Goal: Task Accomplishment & Management: Use online tool/utility

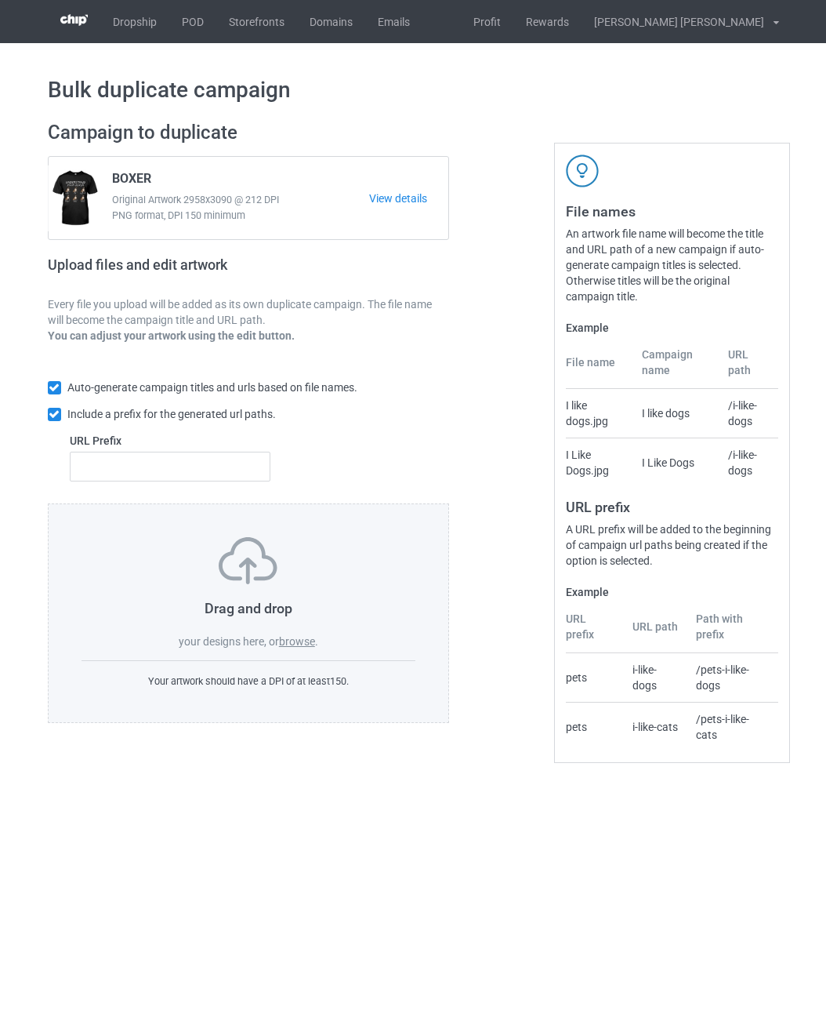
click at [306, 641] on label "browse" at bounding box center [297, 641] width 36 height 13
click at [0, 0] on input "browse" at bounding box center [0, 0] width 0 height 0
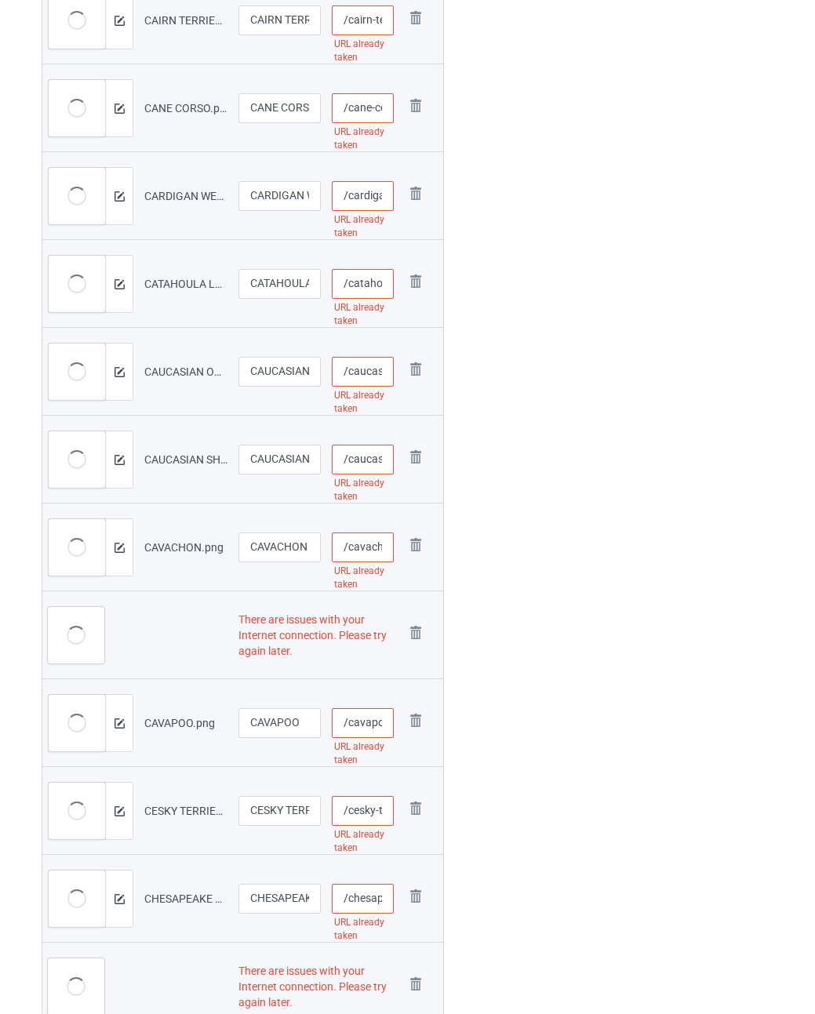
scroll to position [627, 0]
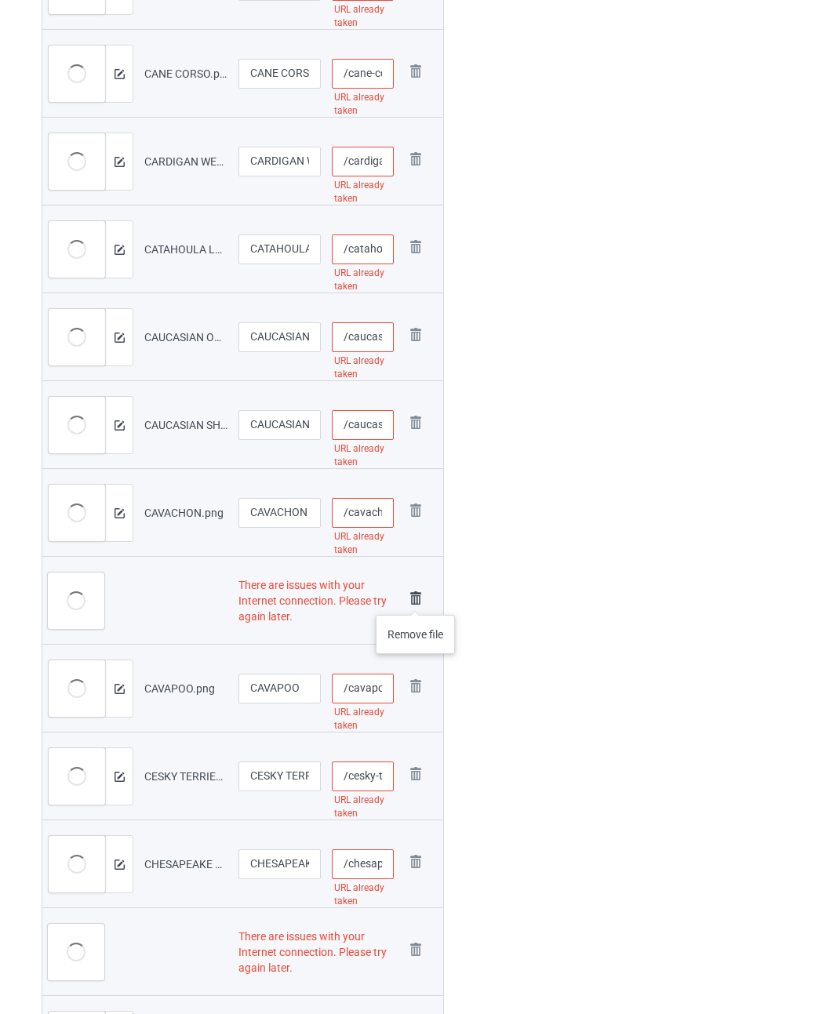
click at [416, 599] on img at bounding box center [416, 598] width 22 height 22
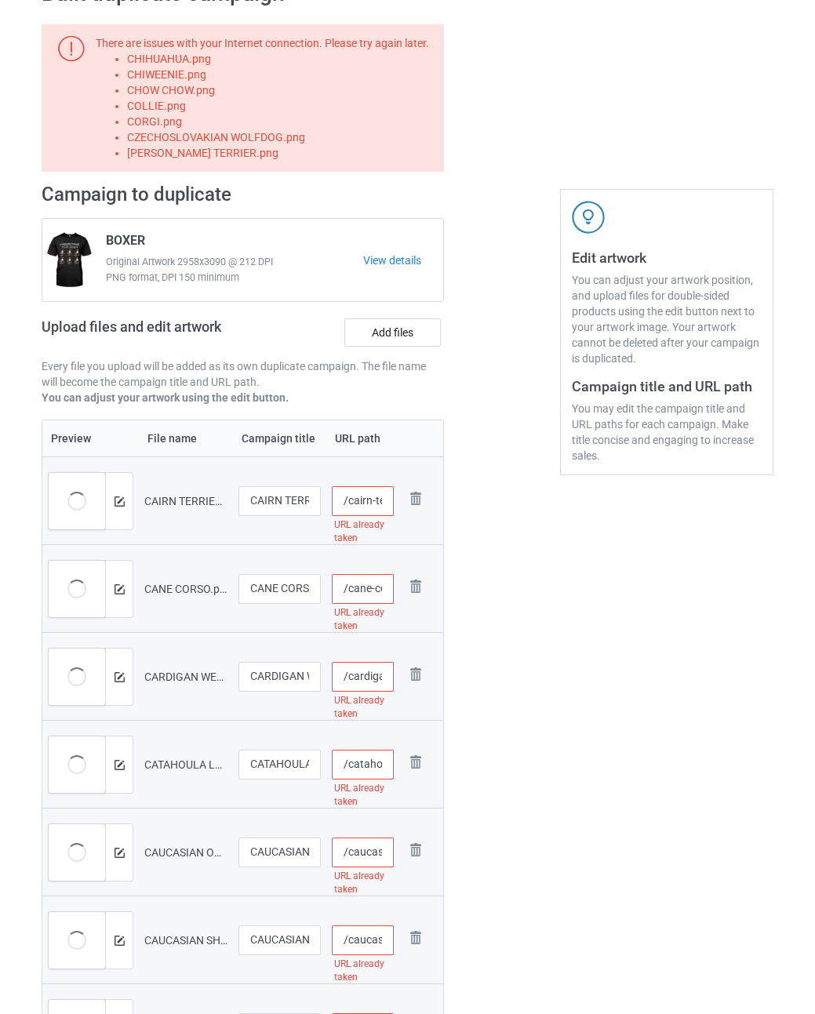
scroll to position [0, 0]
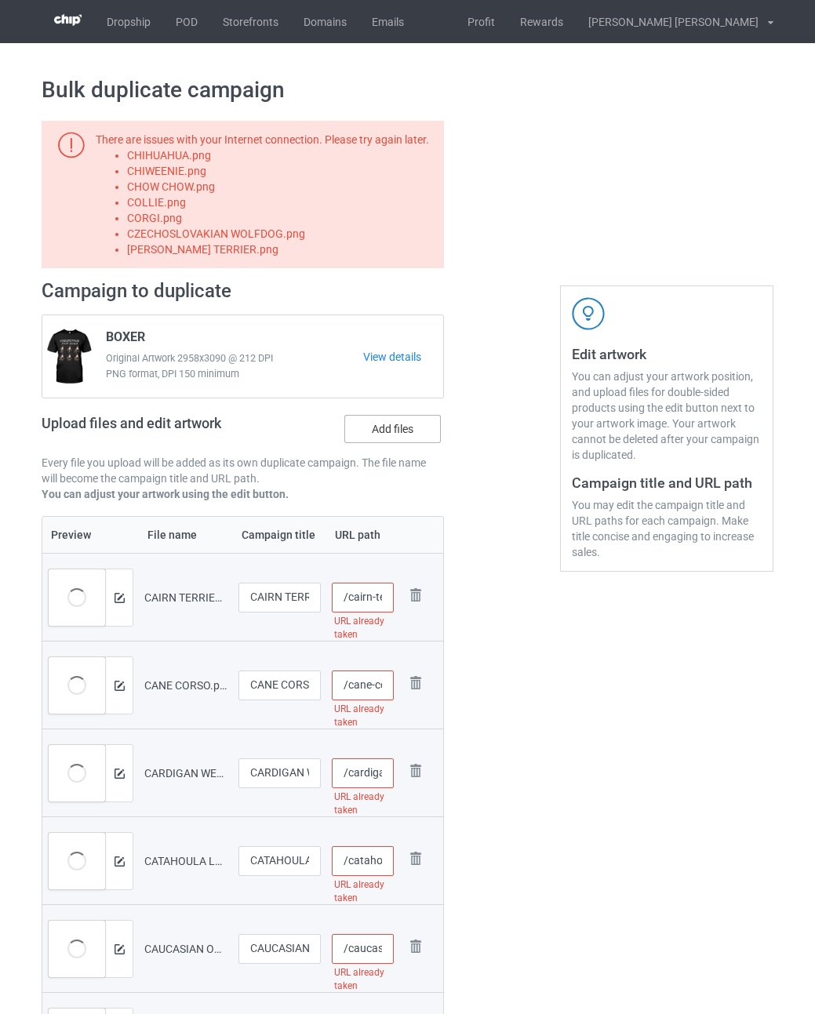
click at [408, 434] on label "Add files" at bounding box center [392, 429] width 96 height 28
click at [0, 0] on input "Add files" at bounding box center [0, 0] width 0 height 0
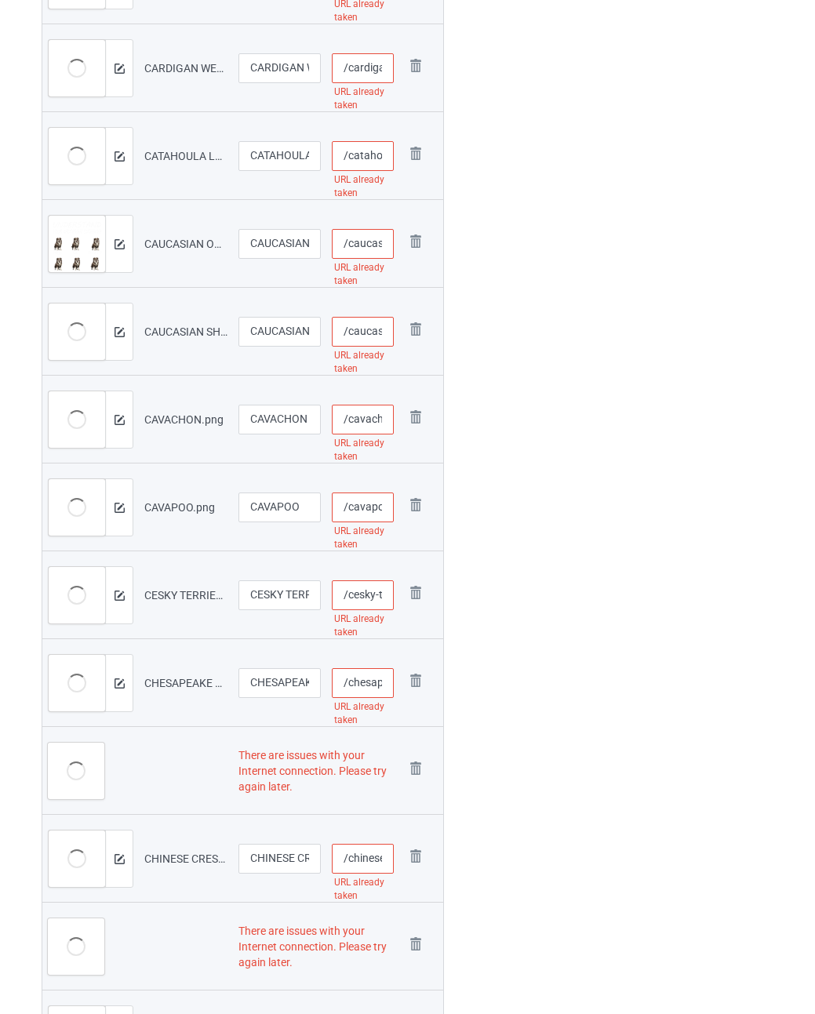
scroll to position [706, 0]
click at [416, 767] on img at bounding box center [416, 768] width 22 height 22
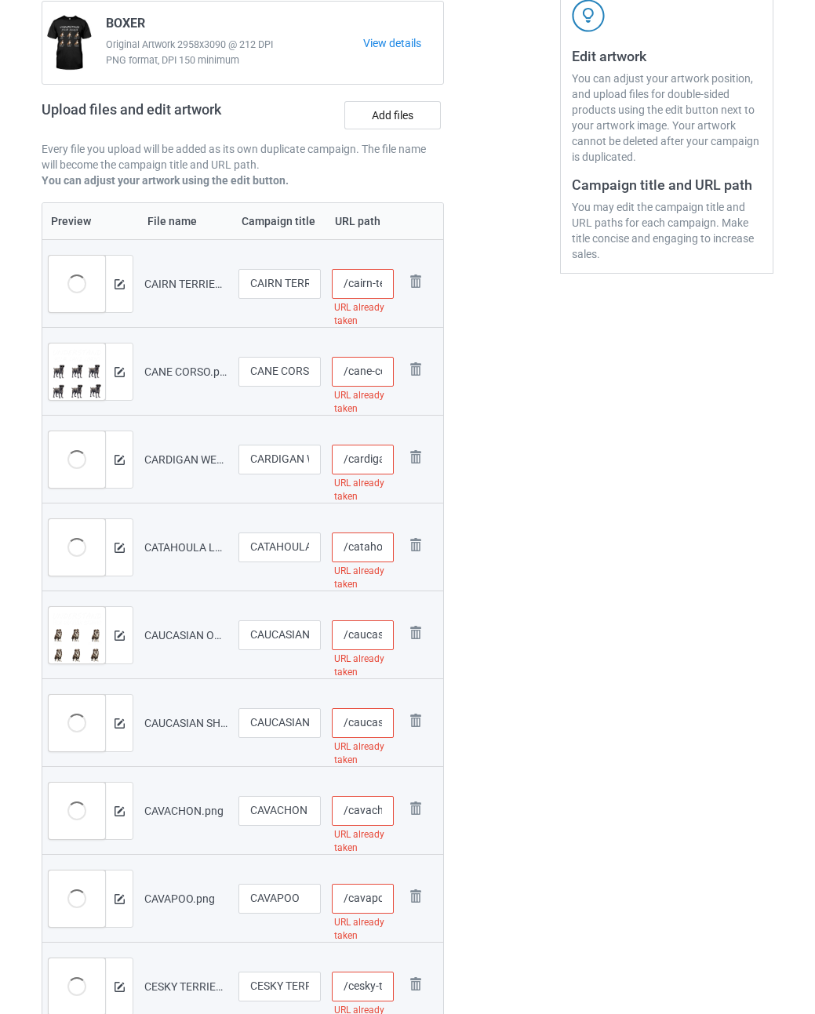
scroll to position [0, 0]
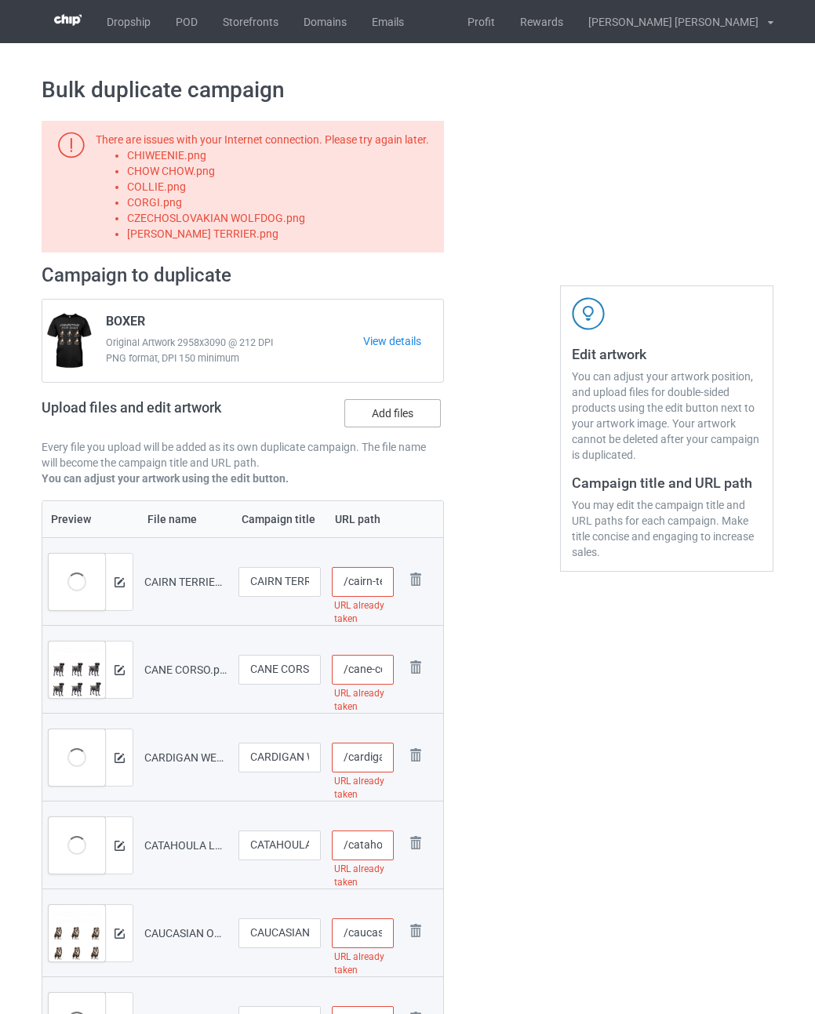
click at [408, 416] on label "Add files" at bounding box center [392, 413] width 96 height 28
click at [0, 0] on input "Add files" at bounding box center [0, 0] width 0 height 0
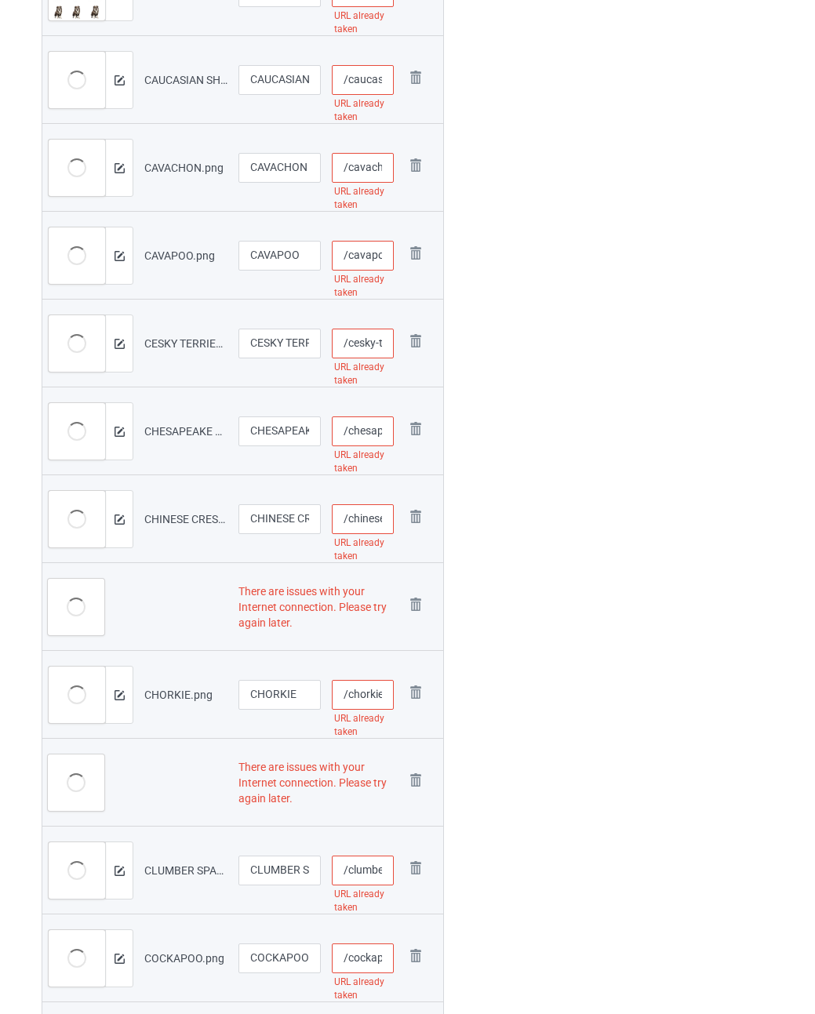
scroll to position [1098, 0]
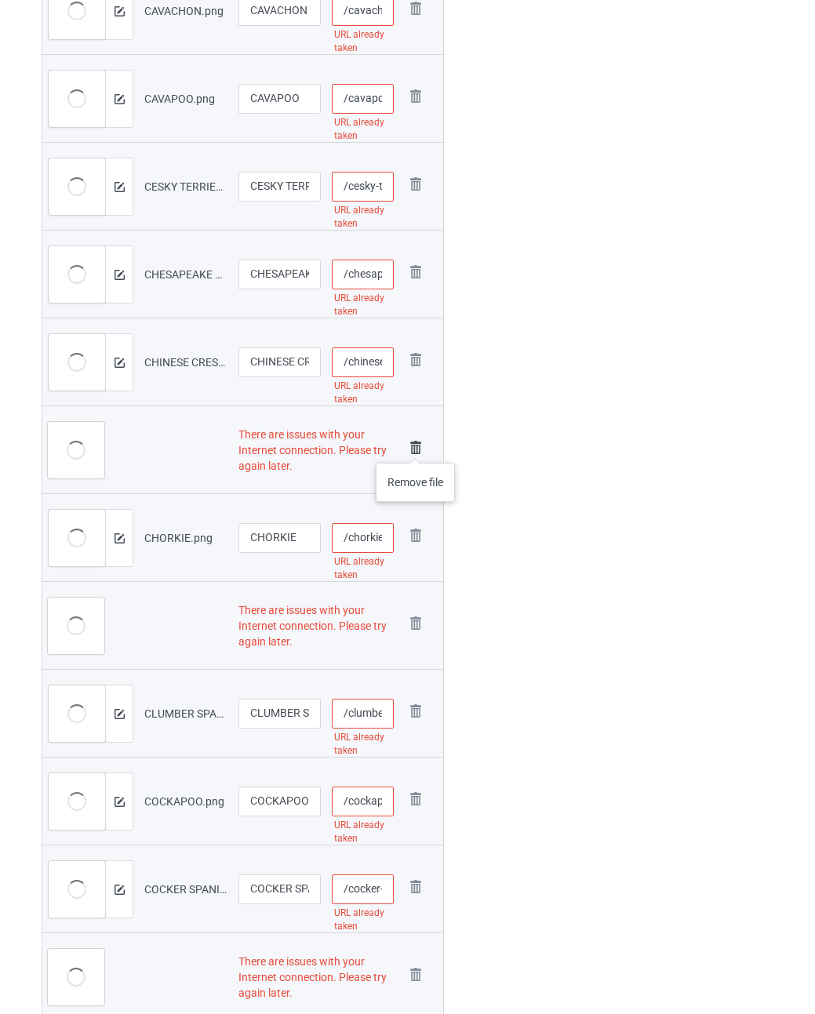
click at [416, 447] on img at bounding box center [416, 448] width 22 height 22
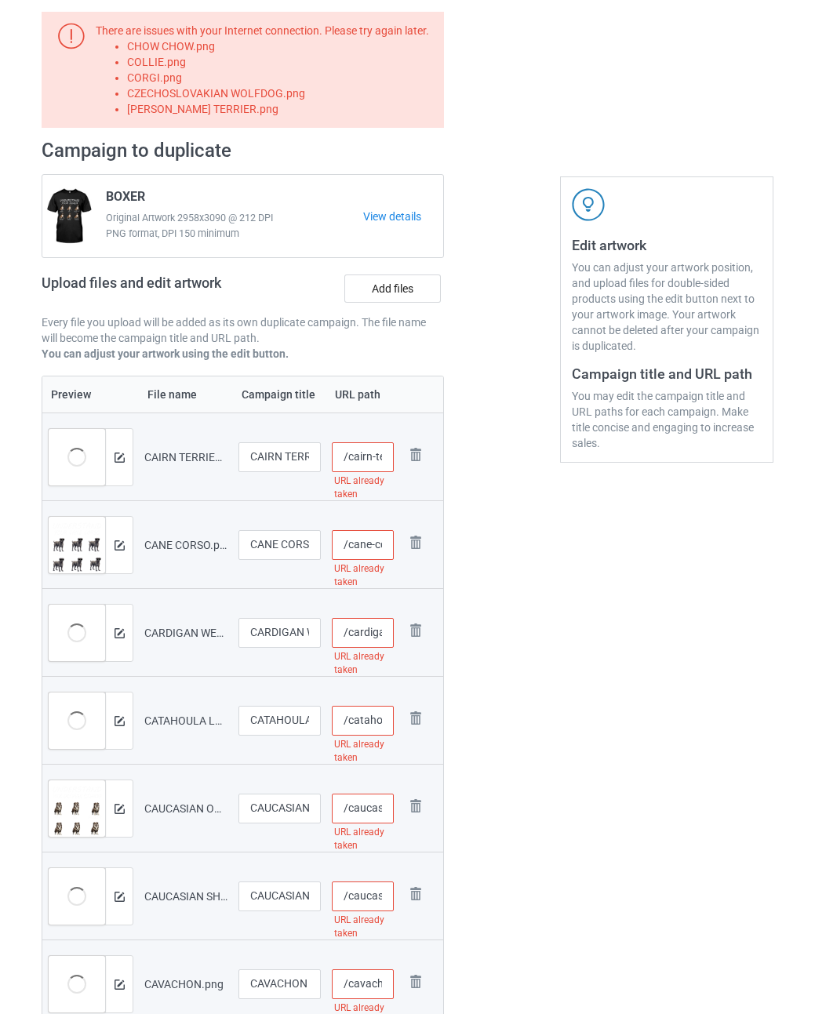
scroll to position [0, 0]
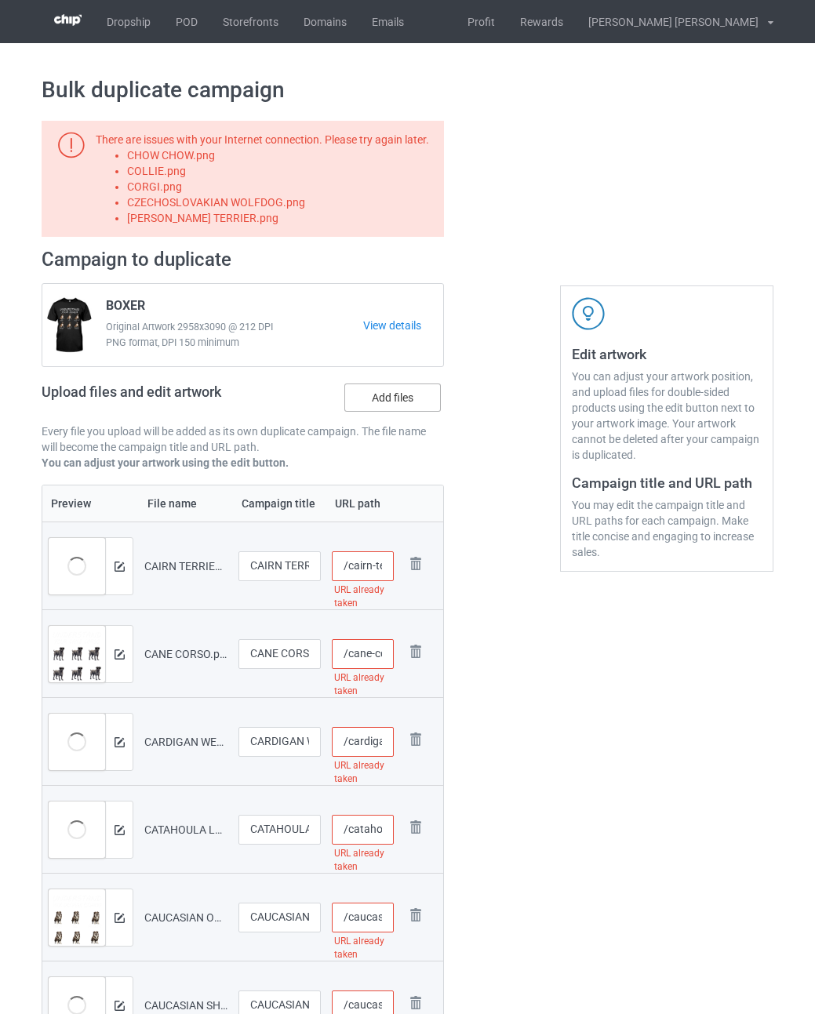
click at [412, 401] on label "Add files" at bounding box center [392, 397] width 96 height 28
click at [0, 0] on input "Add files" at bounding box center [0, 0] width 0 height 0
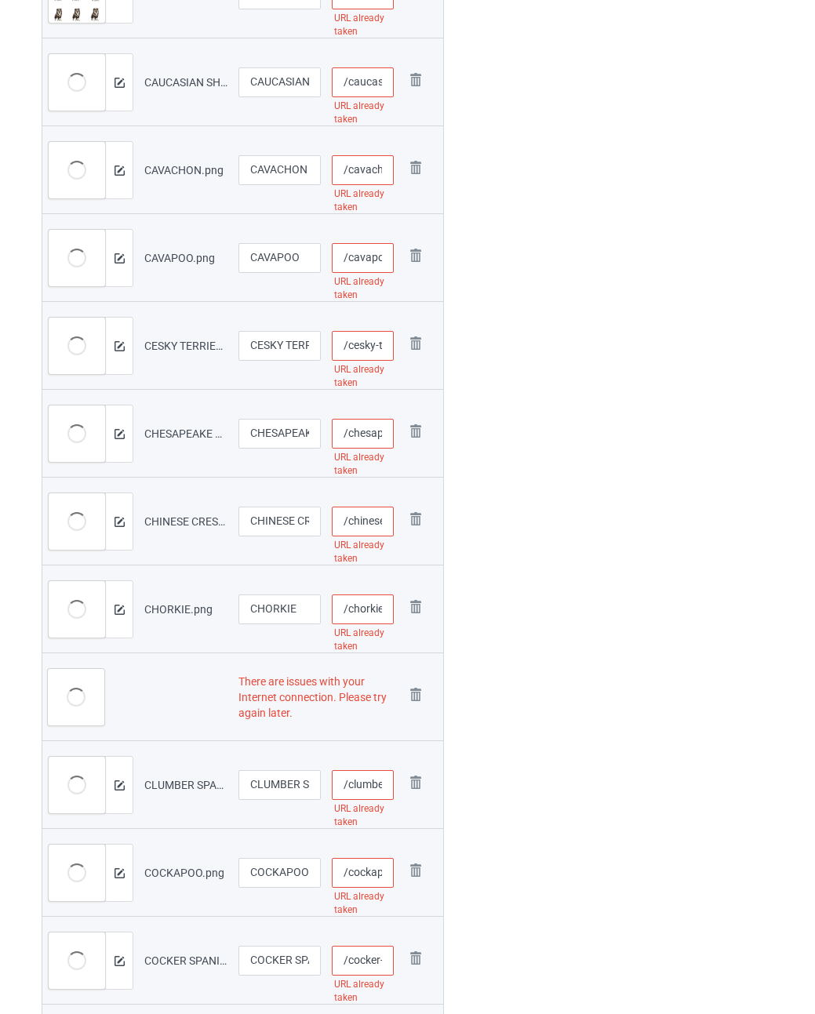
scroll to position [1019, 0]
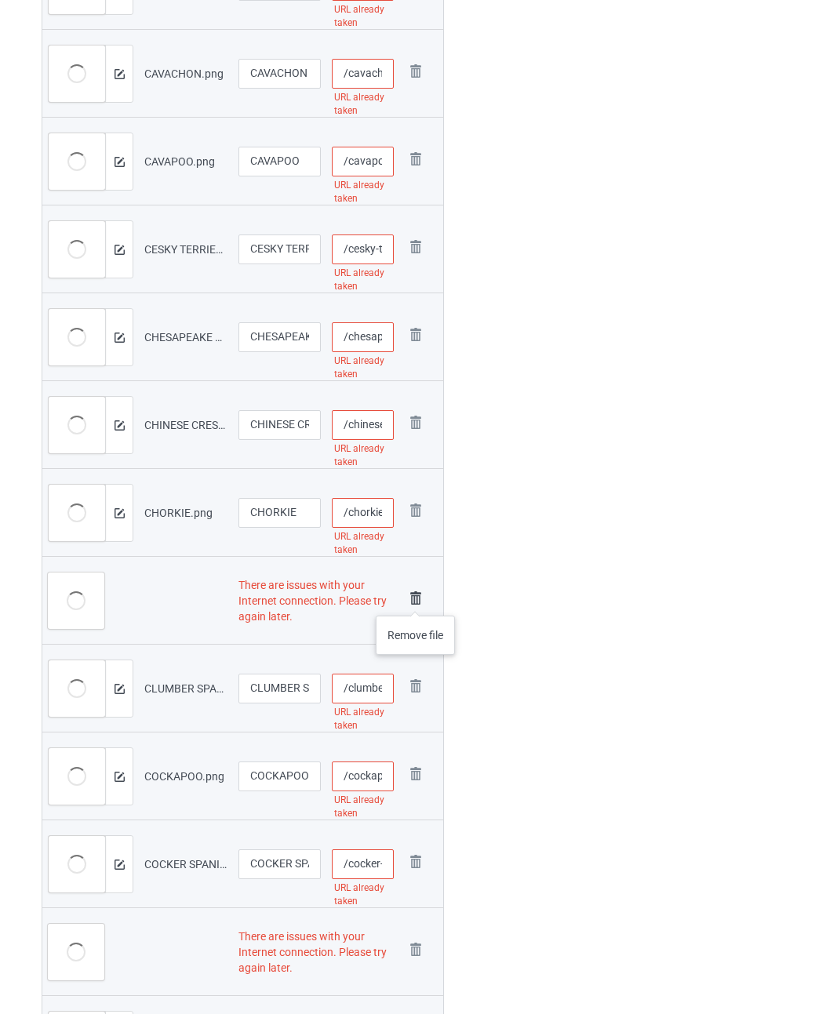
click at [416, 600] on img at bounding box center [416, 598] width 22 height 22
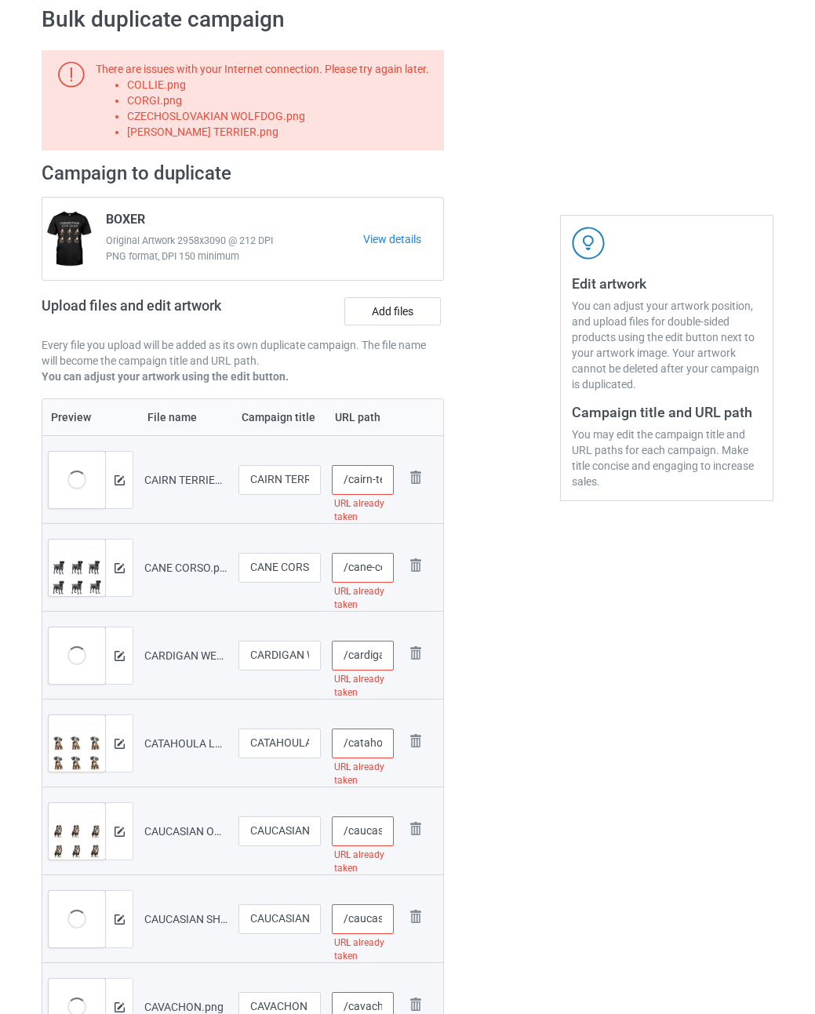
scroll to position [0, 0]
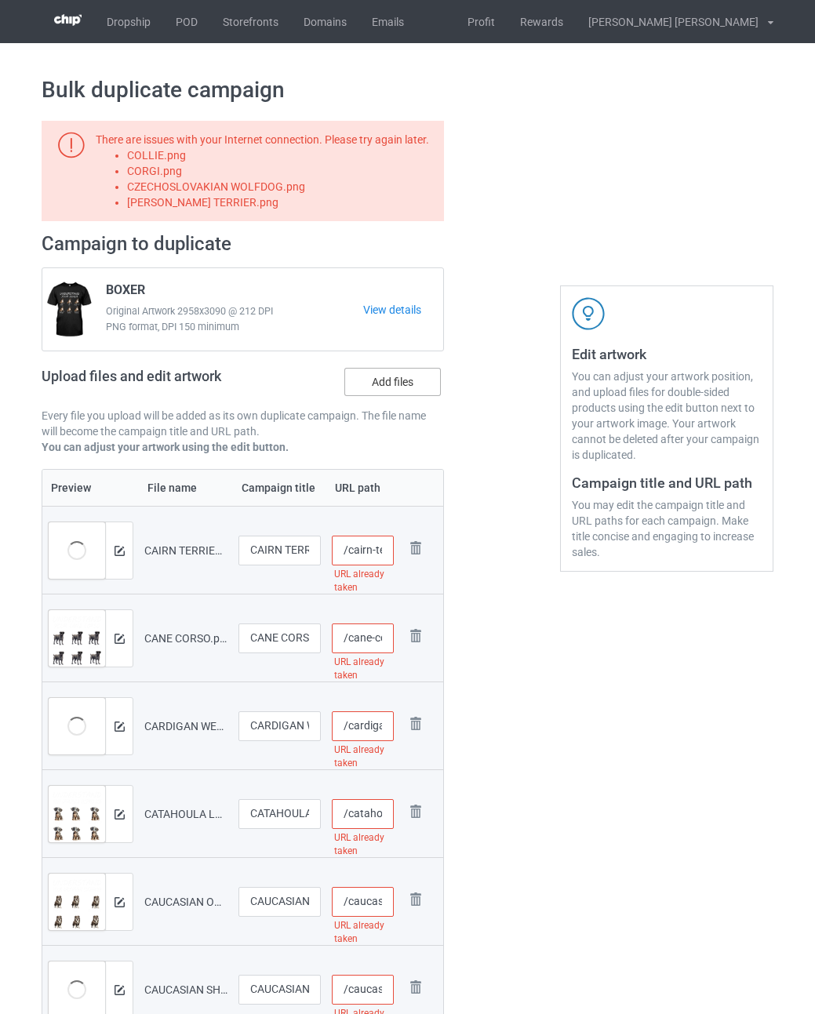
click at [400, 380] on label "Add files" at bounding box center [392, 382] width 96 height 28
click at [0, 0] on input "Add files" at bounding box center [0, 0] width 0 height 0
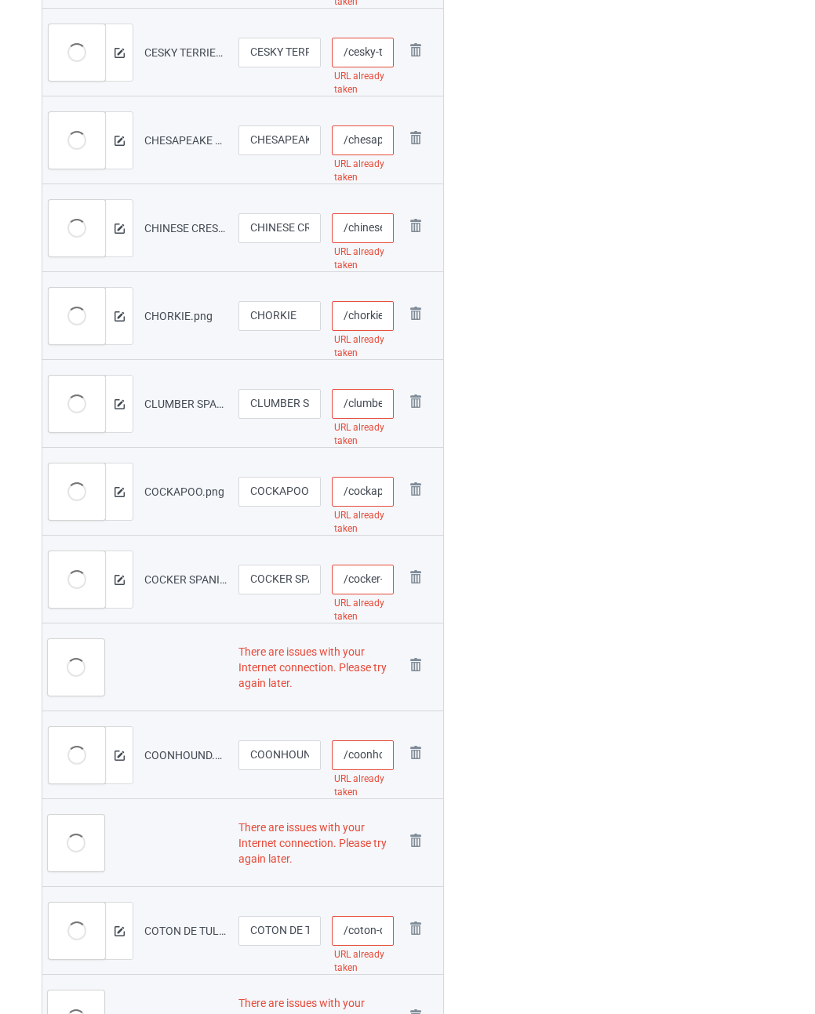
scroll to position [1333, 0]
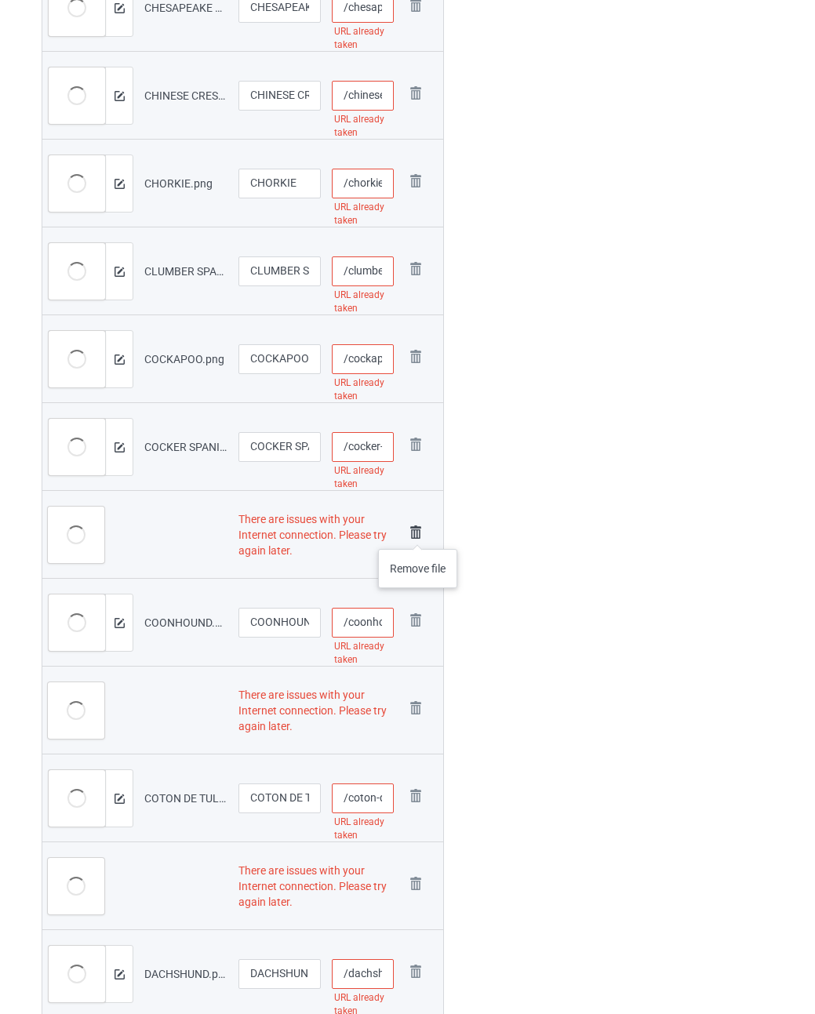
click at [418, 533] on img at bounding box center [416, 532] width 22 height 22
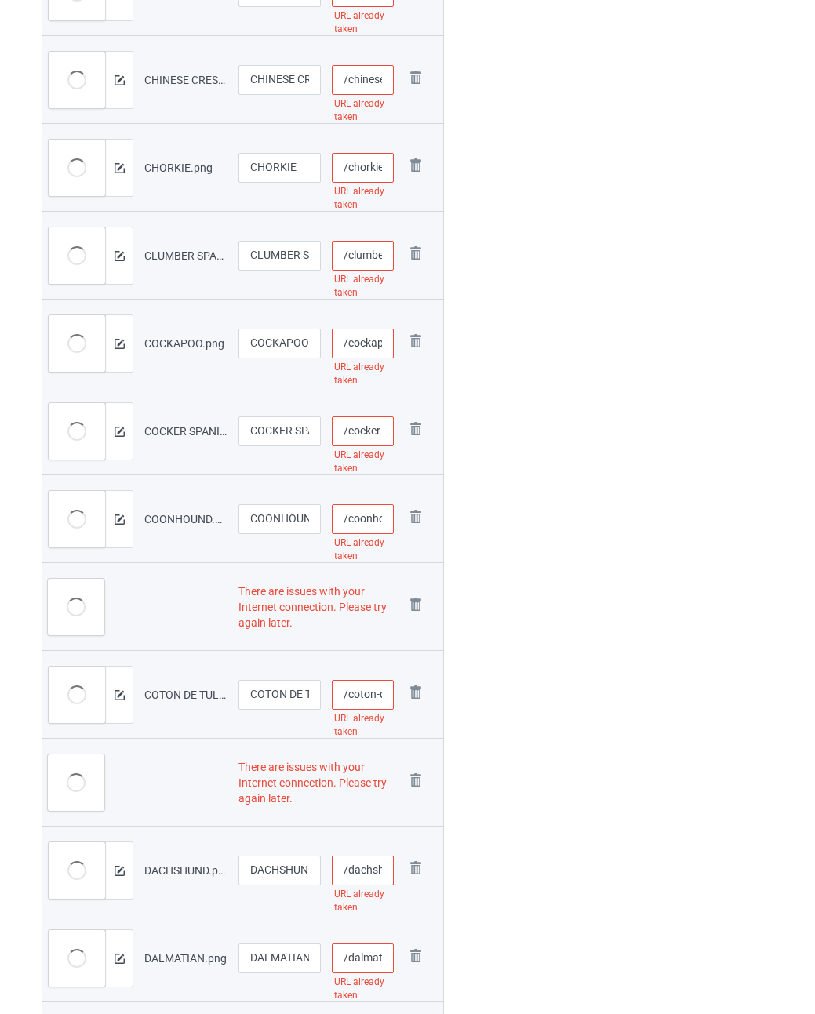
scroll to position [1317, 0]
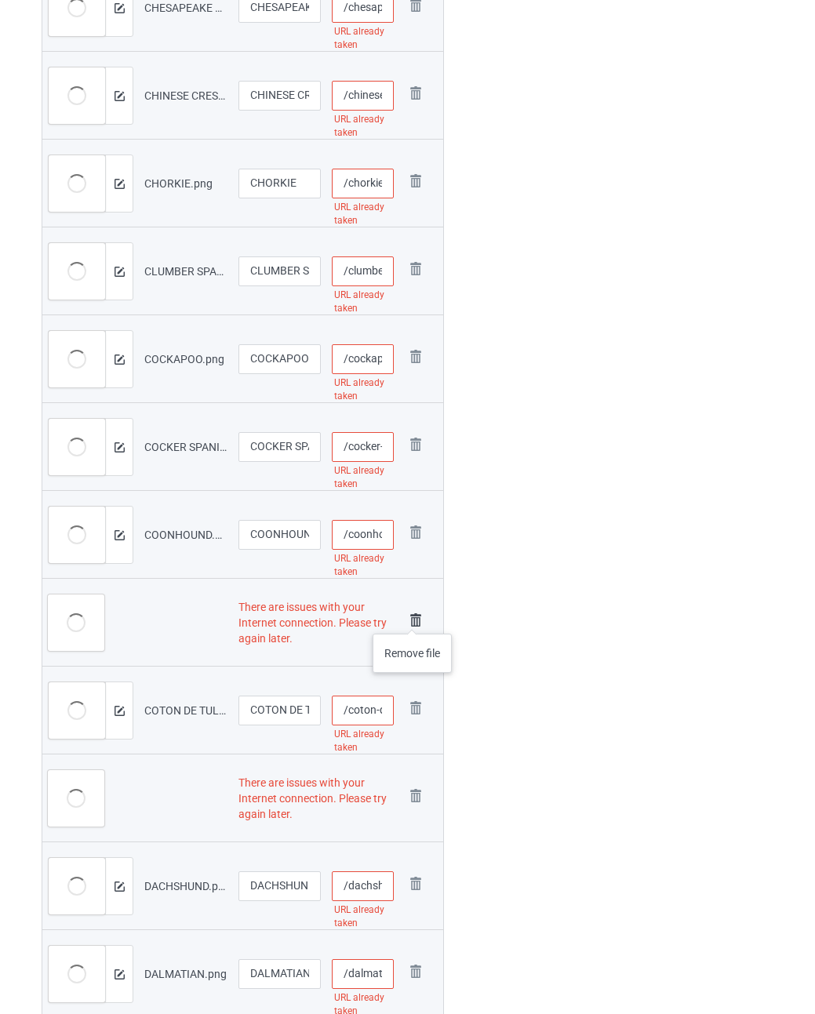
click at [412, 618] on img at bounding box center [416, 620] width 22 height 22
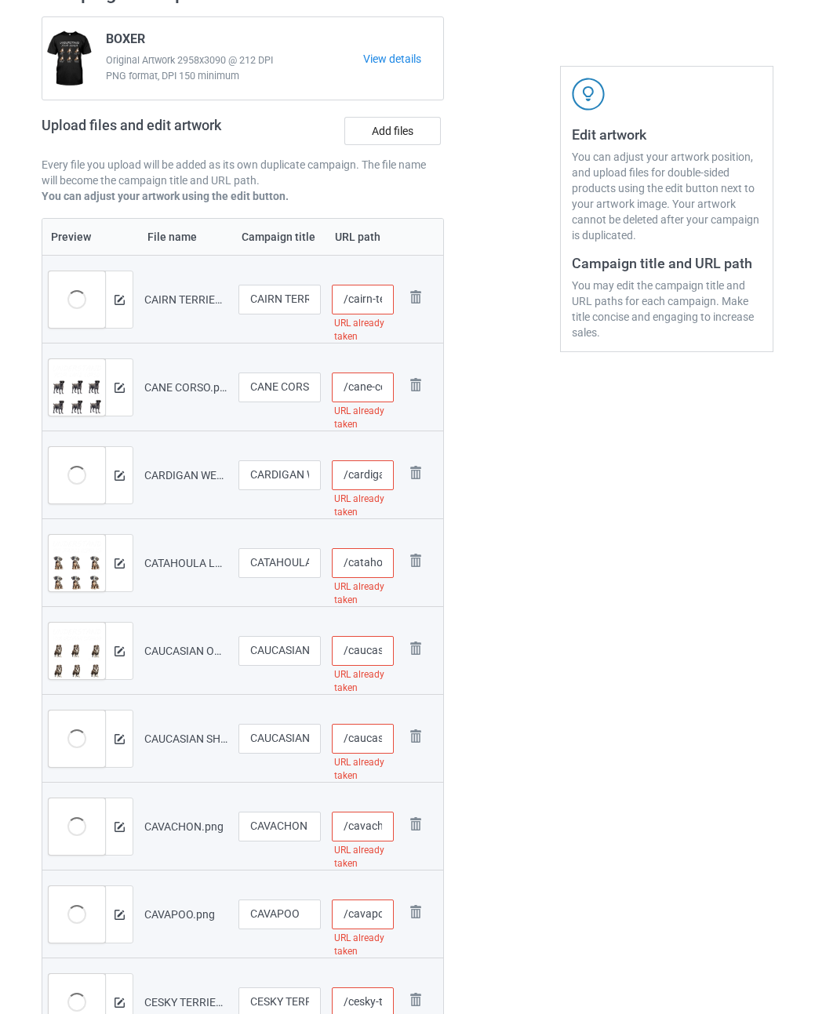
scroll to position [0, 0]
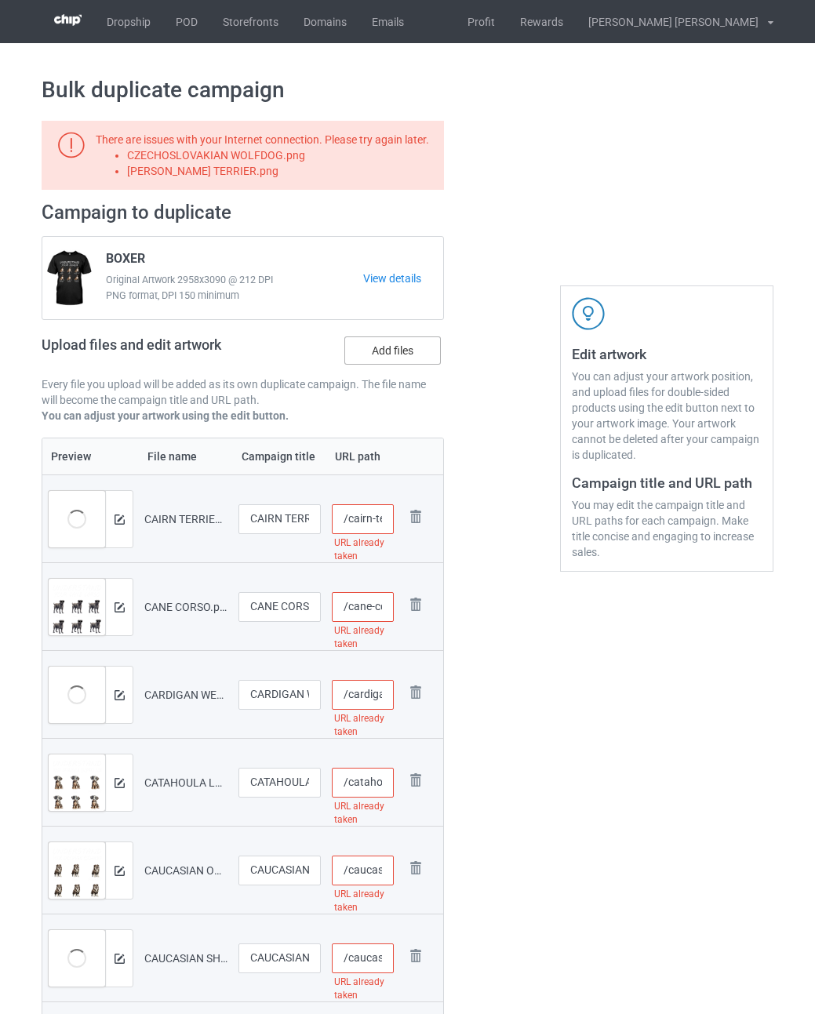
click at [408, 348] on label "Add files" at bounding box center [392, 350] width 96 height 28
click at [0, 0] on input "Add files" at bounding box center [0, 0] width 0 height 0
click at [394, 347] on label "Add files" at bounding box center [392, 350] width 96 height 28
click at [0, 0] on input "Add files" at bounding box center [0, 0] width 0 height 0
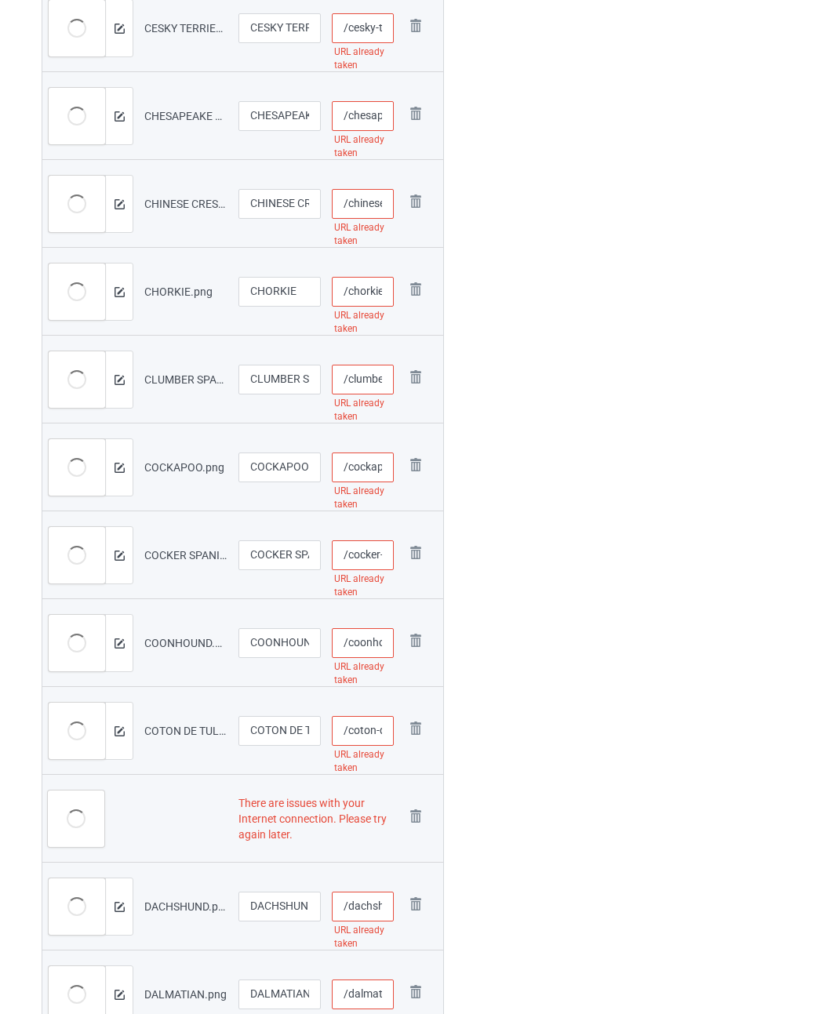
scroll to position [1490, 0]
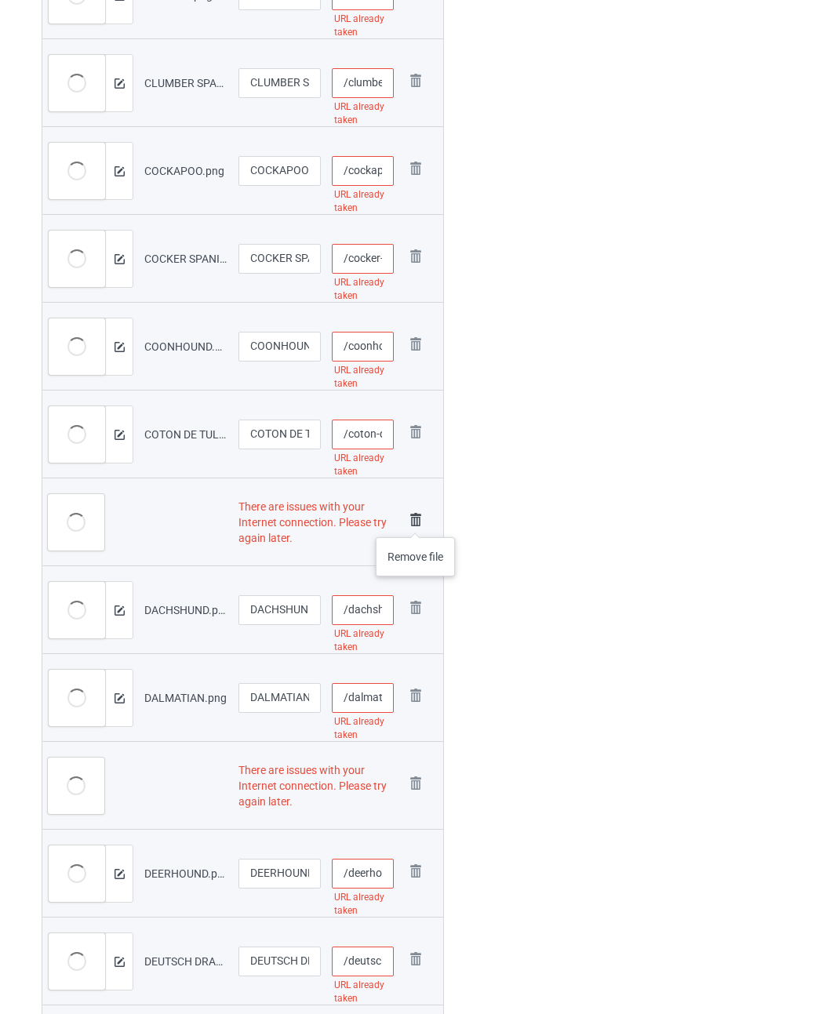
click at [416, 521] on img at bounding box center [416, 520] width 22 height 22
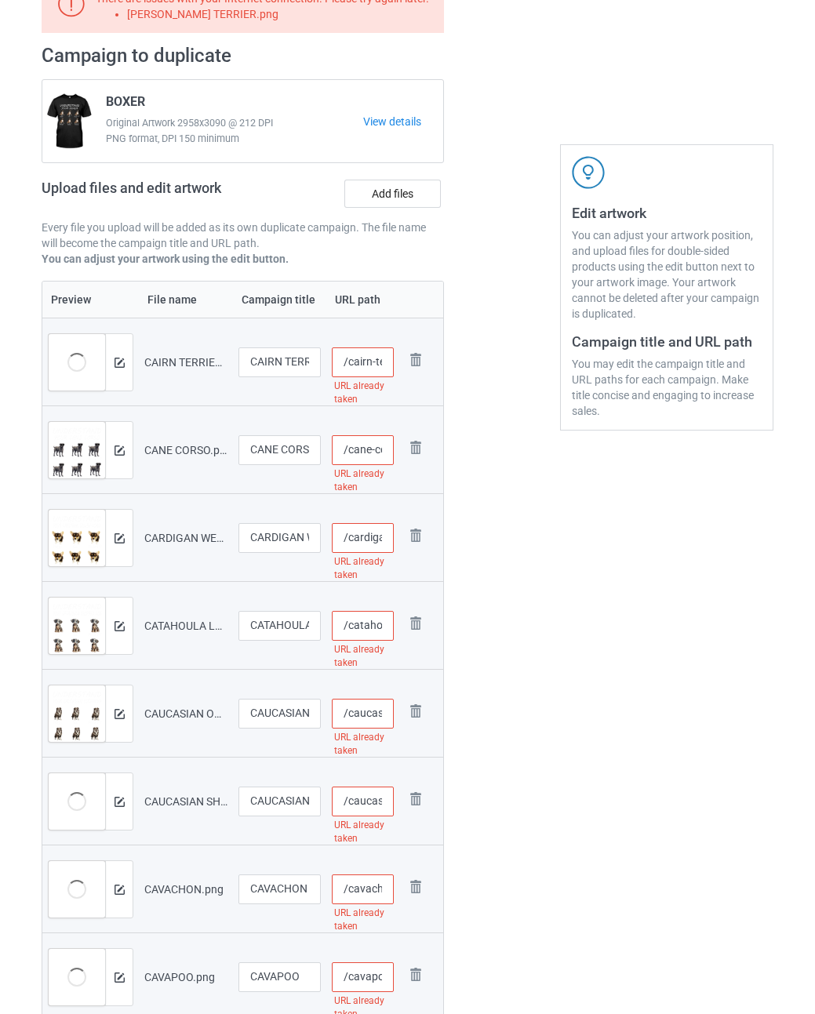
scroll to position [0, 0]
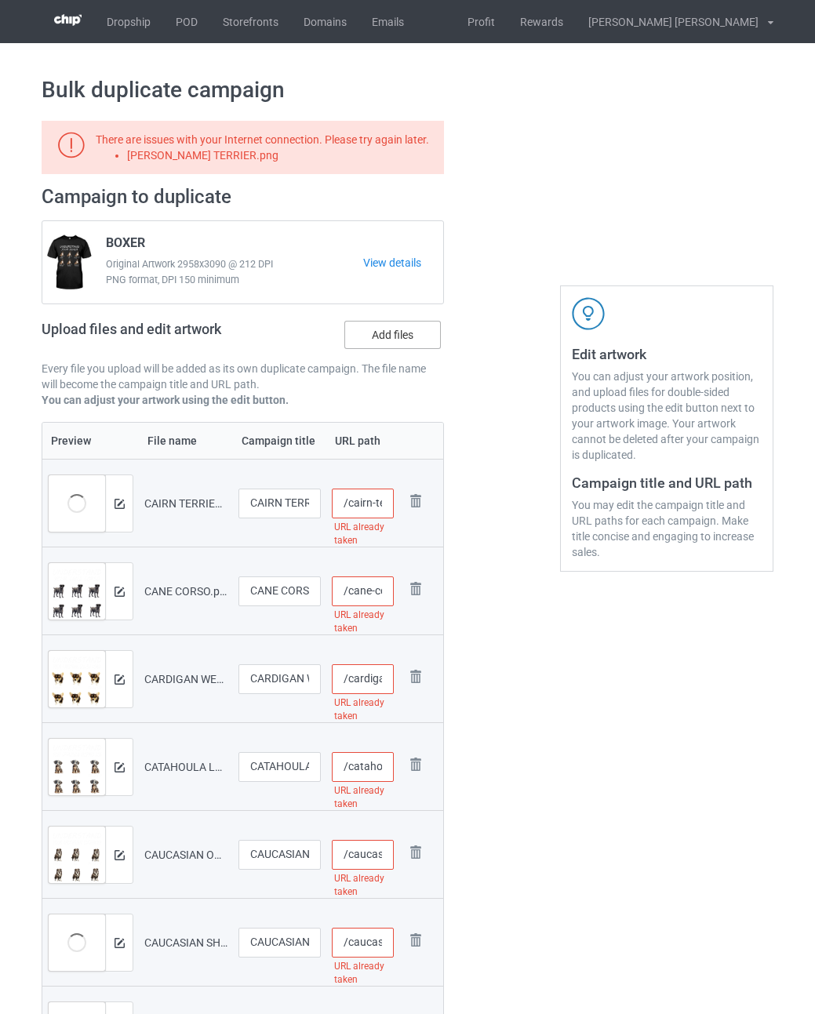
click at [411, 341] on label "Add files" at bounding box center [392, 335] width 96 height 28
click at [0, 0] on input "Add files" at bounding box center [0, 0] width 0 height 0
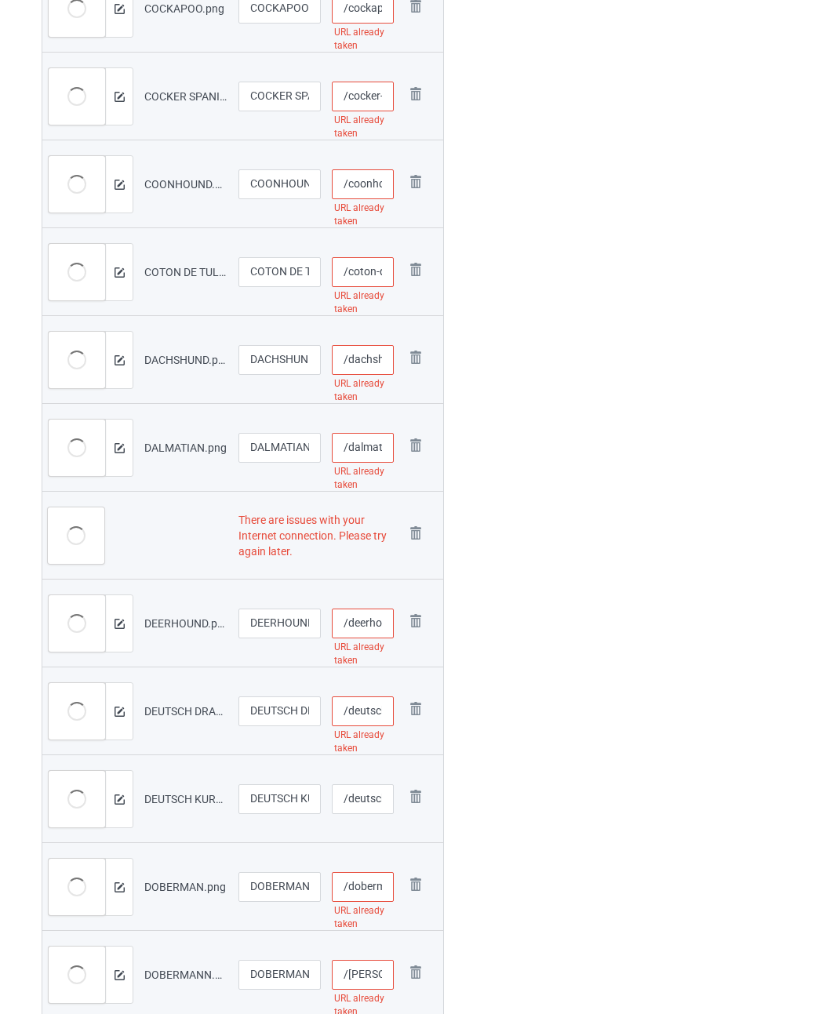
scroll to position [1646, 0]
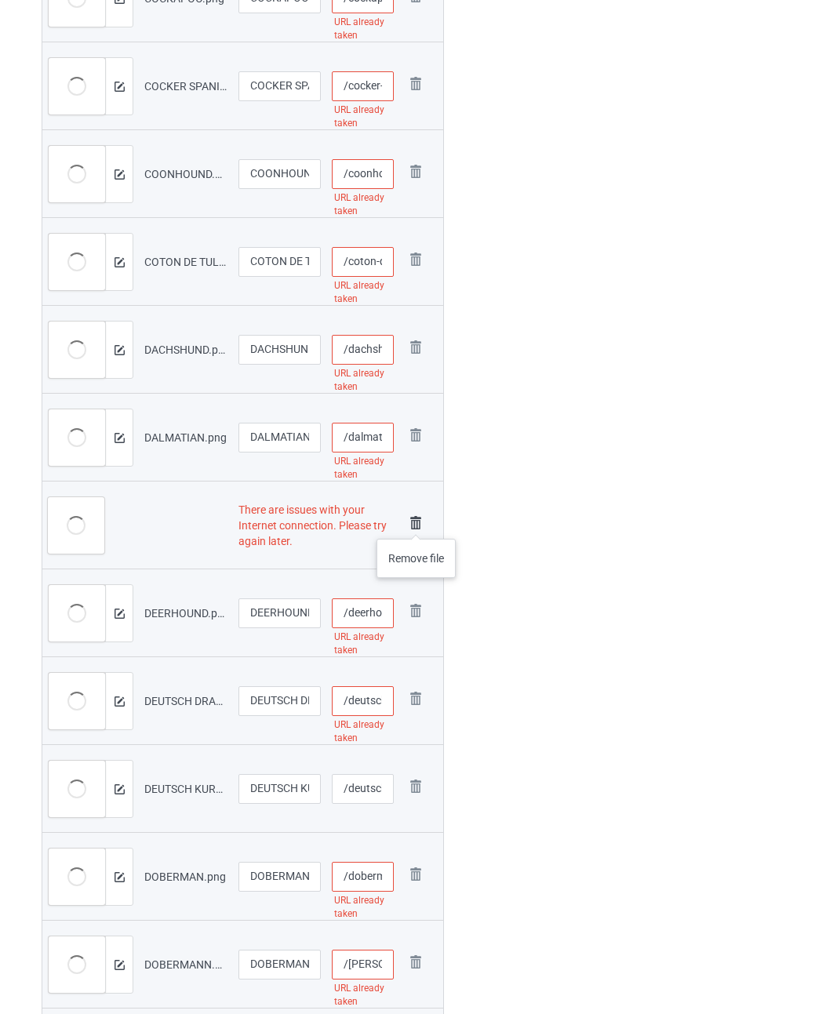
click at [416, 523] on img at bounding box center [416, 523] width 22 height 22
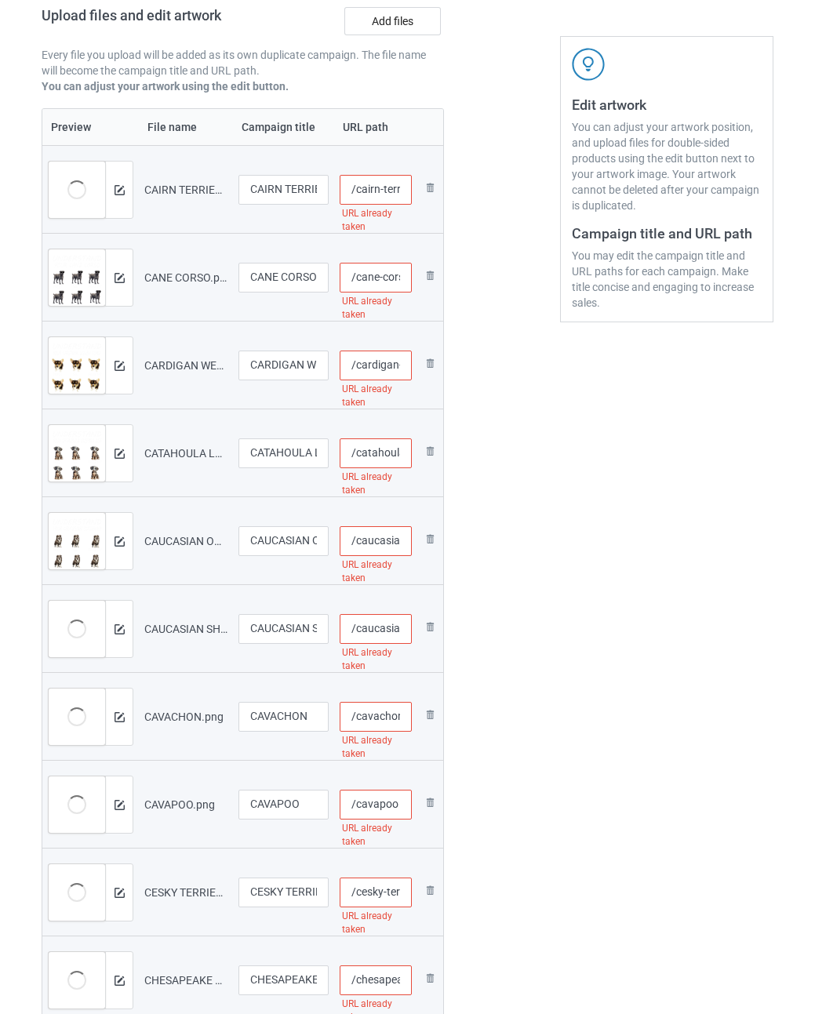
scroll to position [0, 0]
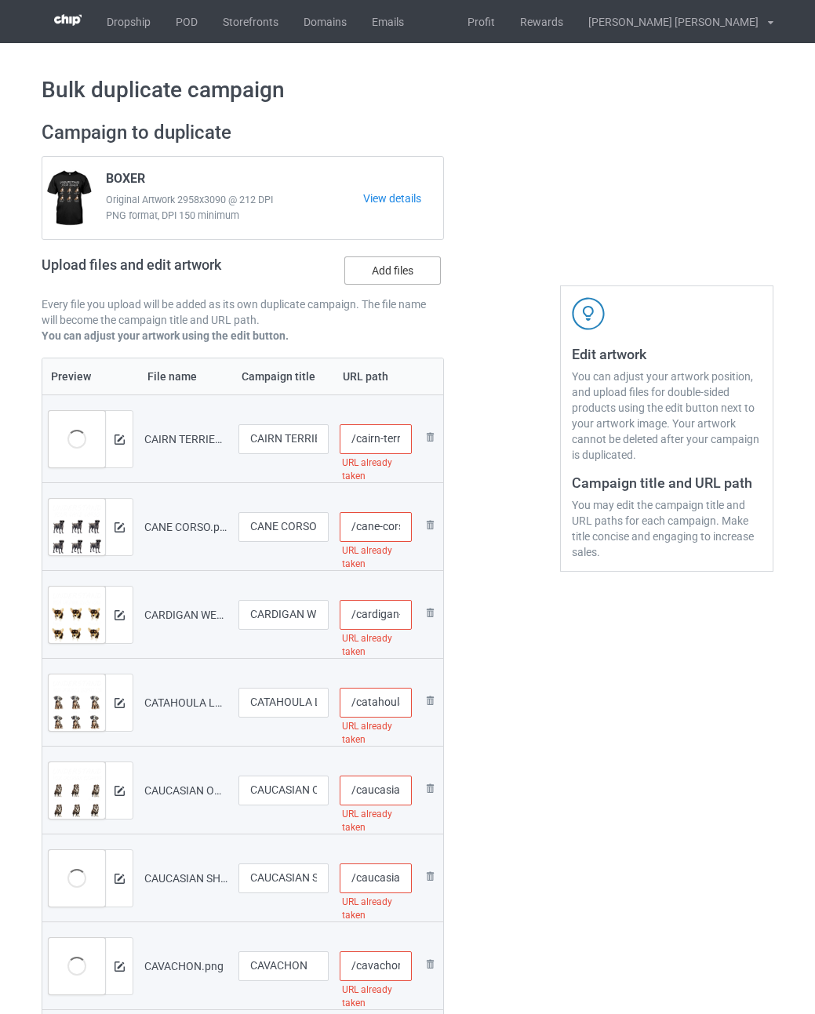
click at [415, 277] on label "Add files" at bounding box center [392, 270] width 96 height 28
click at [0, 0] on input "Add files" at bounding box center [0, 0] width 0 height 0
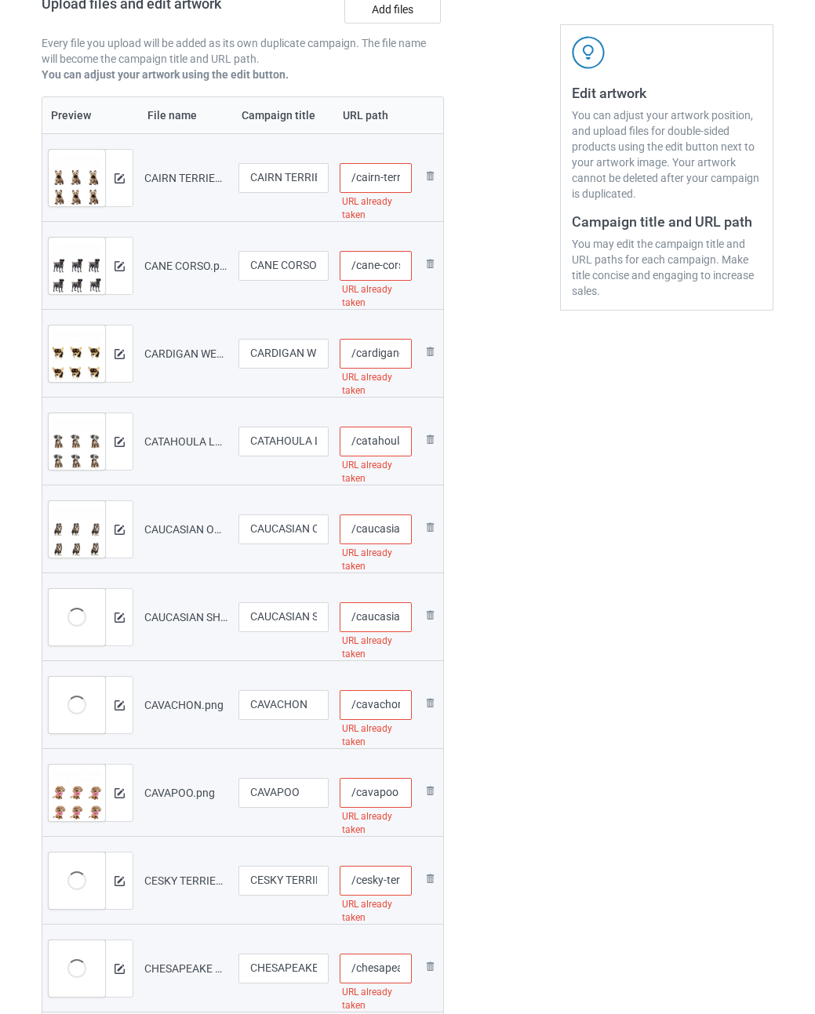
scroll to position [183, 0]
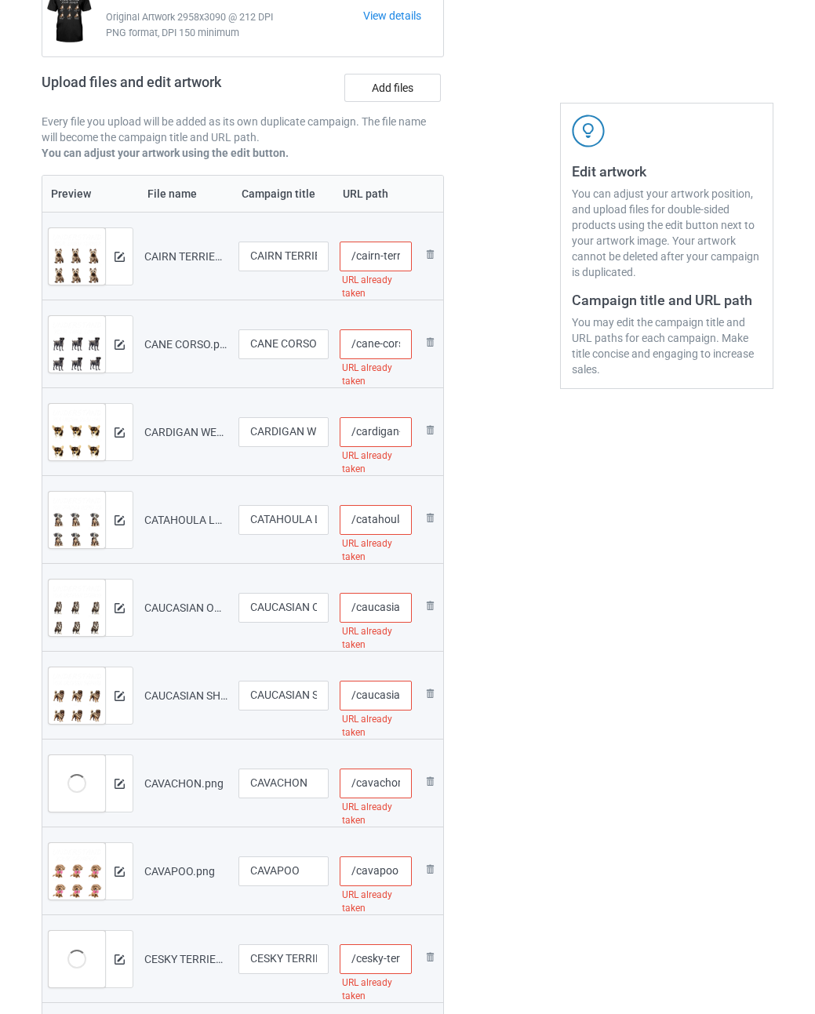
click at [377, 259] on input "/cairn-terrier" at bounding box center [375, 256] width 72 height 30
click at [377, 256] on input "/cairn-terrier" at bounding box center [375, 256] width 72 height 30
click at [387, 256] on input "/cairn-terrier-nd" at bounding box center [375, 256] width 72 height 30
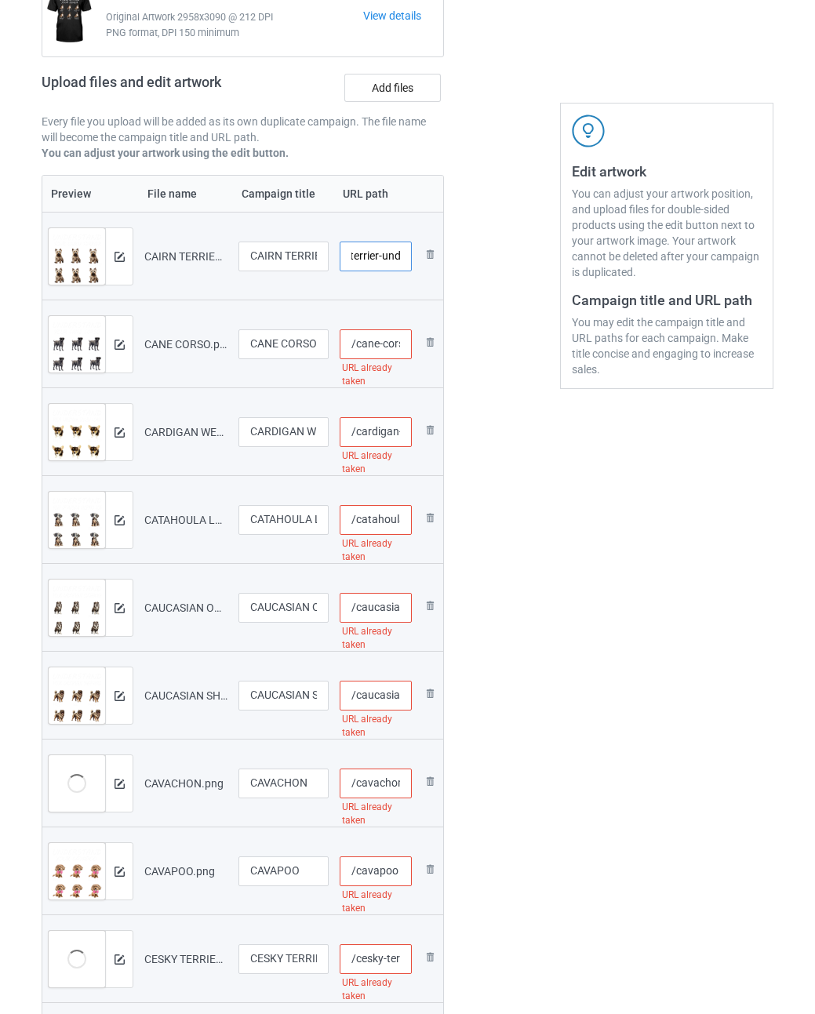
drag, startPoint x: 384, startPoint y: 257, endPoint x: 401, endPoint y: 257, distance: 16.5
click at [401, 257] on input "/cairn-terrier-und" at bounding box center [375, 256] width 72 height 30
type input "/cairn-terrier-und"
click at [383, 342] on input "/cane-corso" at bounding box center [375, 344] width 72 height 30
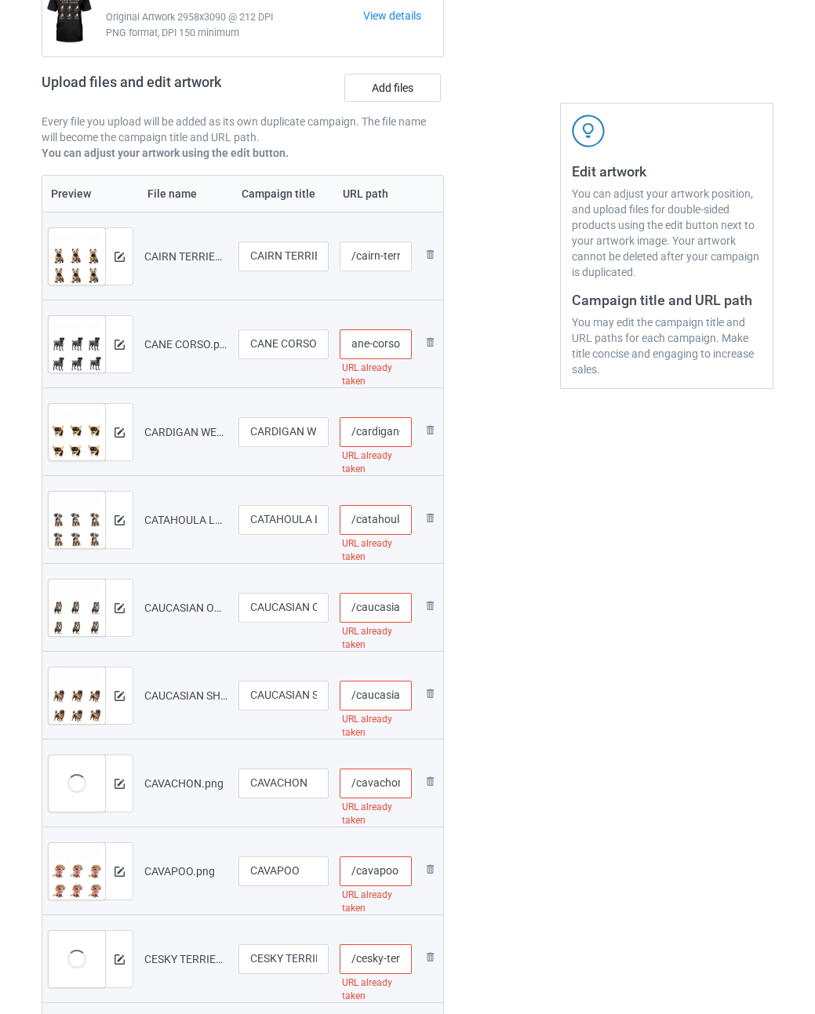
paste input "-und"
type input "/cane-corso-und"
click at [388, 429] on input "/cardigan-welsh-corgi" at bounding box center [375, 432] width 72 height 30
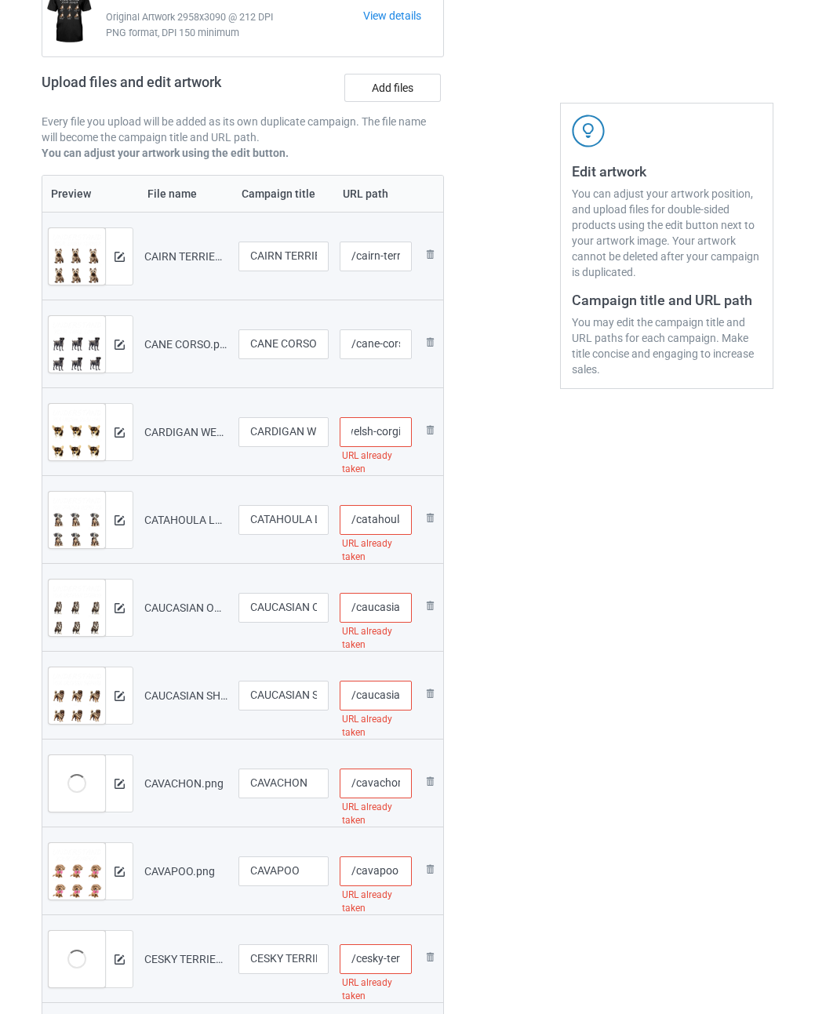
paste input "-und"
type input "/cardigan-welsh-corgi-und"
click at [379, 521] on input "/catahoula-leopard-dog" at bounding box center [375, 520] width 72 height 30
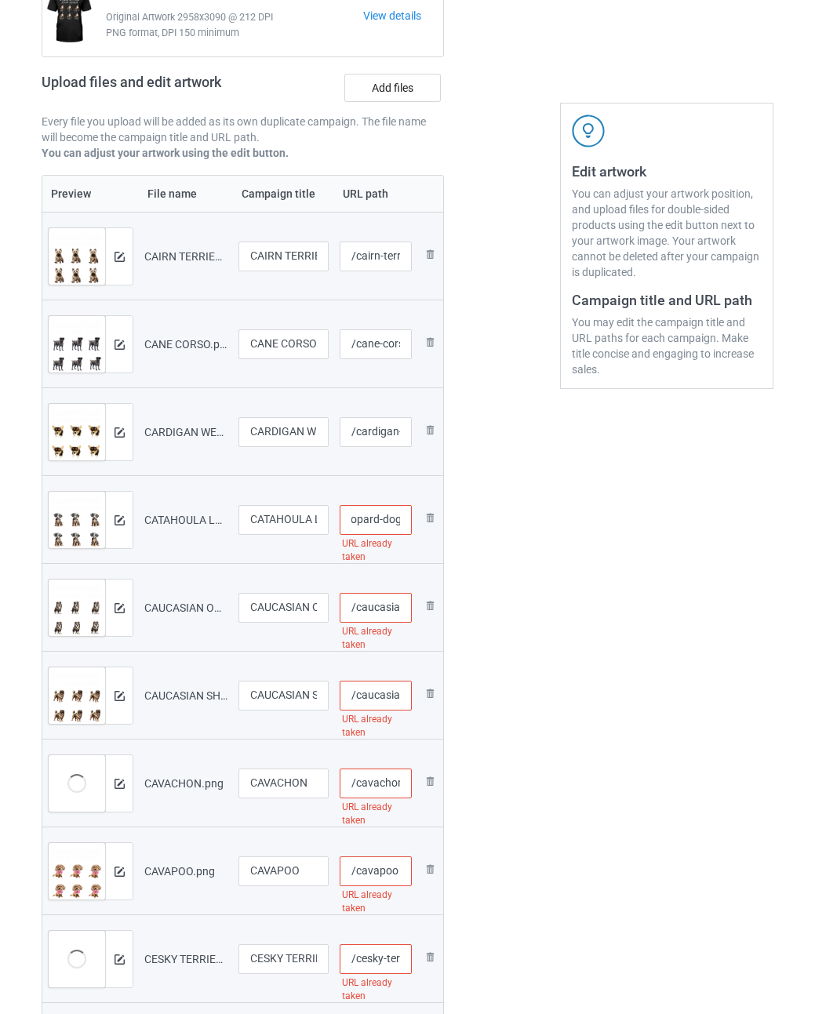
paste input "-und"
type input "/catahoula-leopard-dog-und"
click at [376, 604] on input "/caucasian-ovcharka" at bounding box center [375, 608] width 72 height 30
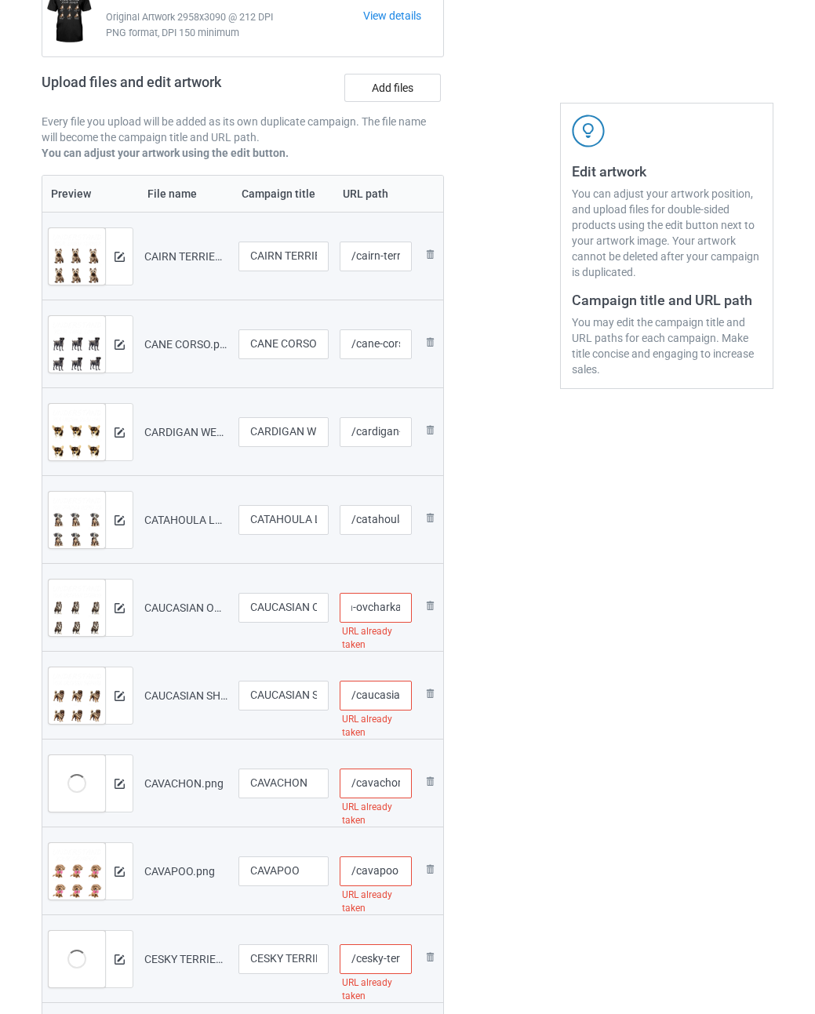
paste input "-und"
type input "/caucasian-ovcharka-und"
click at [383, 696] on input "/caucasian-shepherd" at bounding box center [375, 695] width 72 height 30
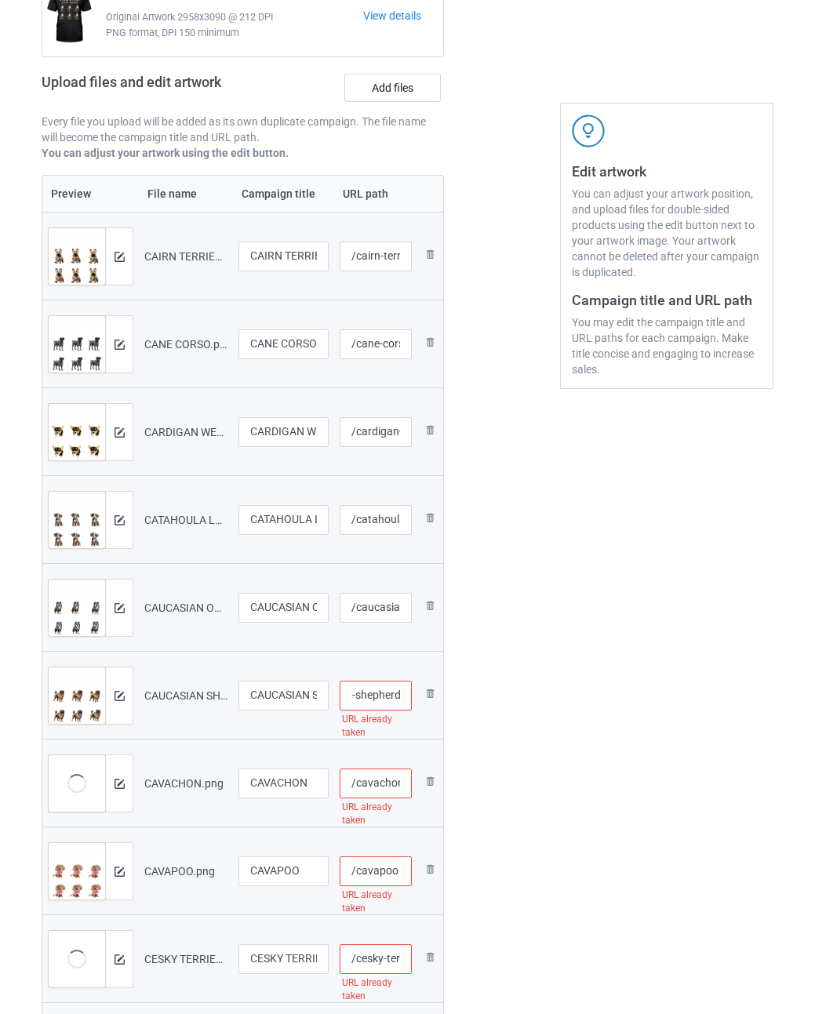
paste input "-und"
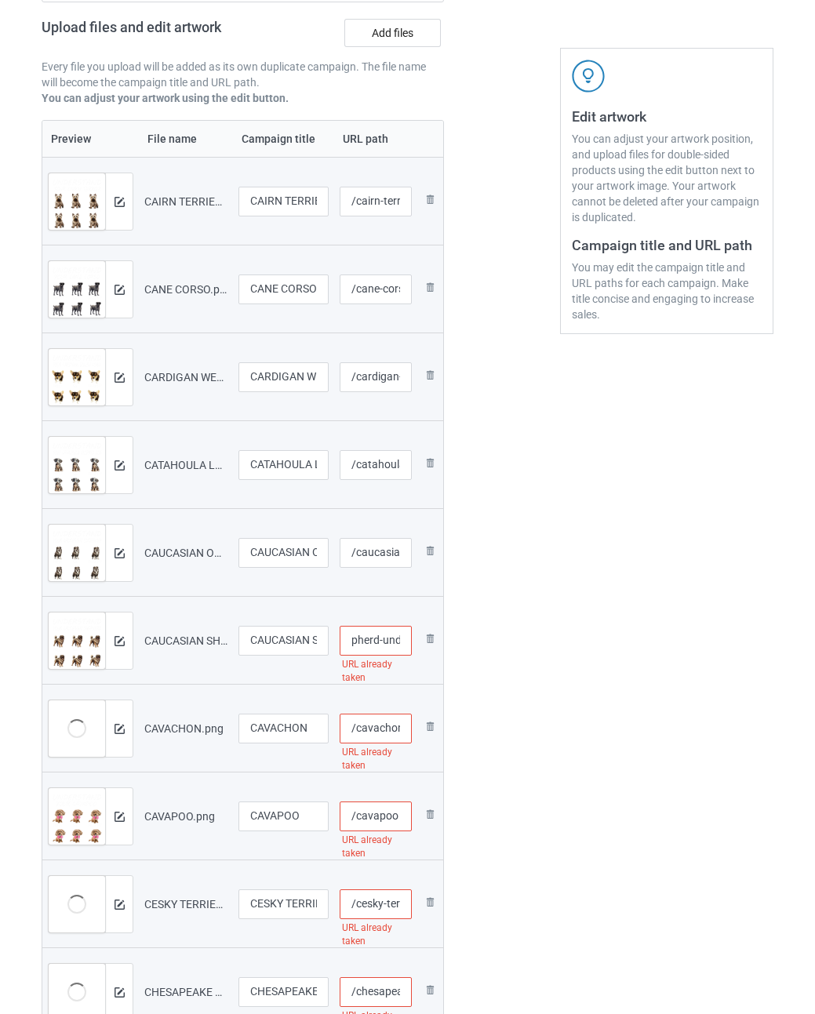
scroll to position [418, 0]
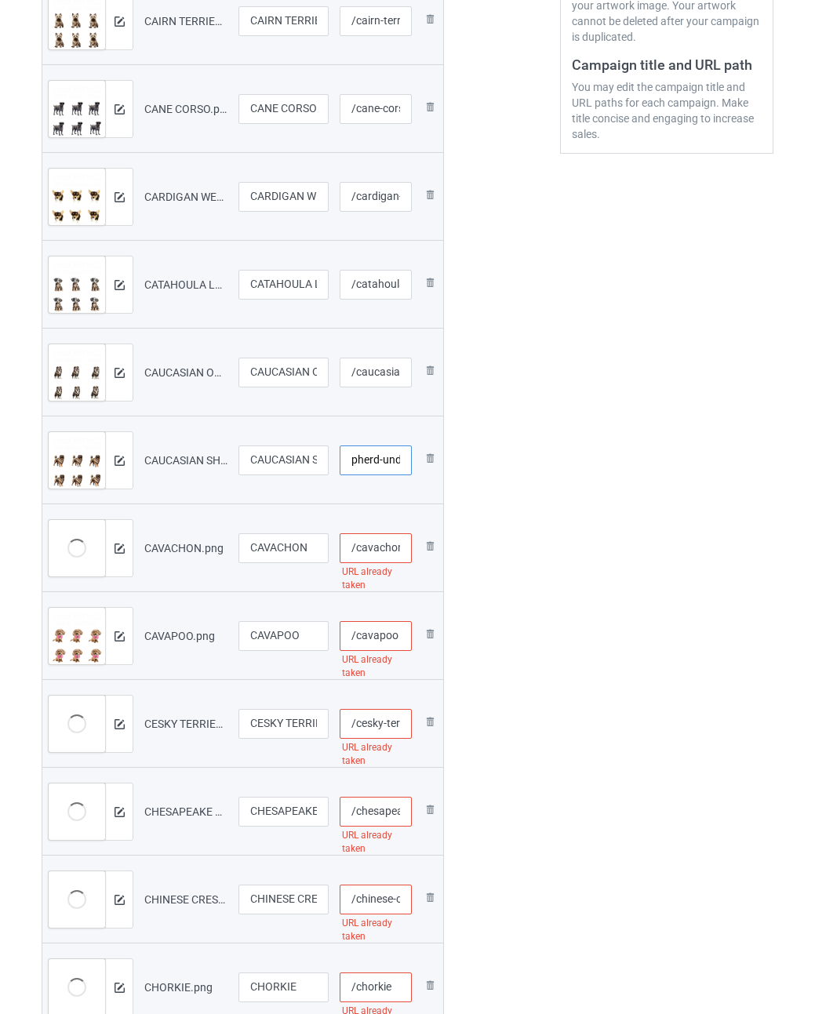
type input "/caucasian-shepherd-und"
click at [383, 547] on input "/cavachon" at bounding box center [375, 548] width 72 height 30
paste input "-und"
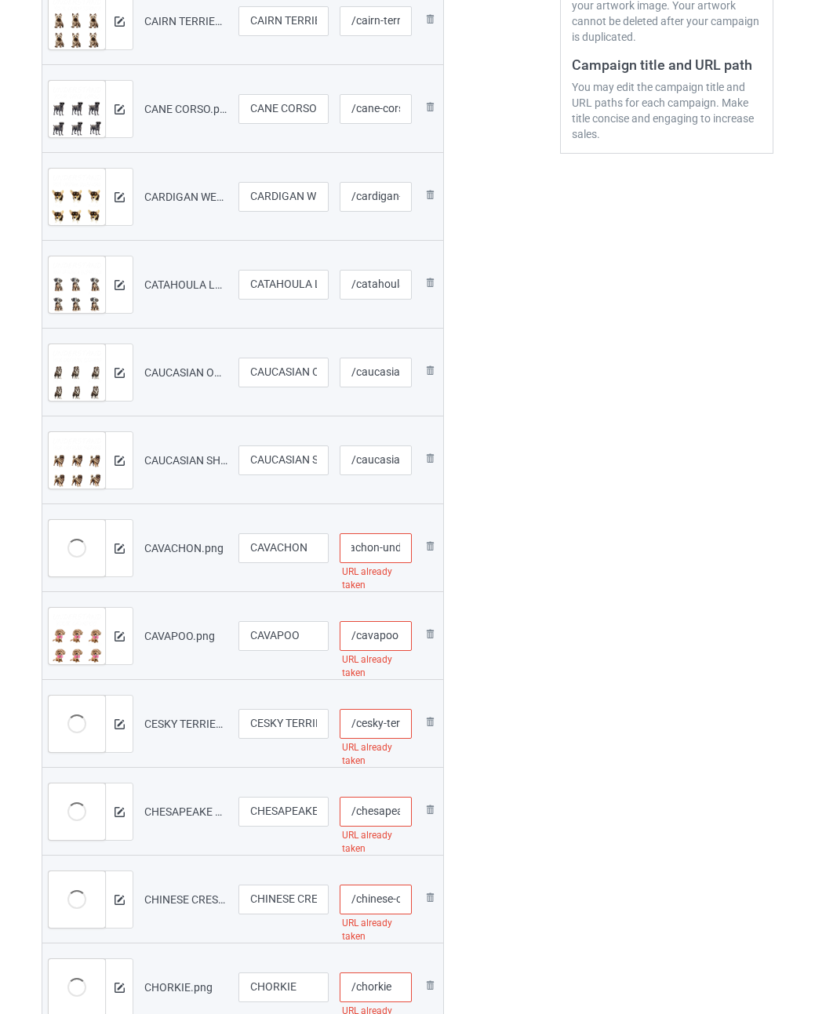
type input "/cavachon-und"
click at [374, 640] on input "/cavapoo" at bounding box center [375, 636] width 72 height 30
paste input "-und"
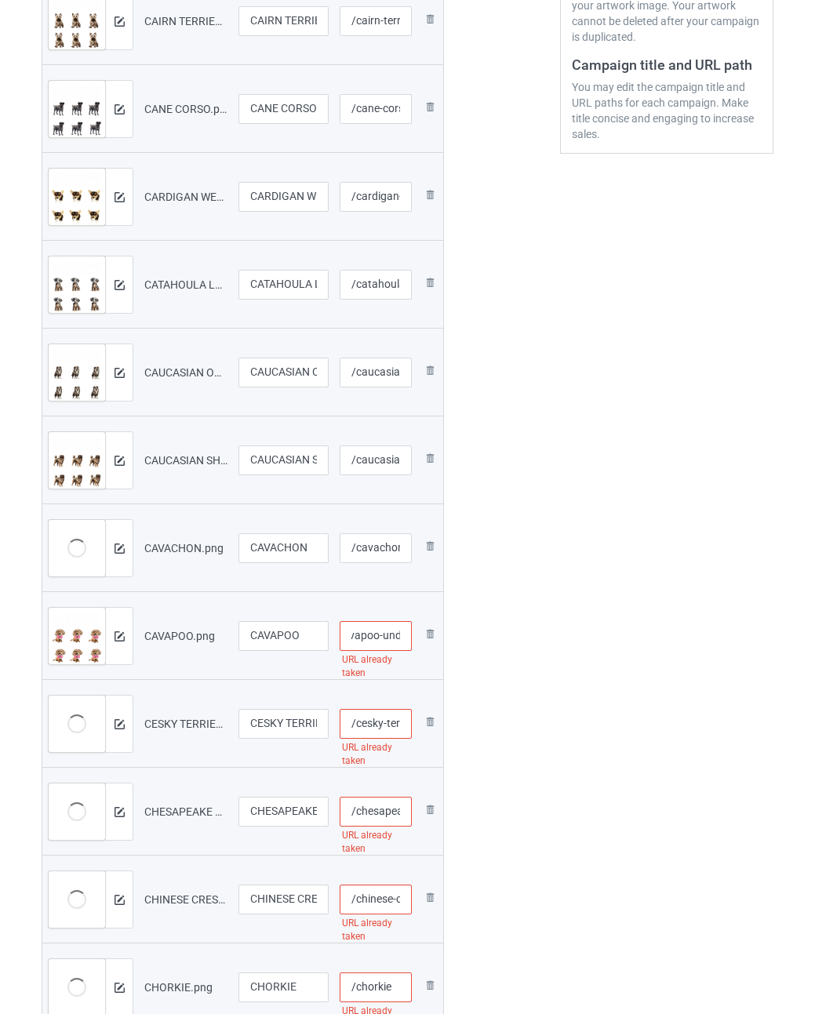
type input "/cavapoo-und"
click at [379, 725] on input "/cesky-terrier" at bounding box center [375, 724] width 72 height 30
paste input "-und"
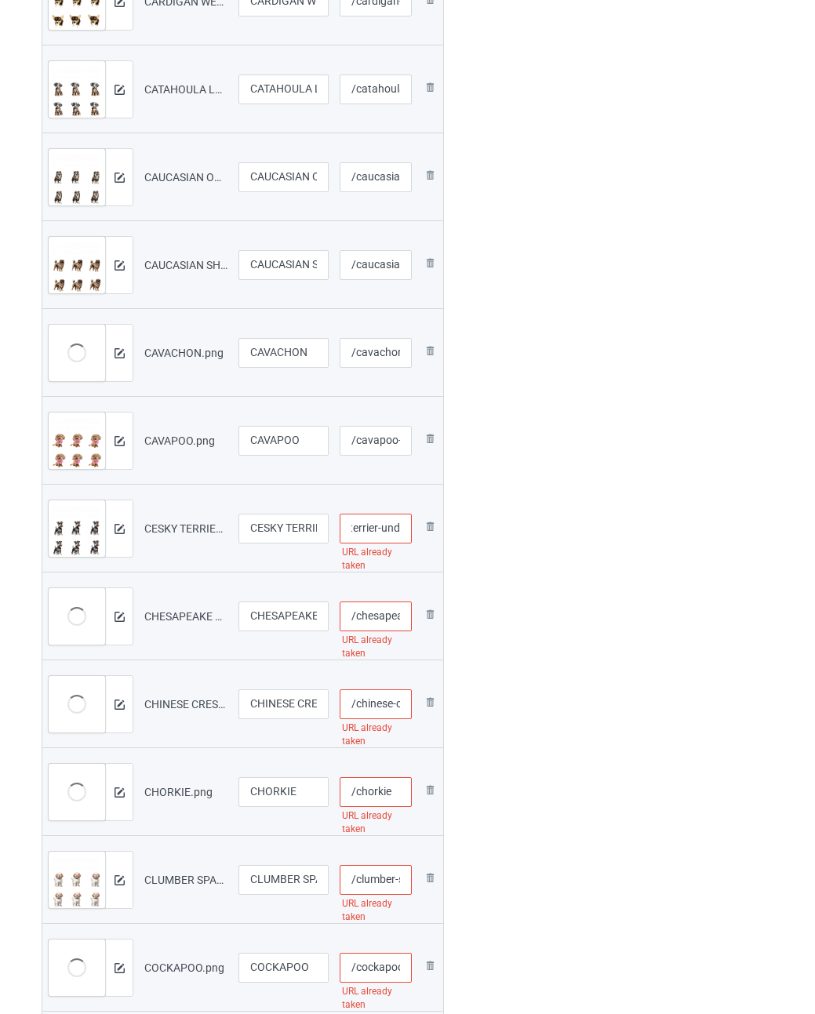
scroll to position [653, 0]
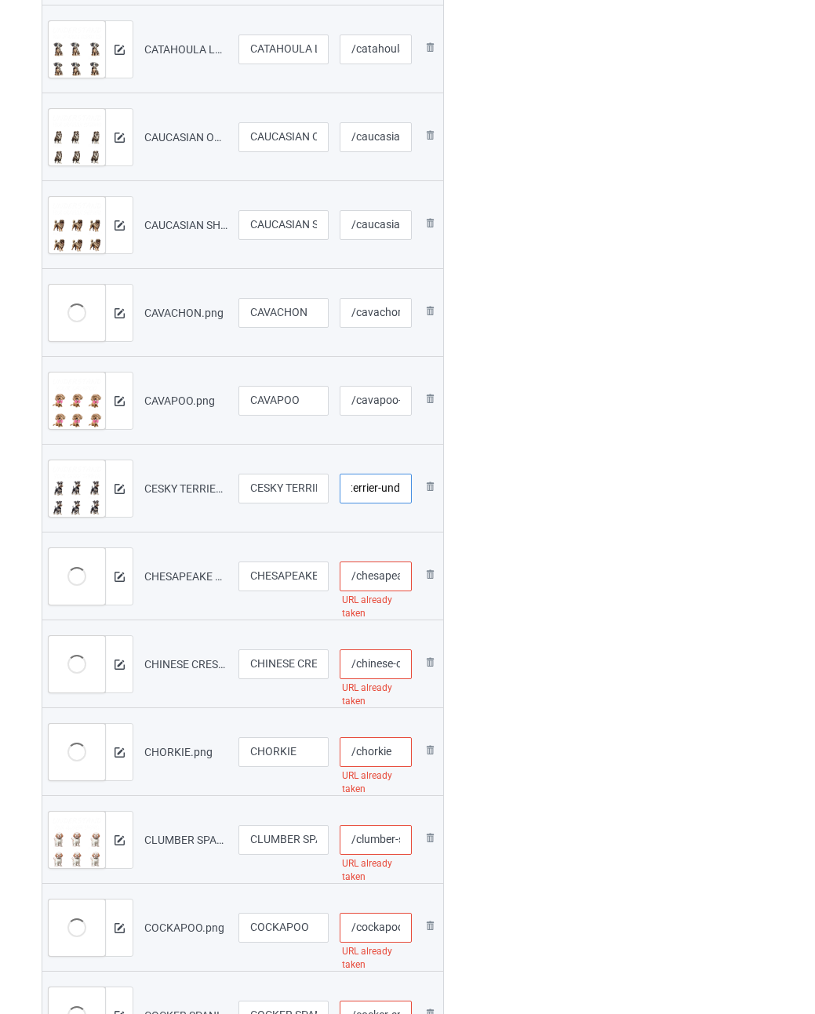
type input "/cesky-terrier-und"
click at [384, 578] on input "/chesapeake-bay-retriever" at bounding box center [375, 576] width 72 height 30
paste input "-und"
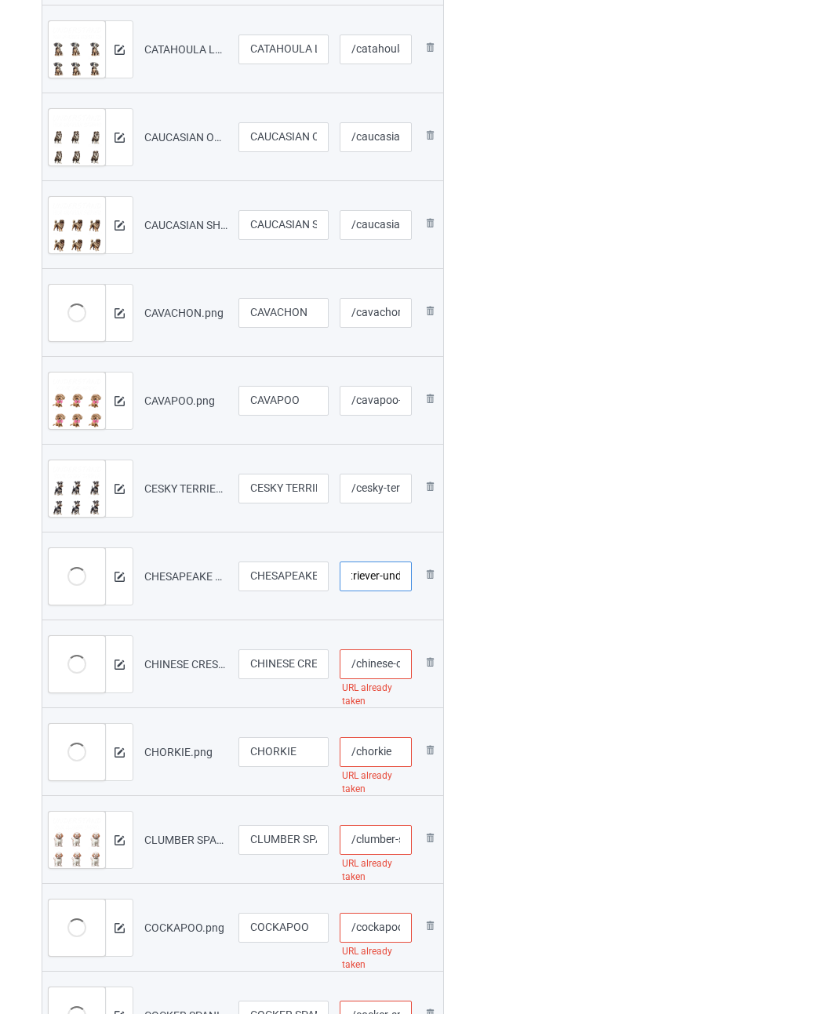
type input "/chesapeake-bay-retriever-und"
click at [382, 666] on input "/chinese-crested" at bounding box center [375, 664] width 72 height 30
paste input "-und"
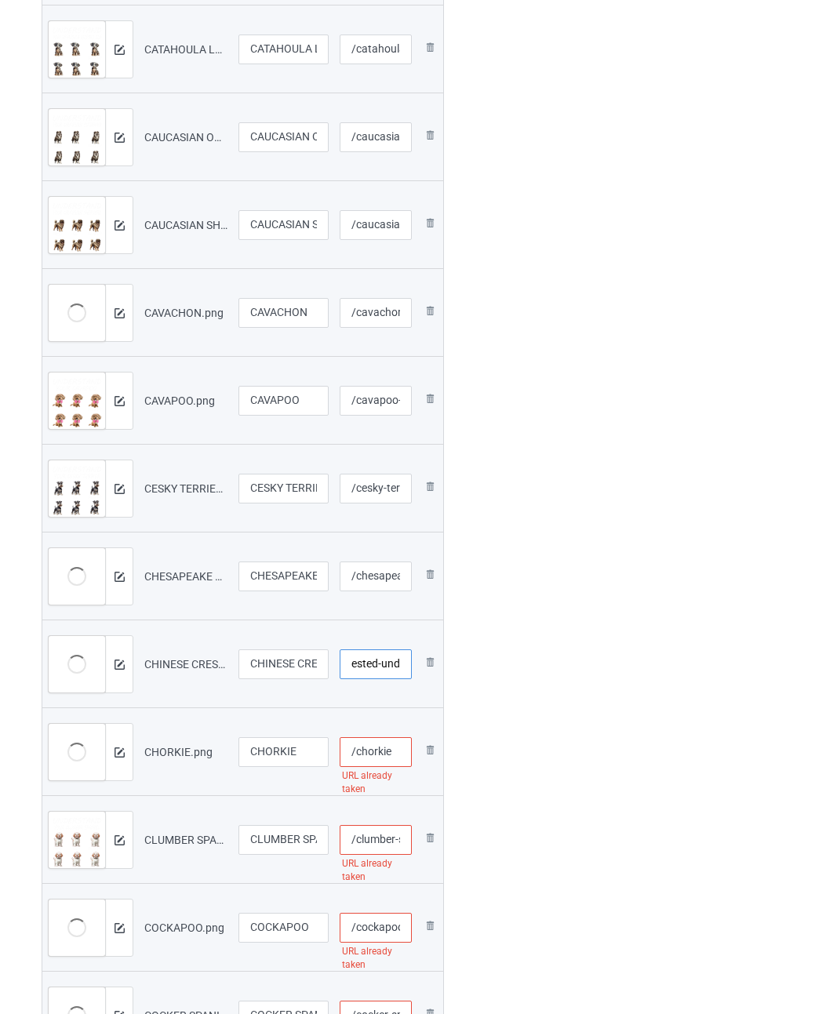
type input "/chinese-crested-und"
click at [400, 756] on input "/chorkie" at bounding box center [375, 752] width 72 height 30
paste input "-und"
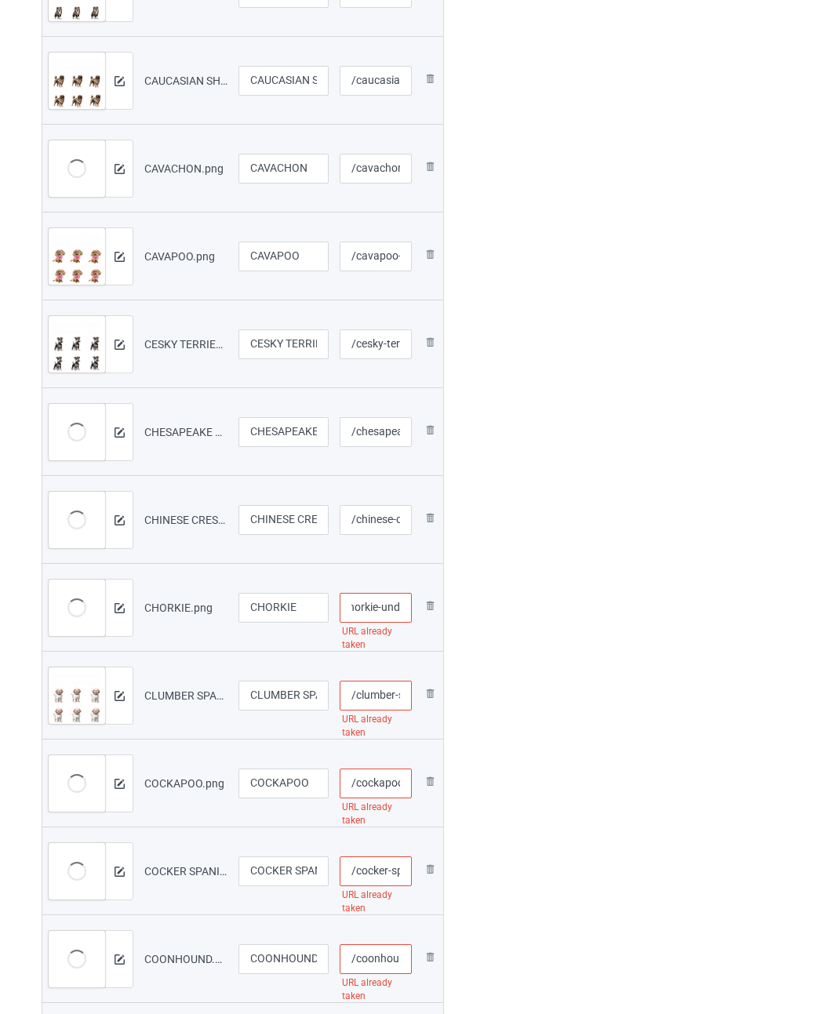
scroll to position [810, 0]
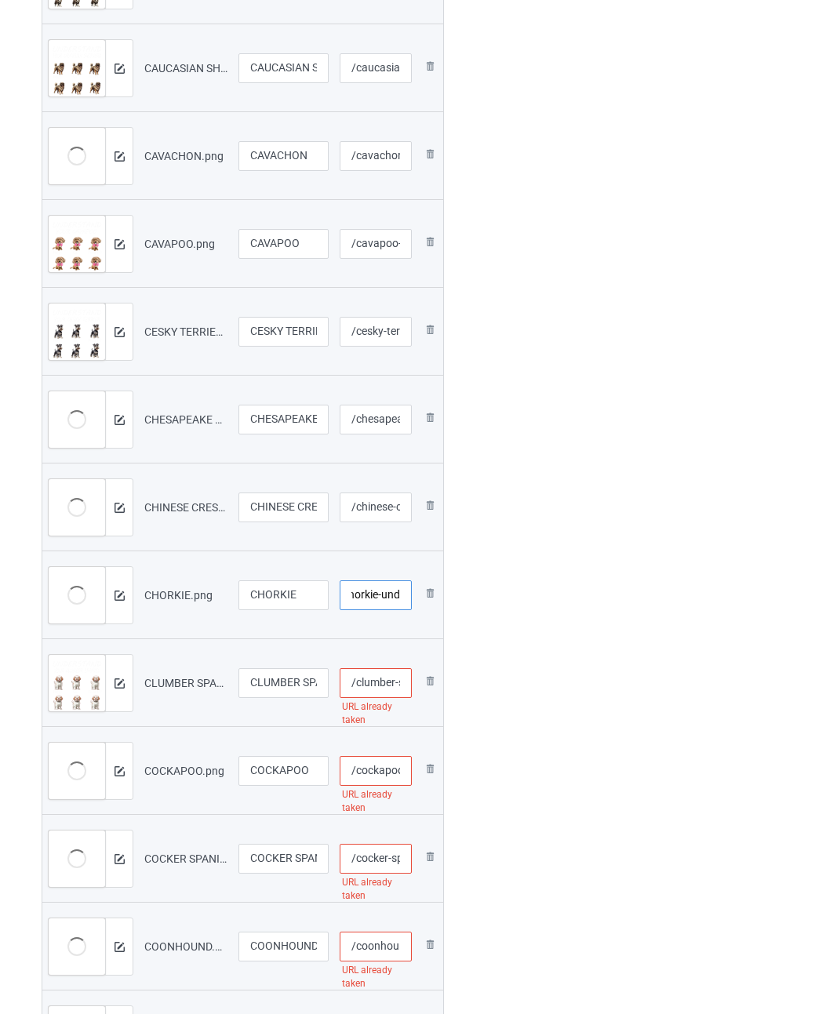
type input "/chorkie-und"
click at [379, 680] on input "/clumber-spaniel" at bounding box center [375, 683] width 72 height 30
paste input "-und"
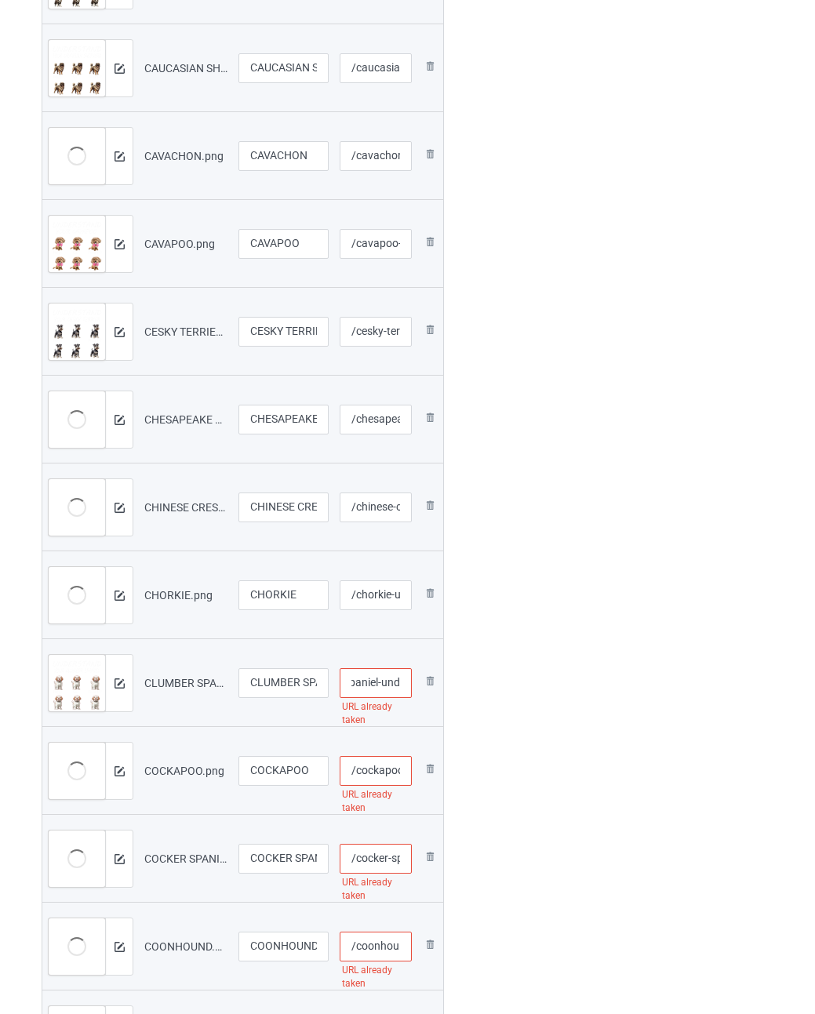
type input "/clumber-spaniel-und"
click at [368, 763] on input "/cockapoo" at bounding box center [375, 771] width 72 height 30
paste input "-und"
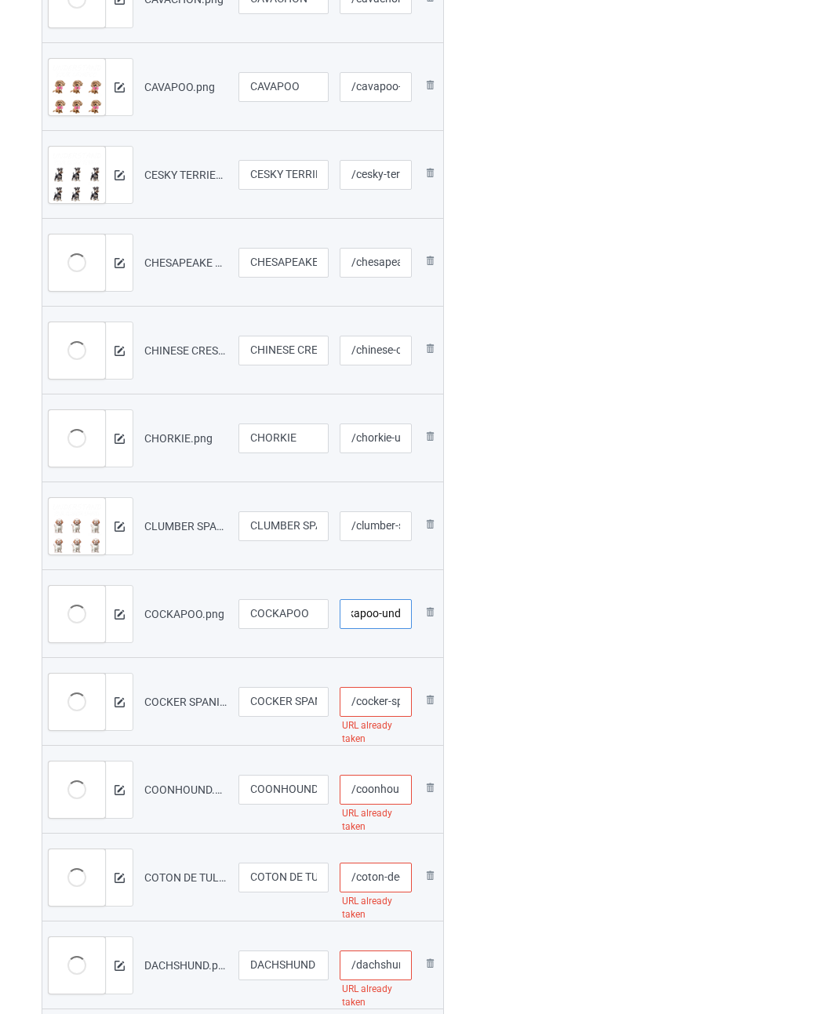
type input "/cockapoo-und"
click at [384, 702] on input "/cocker-spaniel" at bounding box center [375, 702] width 72 height 30
paste input "-und"
type input "/cocker-spaniel-und"
click at [382, 788] on input "/coonhound" at bounding box center [375, 790] width 72 height 30
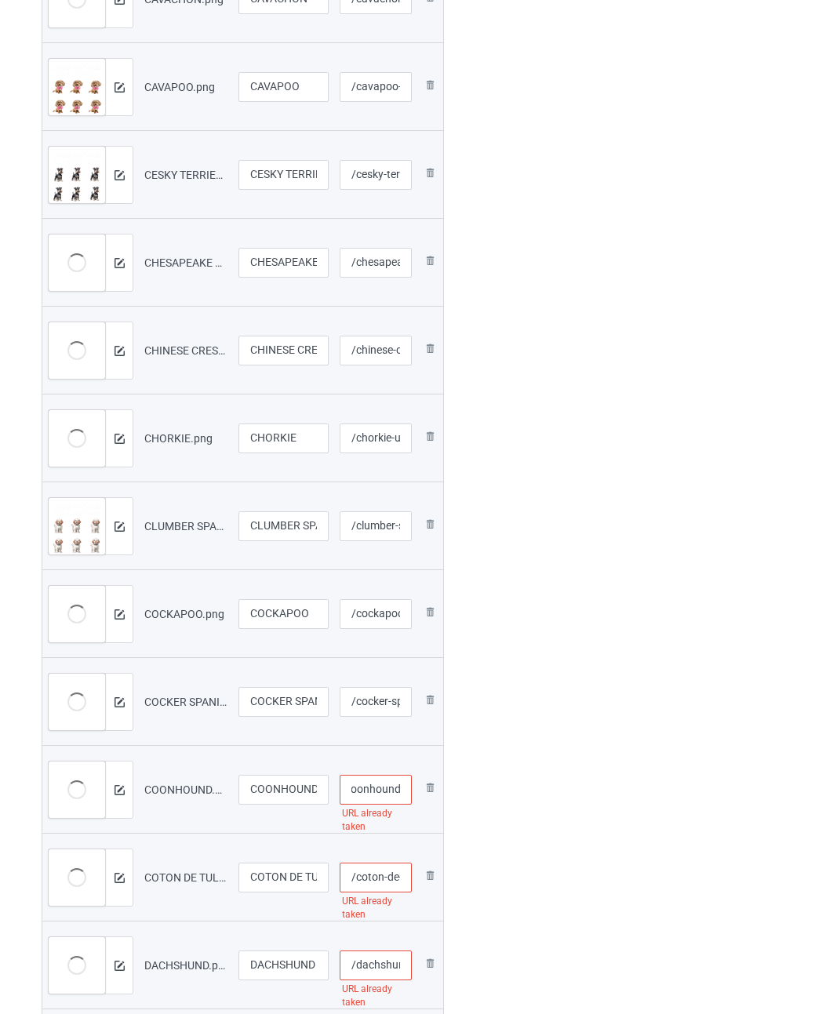
paste input "-und"
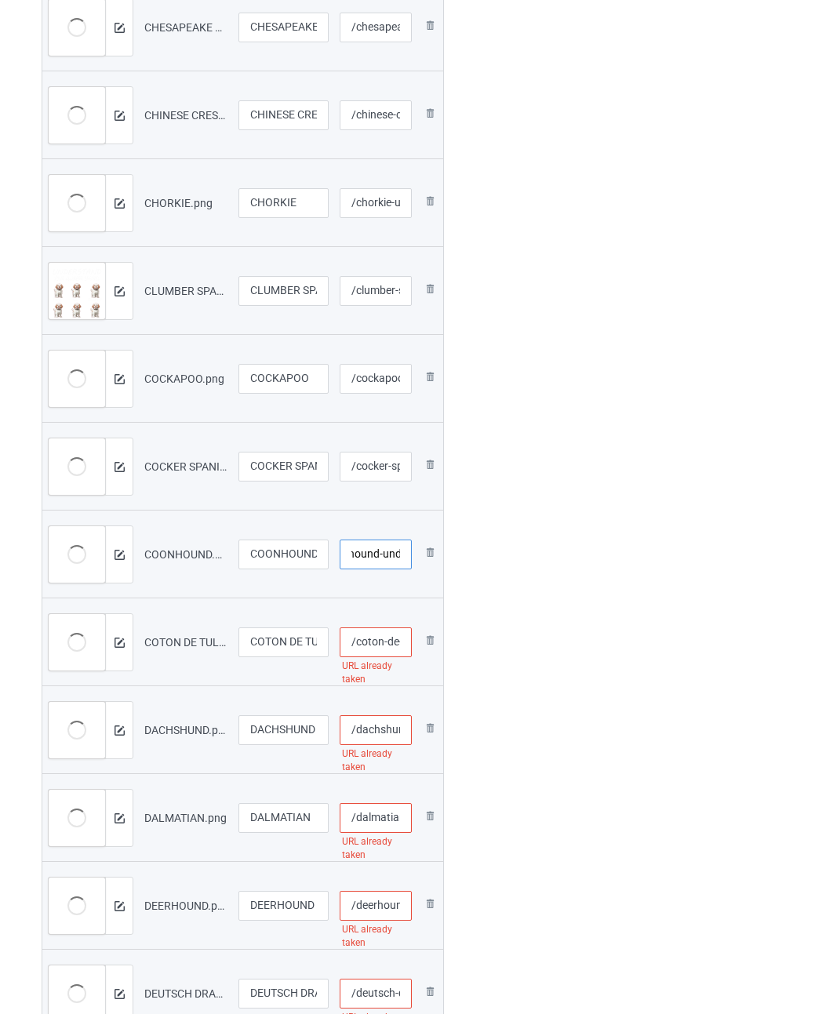
type input "/coonhound-und"
click at [380, 643] on input "/coton-de-tulear" at bounding box center [375, 642] width 72 height 30
paste input "-und"
type input "/coton-de-tulear-und"
click at [383, 737] on input "/dachshund" at bounding box center [375, 730] width 72 height 30
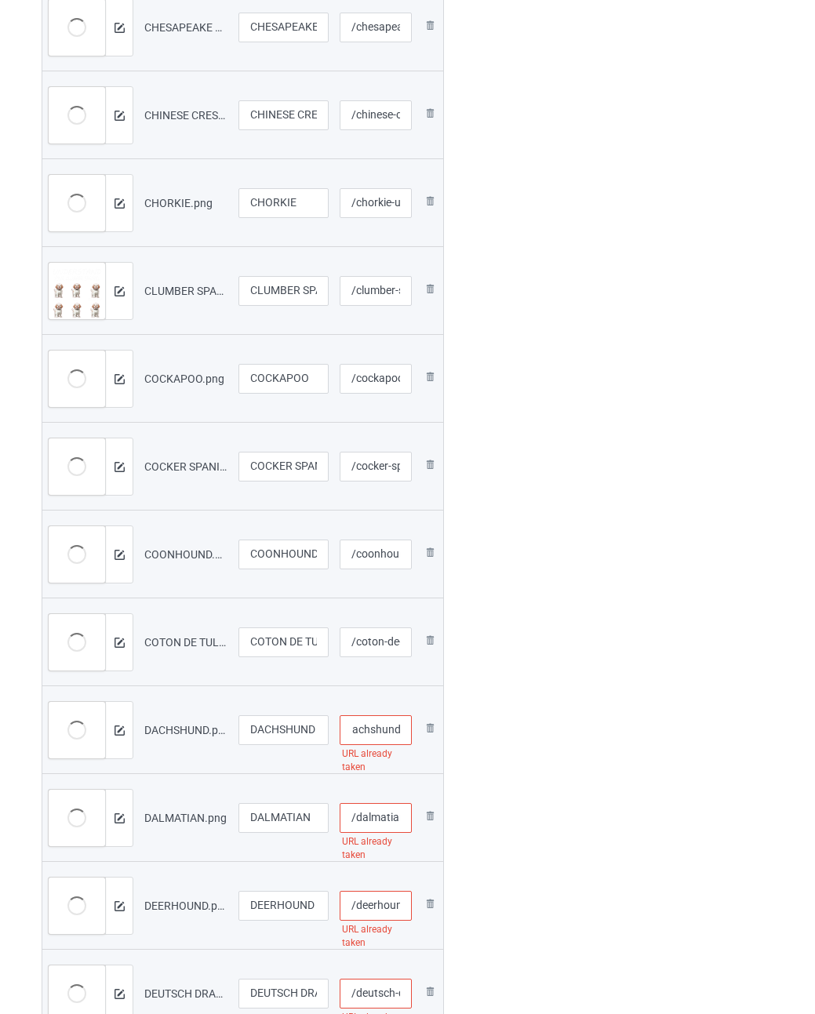
paste input "-und"
type input "/dachshund-und"
click at [381, 810] on input "/dalmatian" at bounding box center [375, 818] width 72 height 30
paste input "-und"
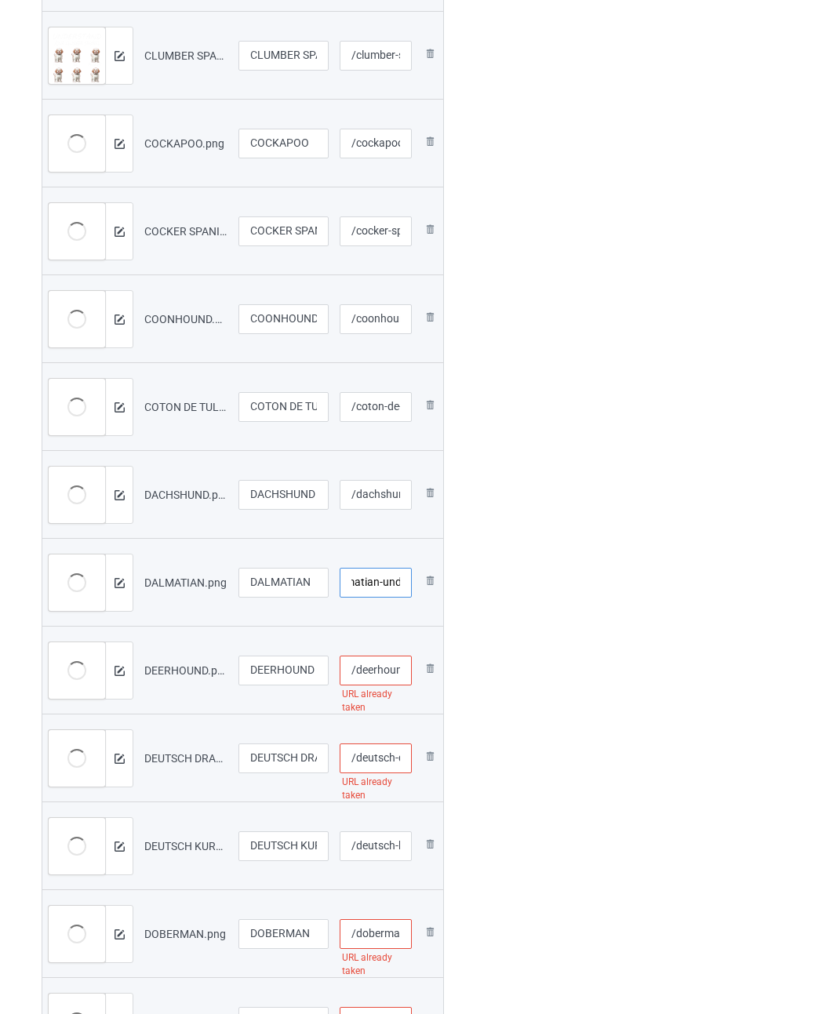
type input "/dalmatian-und"
click at [385, 675] on input "/deerhound" at bounding box center [375, 670] width 72 height 30
paste input "-und"
type input "/deerhound-und"
click at [379, 753] on input "/deutsch-drahthaar" at bounding box center [375, 758] width 72 height 30
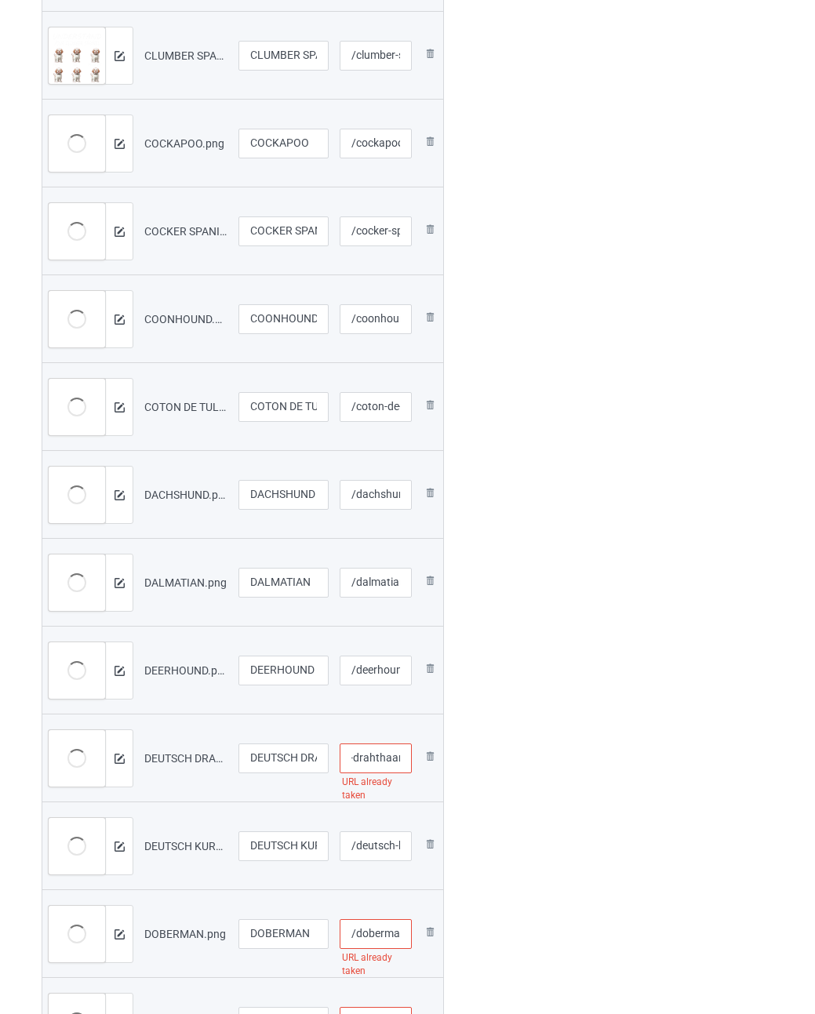
paste input "-und"
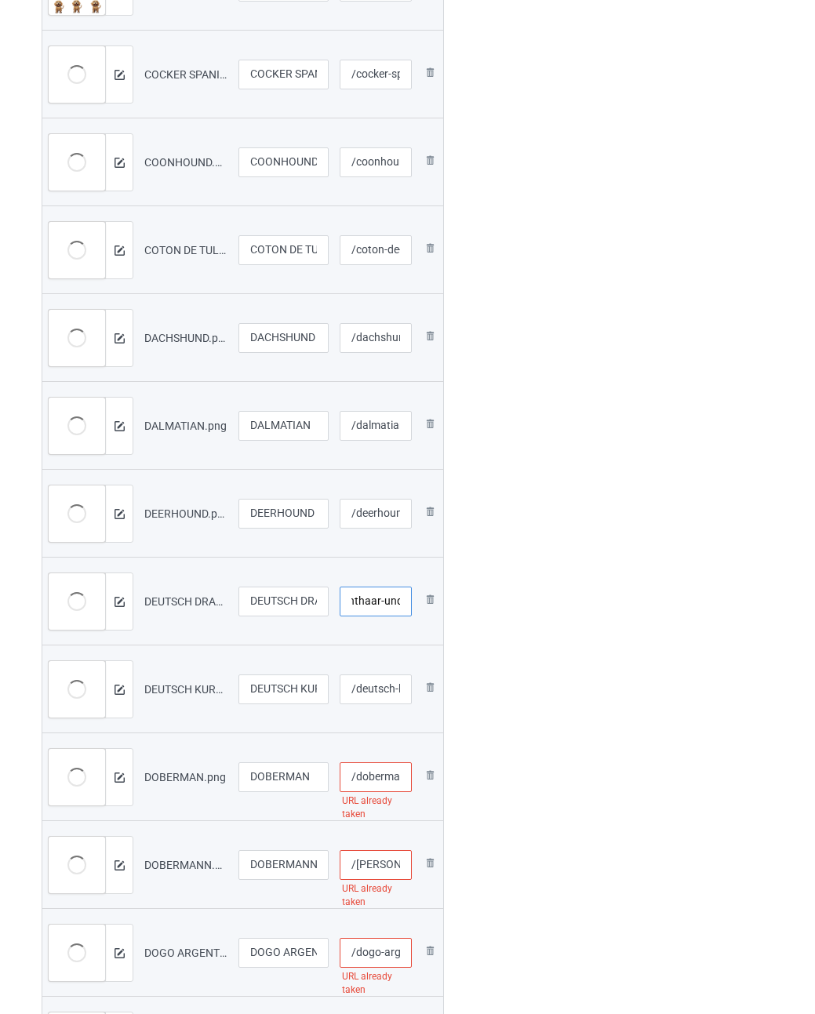
type input "/deutsch-drahthaar-und"
click at [379, 691] on input "/deutsch-kurzhaar" at bounding box center [375, 689] width 72 height 30
paste input "-und"
type input "/deutsch-kurzhaar-und"
click at [372, 778] on input "/doberman" at bounding box center [375, 777] width 72 height 30
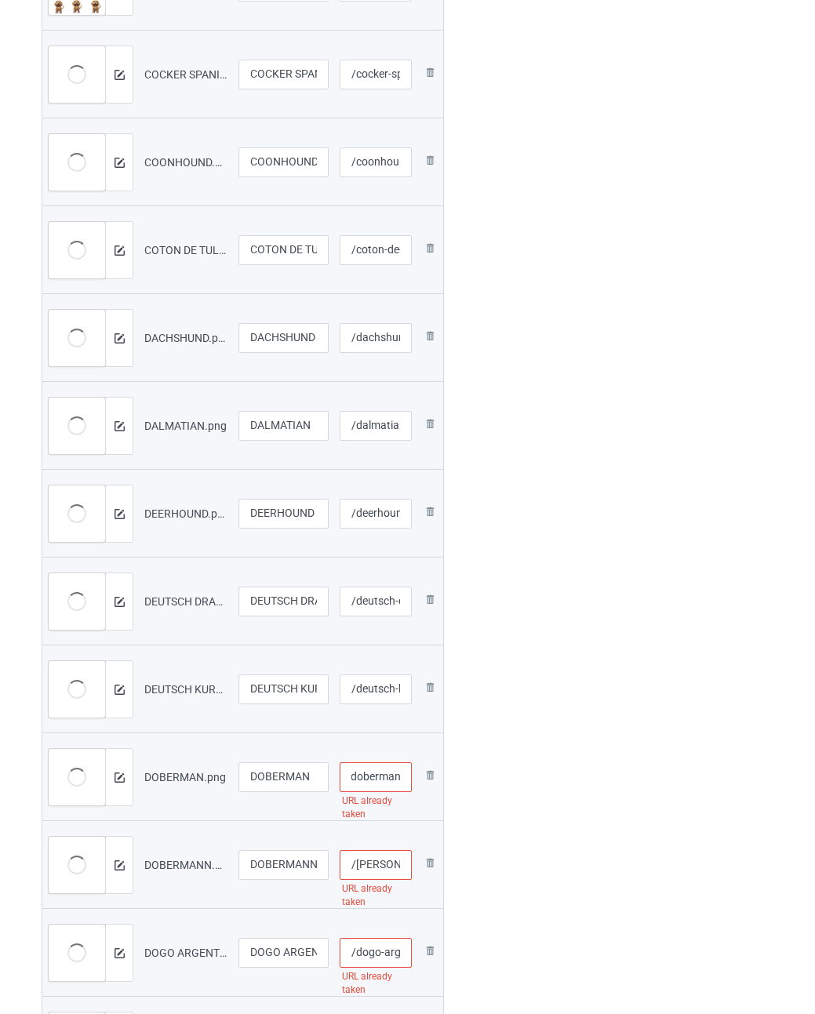
paste input "-und"
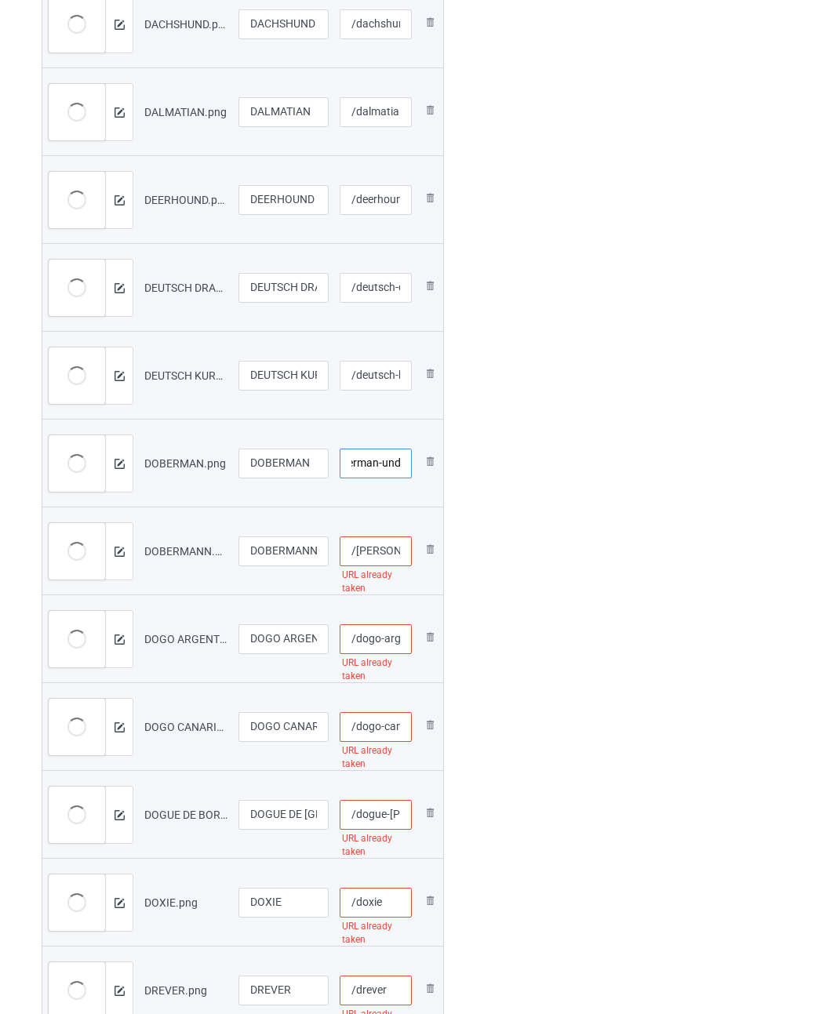
type input "/doberman-und"
click at [376, 550] on input "/[PERSON_NAME]" at bounding box center [375, 551] width 72 height 30
paste input "-und"
type input "/dobermann-und"
click at [379, 639] on input "/dogo-argentino" at bounding box center [375, 639] width 72 height 30
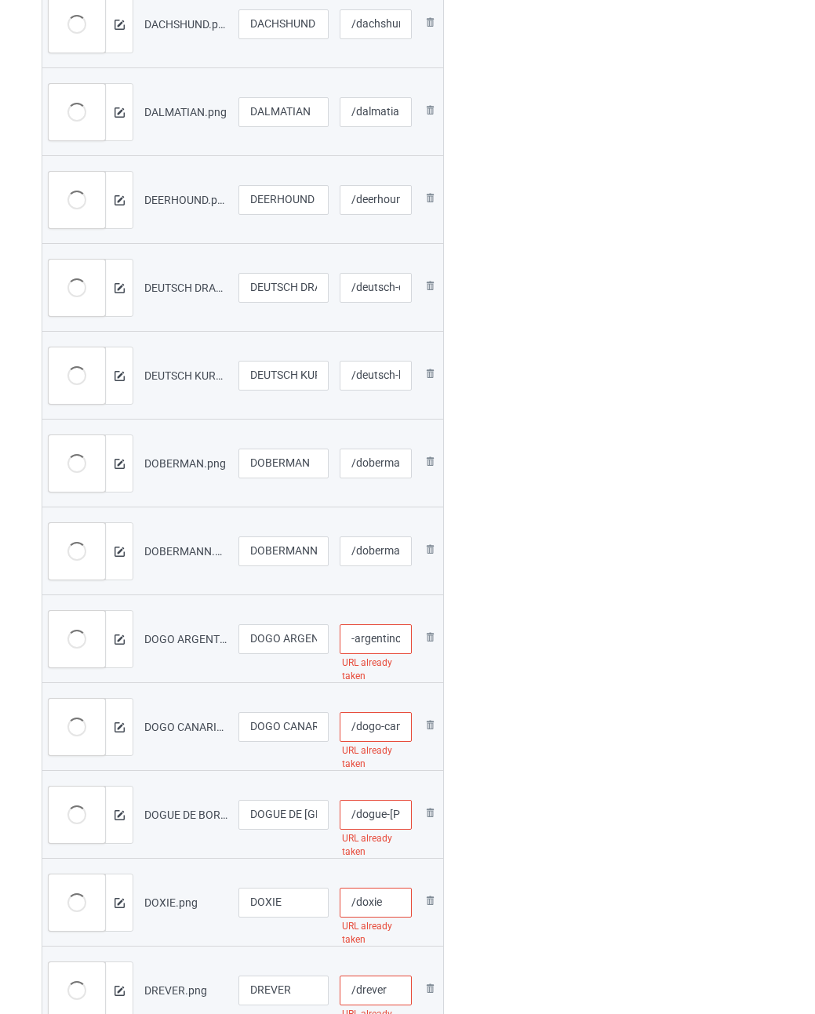
paste input "-und"
type input "/dogo-argentino-und"
click at [378, 725] on input "/dogo-canario" at bounding box center [375, 727] width 72 height 30
paste input "-und"
type input "/dogo-canario-und"
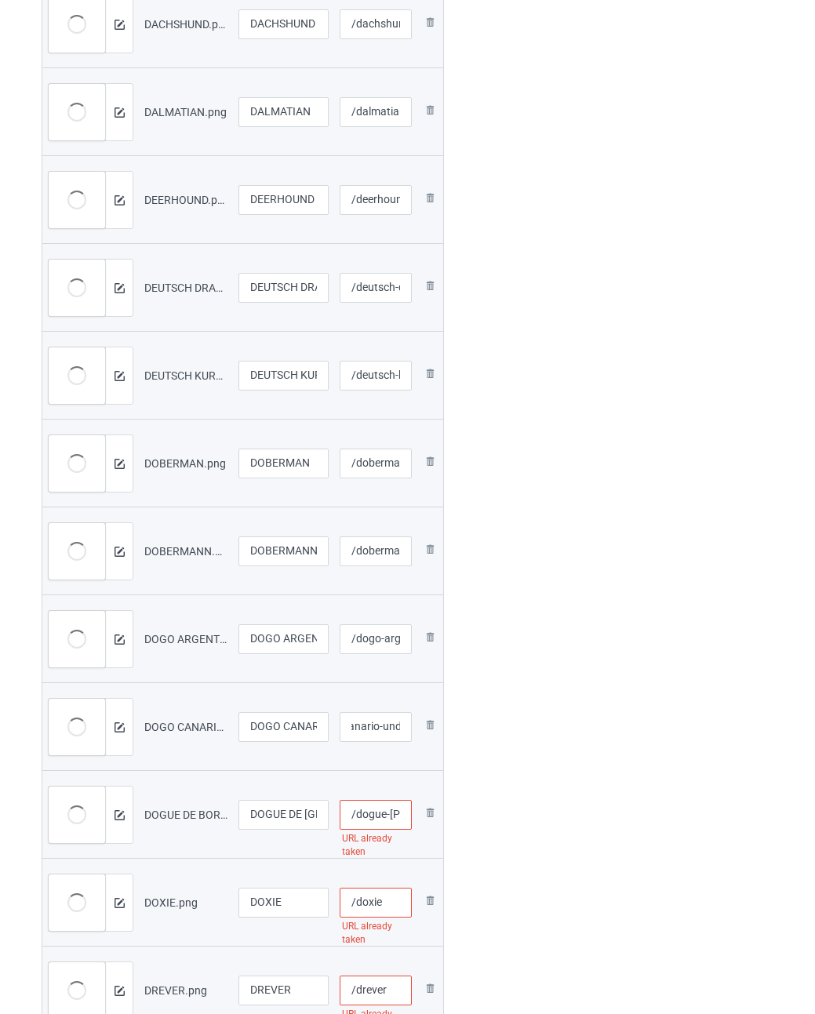
click at [375, 817] on input "/dogue-[PERSON_NAME]" at bounding box center [375, 815] width 72 height 30
paste input "-und"
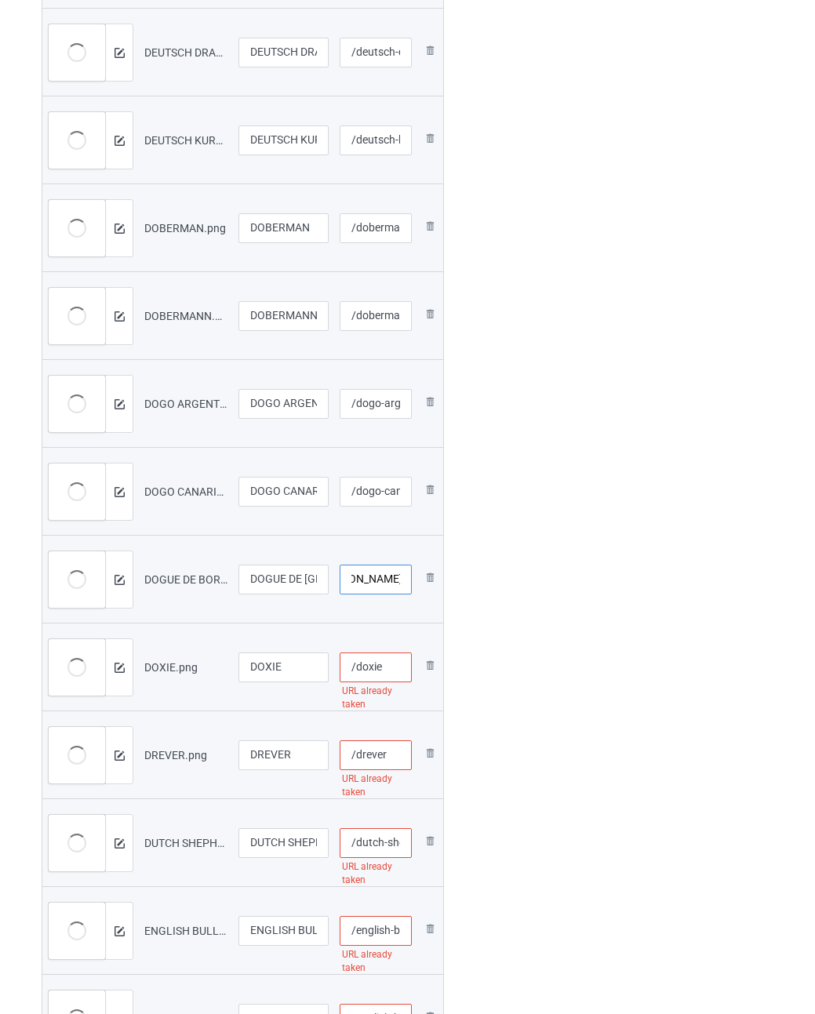
type input "/dogue-[PERSON_NAME]-und"
click at [400, 669] on input "/doxie" at bounding box center [375, 667] width 72 height 30
paste input "-und"
type input "/doxie-und"
click at [393, 753] on input "/drever" at bounding box center [375, 755] width 72 height 30
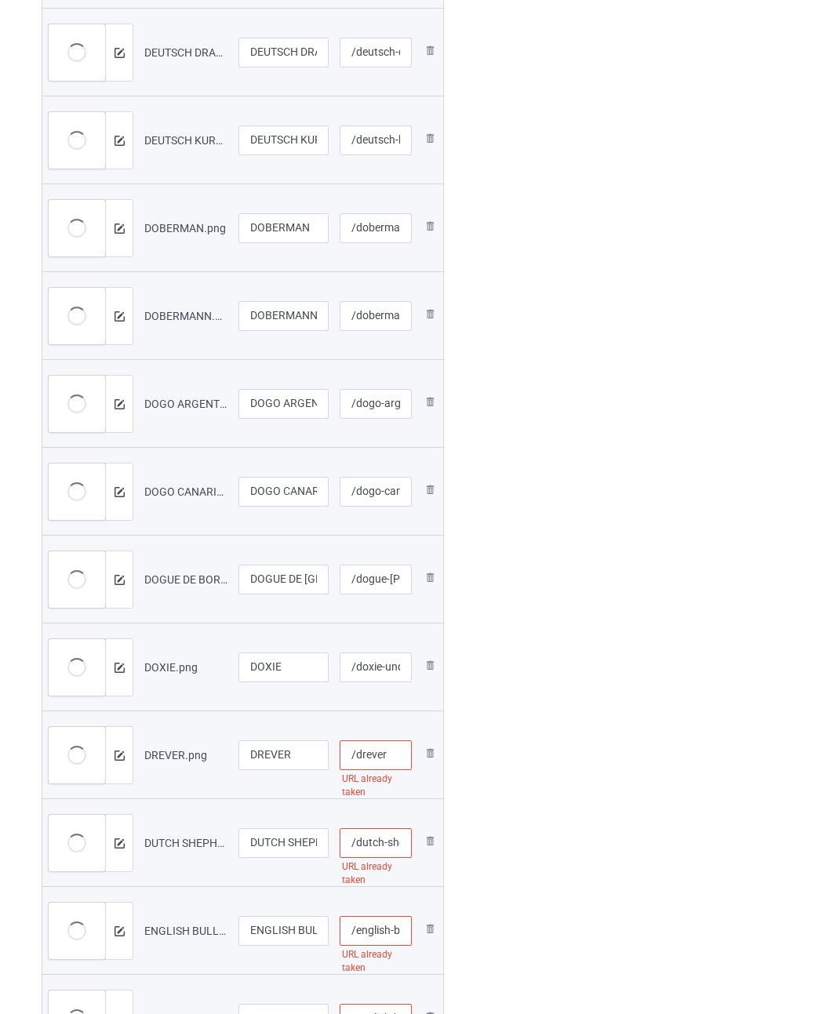
paste input "-und"
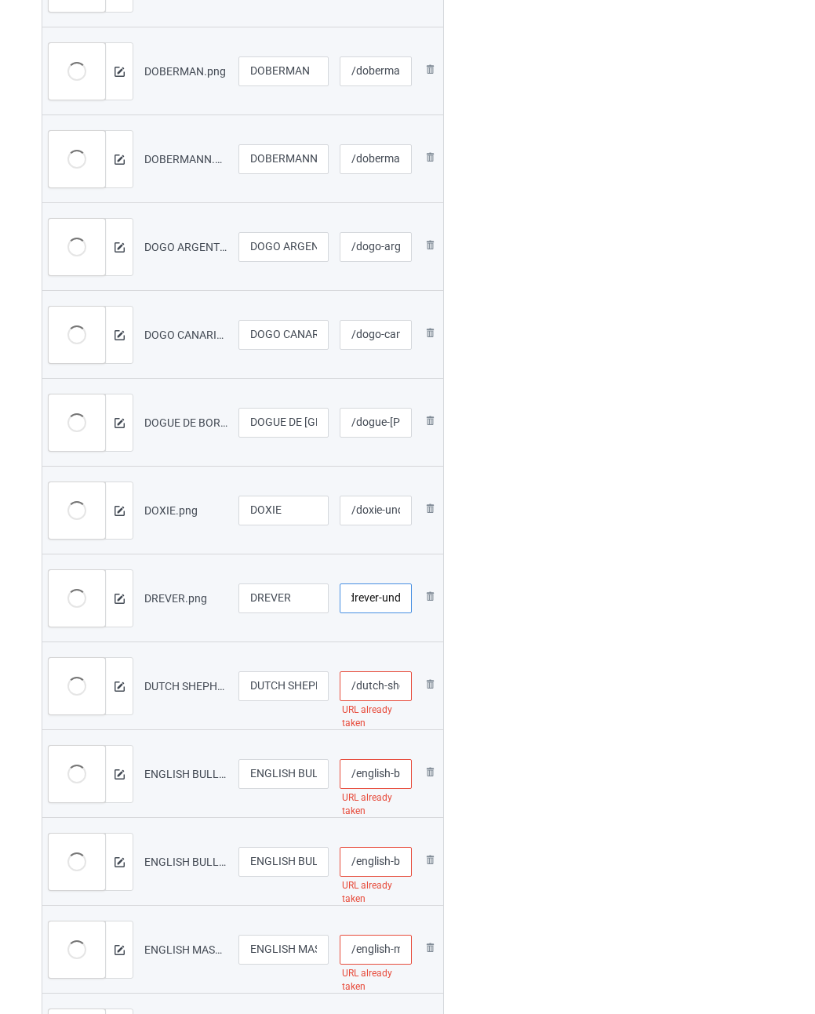
type input "/drever-und"
click at [383, 680] on input "/dutch-shepherd" at bounding box center [375, 686] width 72 height 30
paste input "-und"
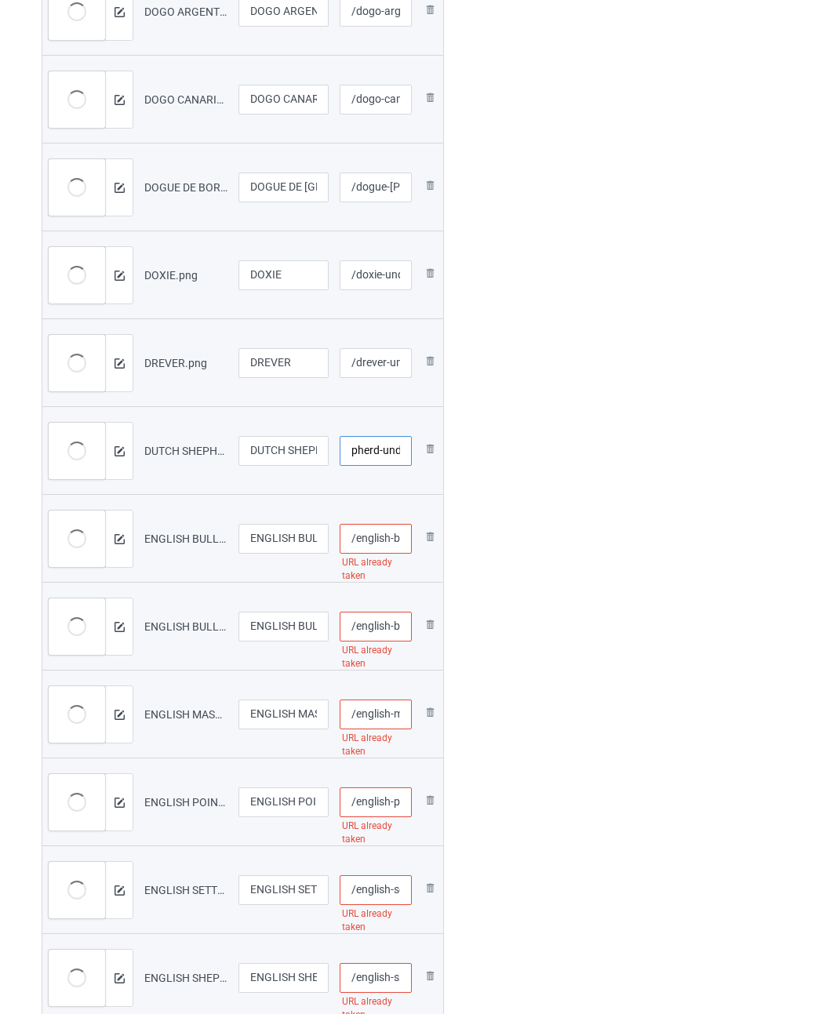
type input "/dutch-shepherd-und"
click at [380, 535] on input "/english-bull-terrier" at bounding box center [375, 539] width 72 height 30
paste input "-und"
type input "/english-bull-terrier-und"
click at [378, 627] on input "/english-bulldog" at bounding box center [375, 626] width 72 height 30
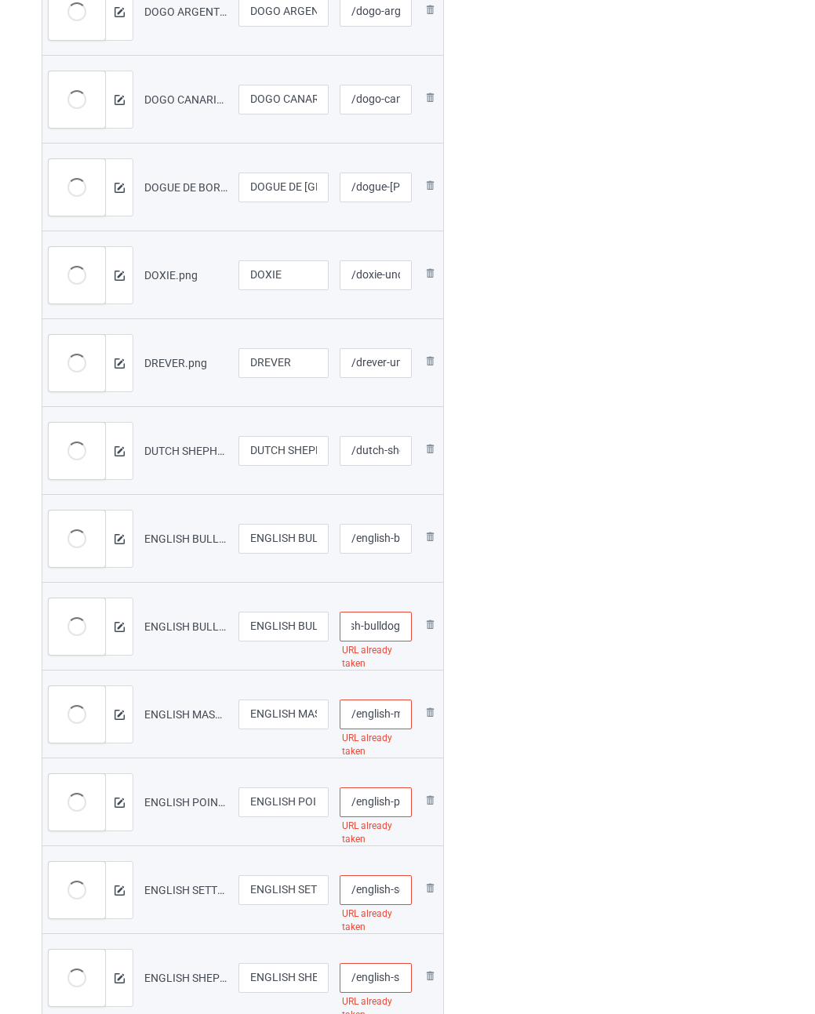
paste input "-und"
type input "/english-bulldog-und"
click at [383, 713] on input "/english-mastiff" at bounding box center [375, 714] width 72 height 30
paste input "-und"
type input "/english-mastiff-und"
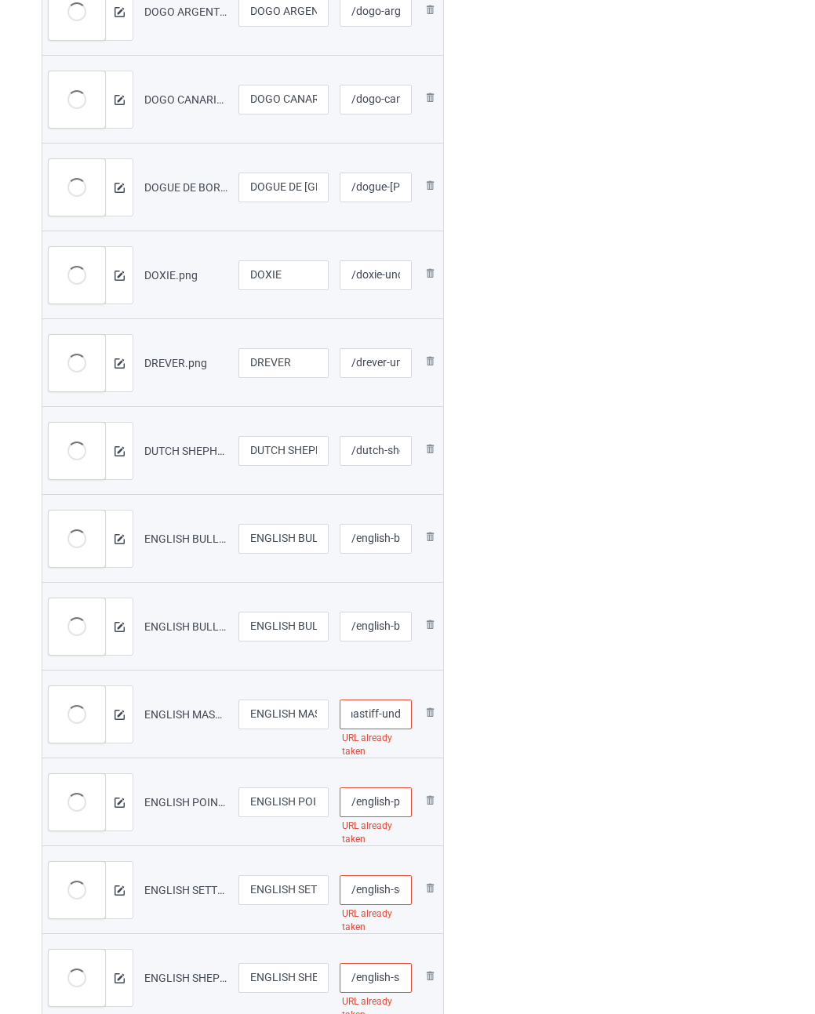
click at [384, 794] on input "/english-pointer" at bounding box center [375, 802] width 72 height 30
paste input "-und"
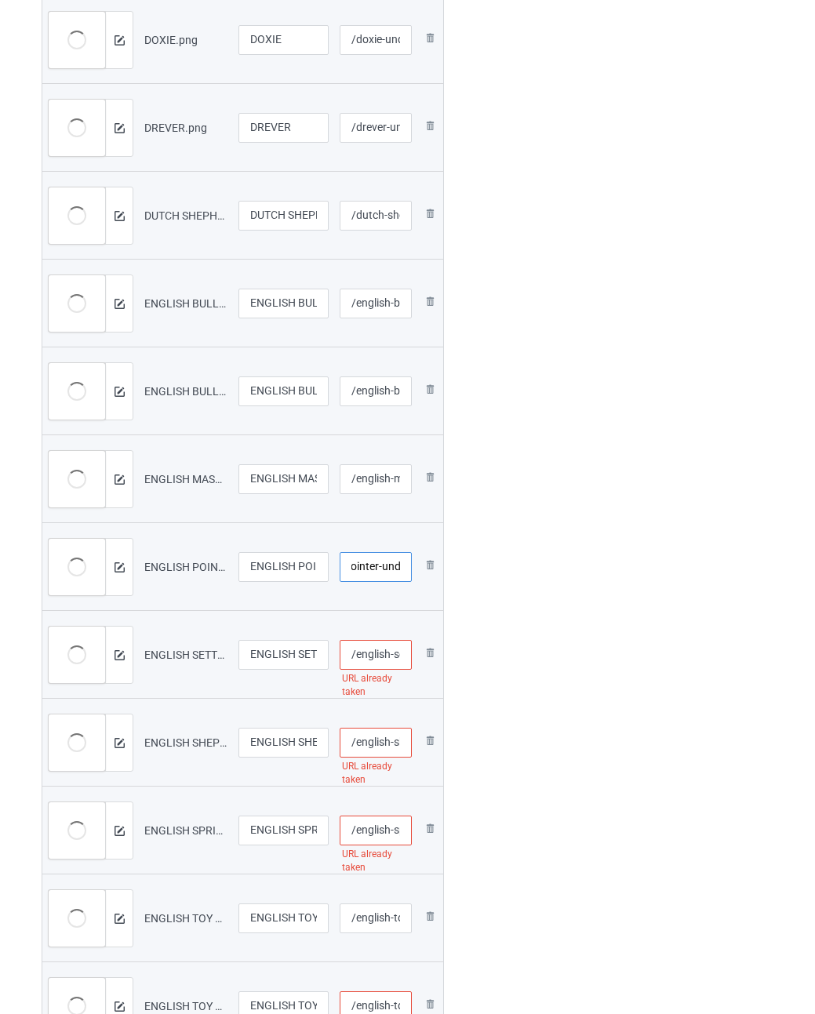
type input "/english-pointer-und"
click at [380, 659] on input "/english-setter" at bounding box center [375, 655] width 72 height 30
paste input "-und"
type input "/english-setter-und"
click at [375, 737] on input "/english-shepherd" at bounding box center [375, 743] width 72 height 30
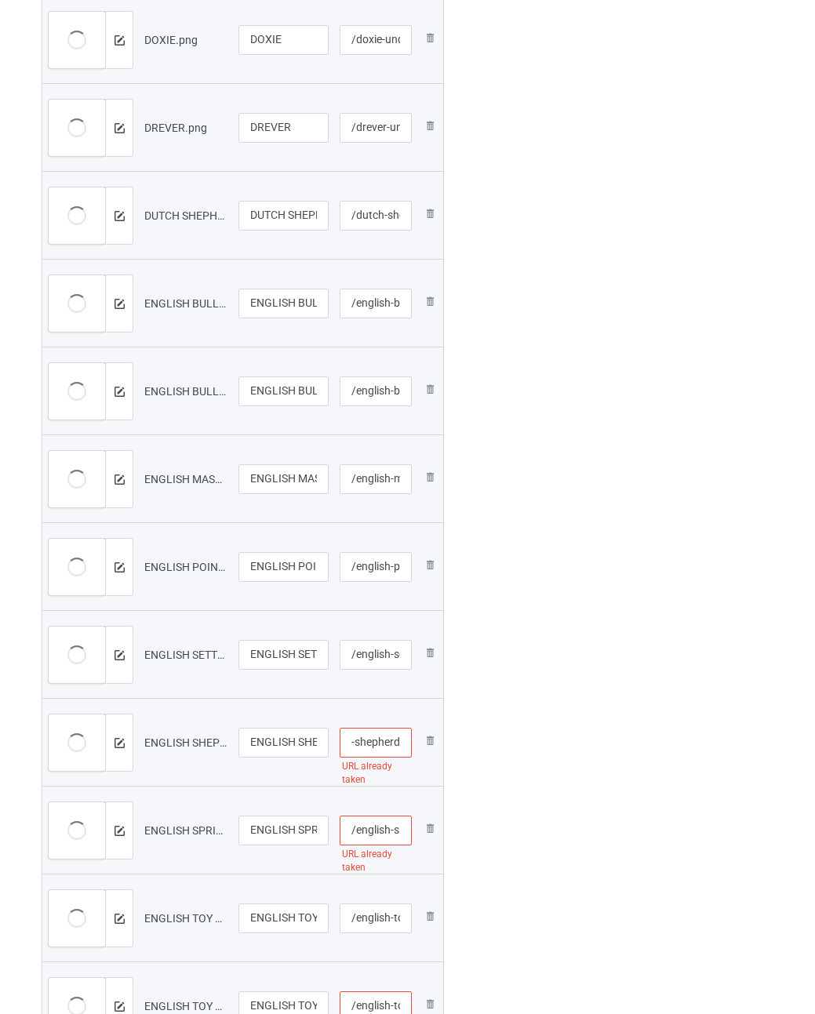
paste input "-und"
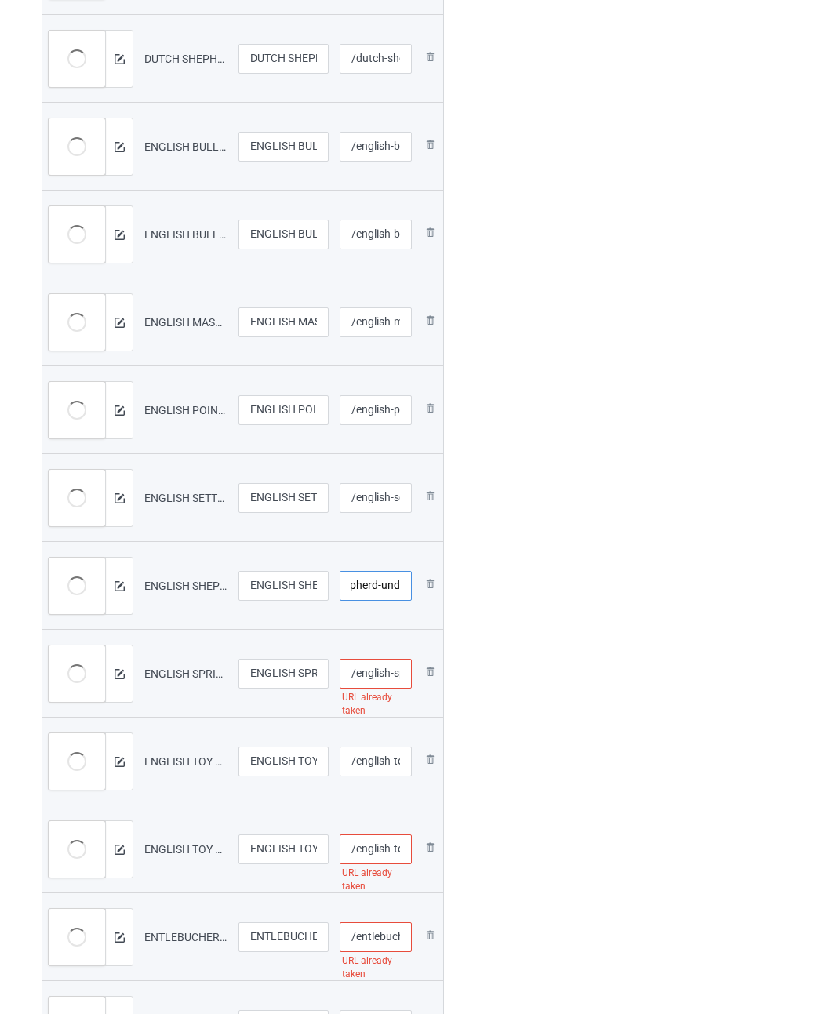
type input "/english-shepherd-und"
click at [382, 677] on input "/english-springer-spaniel" at bounding box center [375, 674] width 72 height 30
paste input "-und"
type input "/english-springer-spaniel-und"
click at [377, 759] on input "/english-toy-spaniel" at bounding box center [375, 761] width 72 height 30
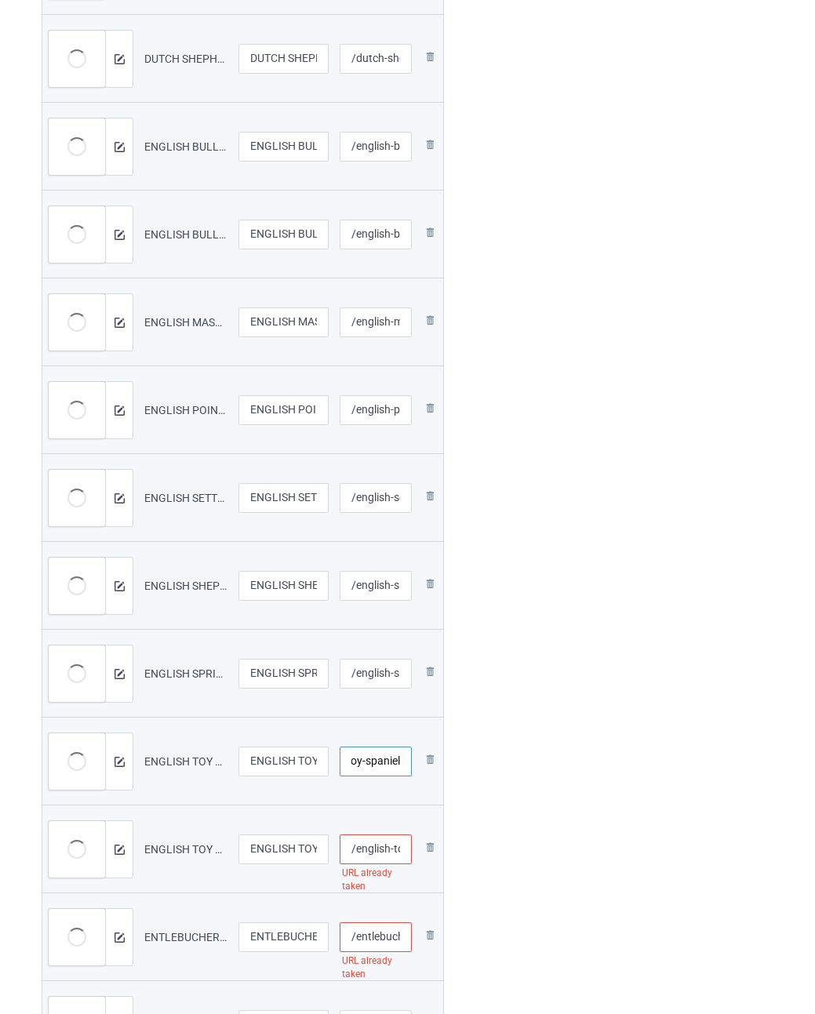
paste input "-und"
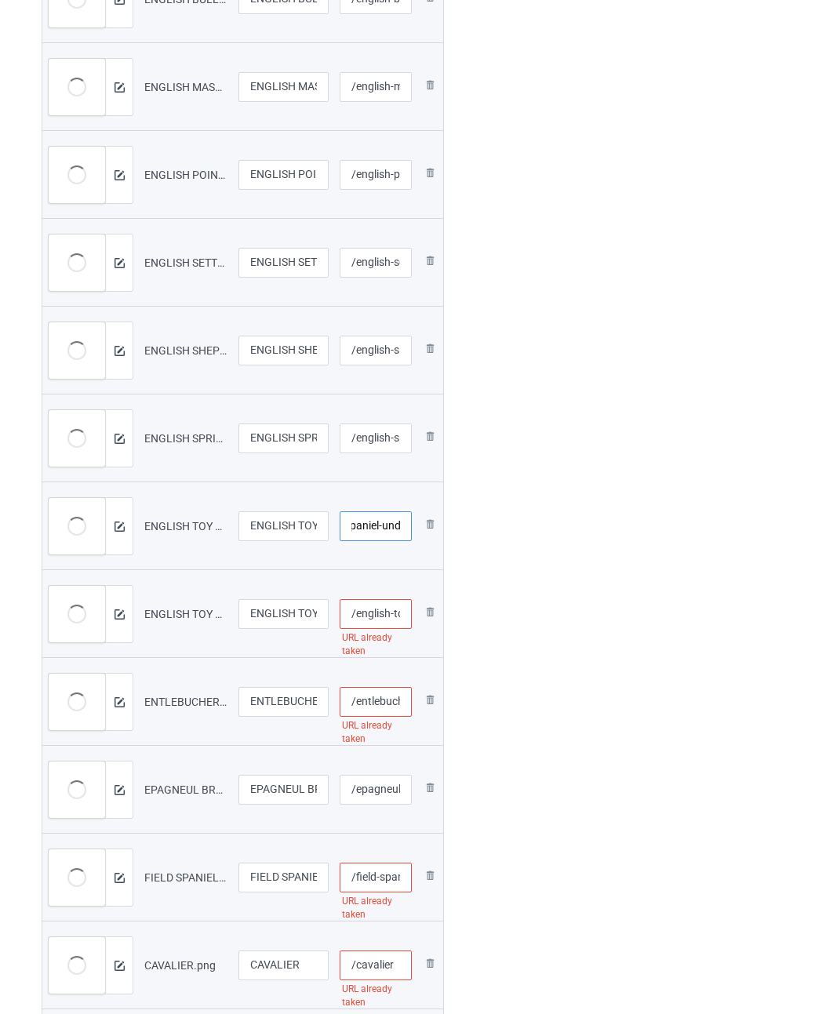
type input "/english-toy-spaniel-und"
click at [380, 617] on input "/english-toy-terrier" at bounding box center [375, 614] width 72 height 30
paste input "-und"
type input "/english-toy-terrier-und"
click at [379, 700] on input "/entlebucher-sennenhunde" at bounding box center [375, 702] width 72 height 30
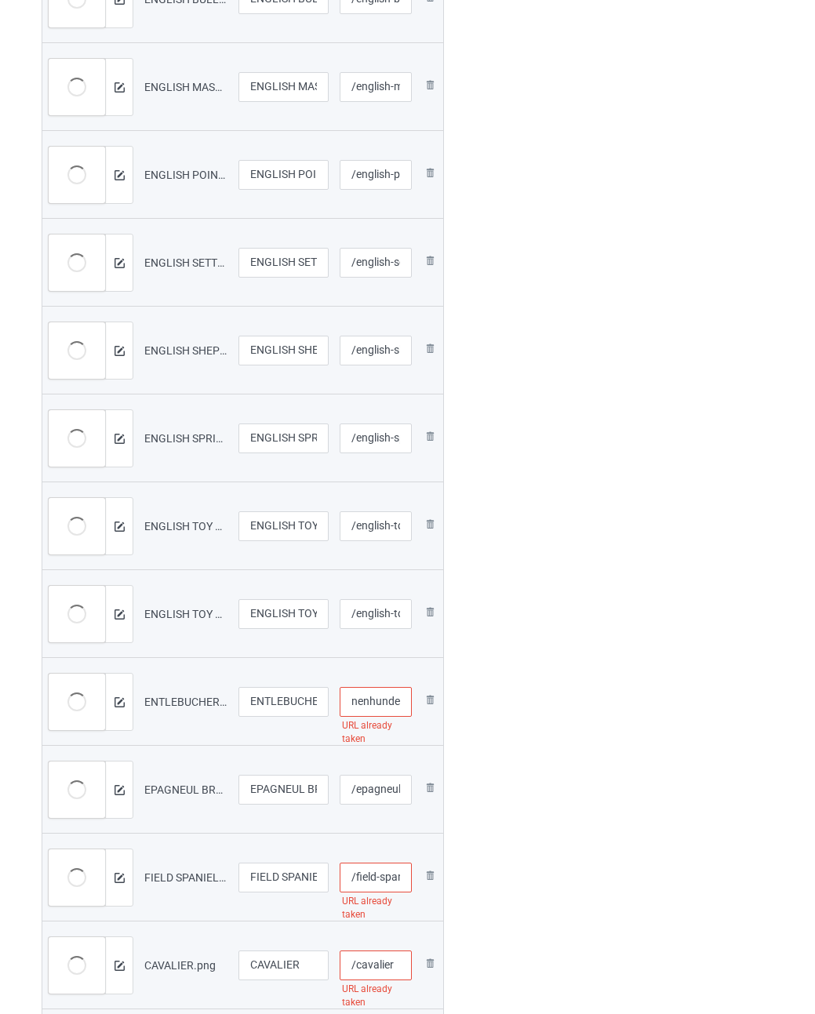
paste input "-und"
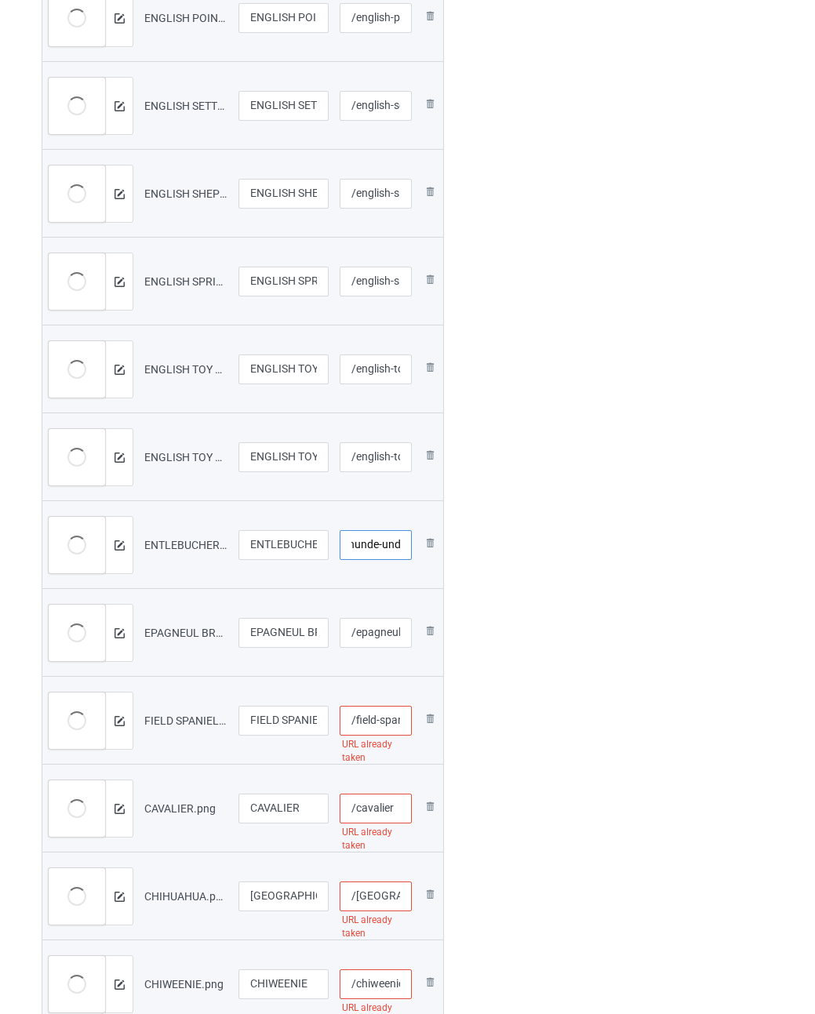
type input "/entlebucher-sennenhunde-und"
click at [377, 633] on input "/epagneul-breton" at bounding box center [375, 633] width 72 height 30
paste input "-und"
type input "/epagneul-breton-und"
click at [375, 720] on input "/field-spaniel" at bounding box center [375, 721] width 72 height 30
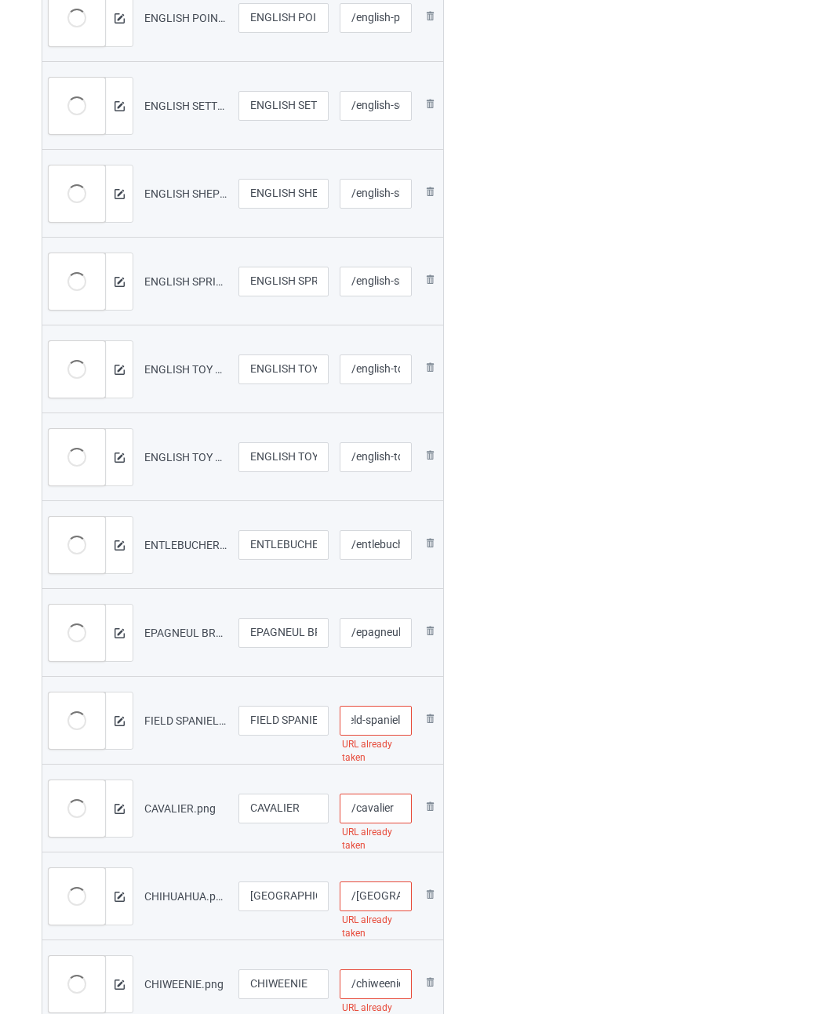
paste input "-und"
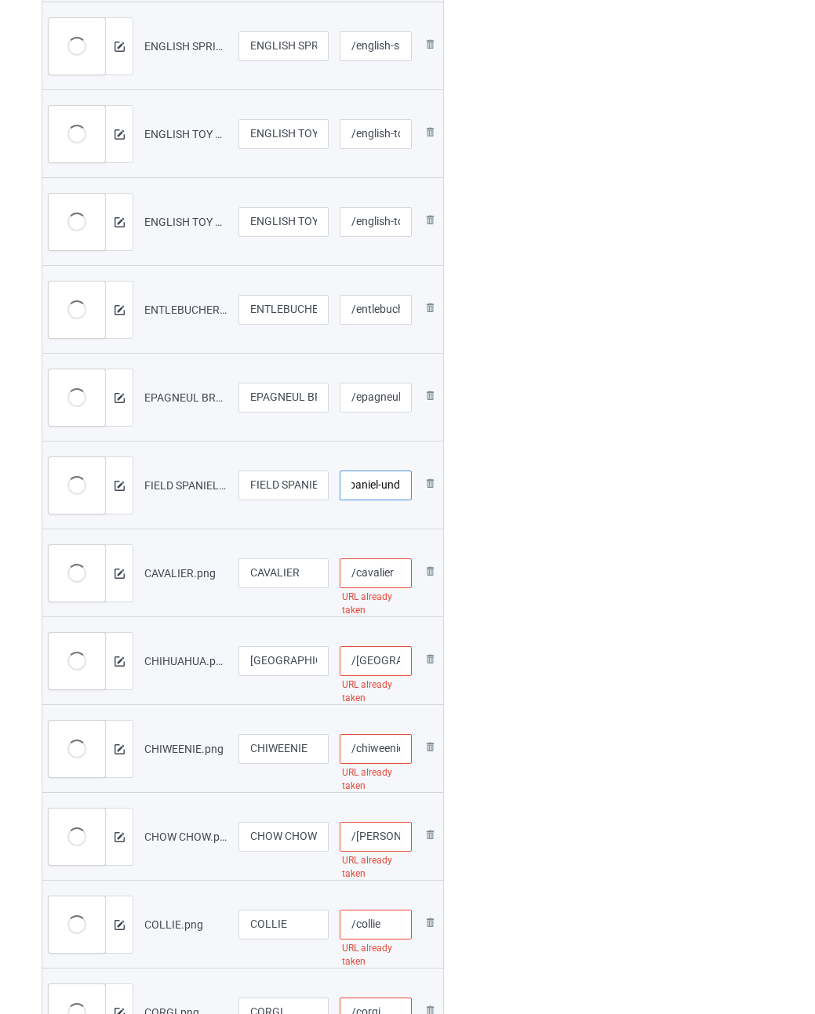
type input "/field-spaniel-und"
click at [397, 579] on input "/cavalier" at bounding box center [375, 573] width 72 height 30
paste input "-und"
type input "/cavalier-und"
click at [368, 654] on input "/[GEOGRAPHIC_DATA]" at bounding box center [375, 661] width 72 height 30
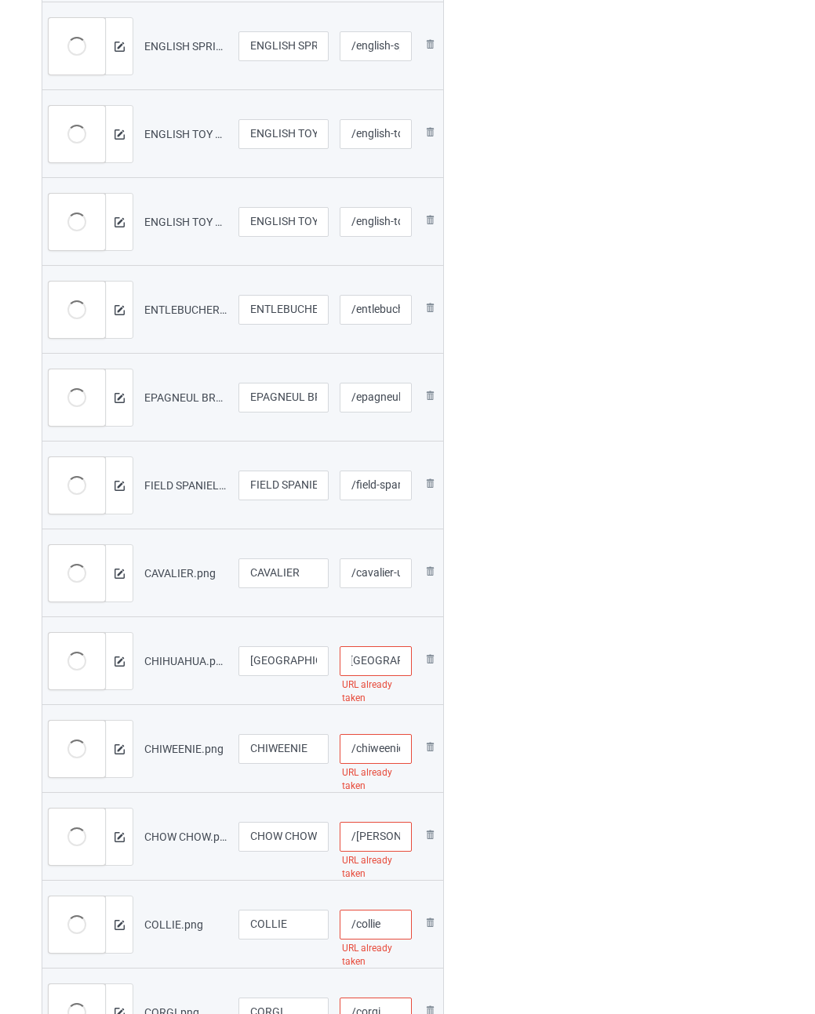
paste input "-und"
type input "/chihuahua-und"
click at [376, 747] on input "/chiweenie" at bounding box center [375, 749] width 72 height 30
paste input "-und"
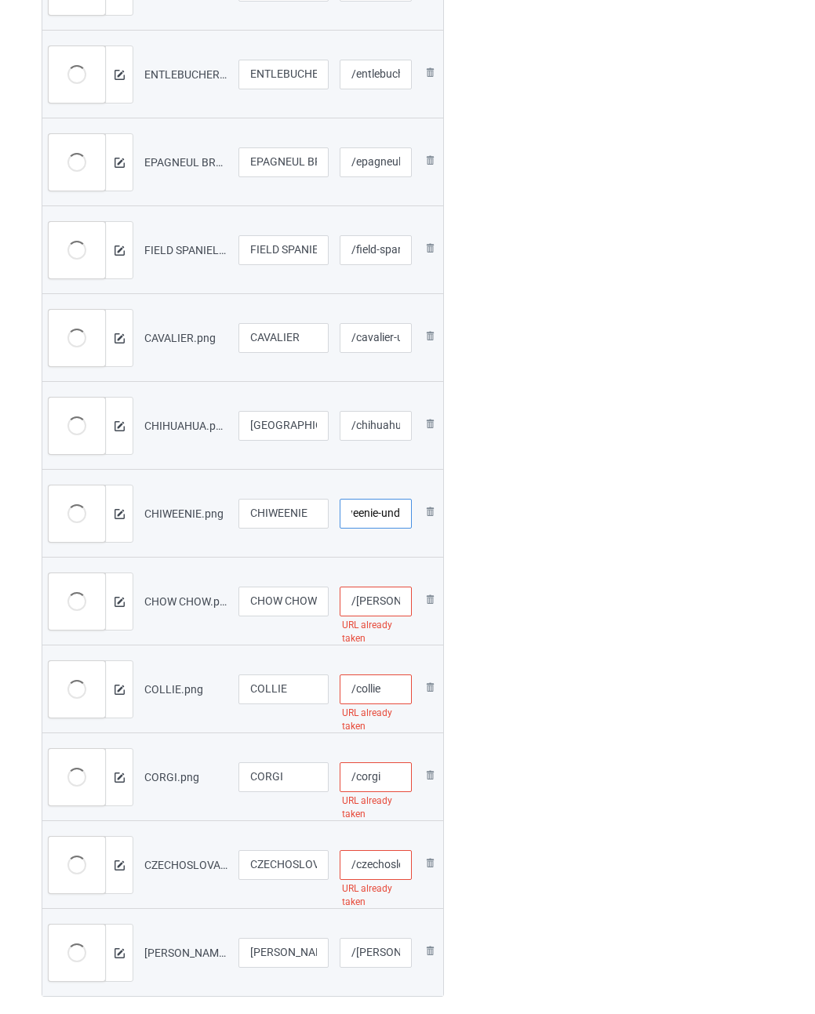
type input "/chiweenie-und"
click at [379, 608] on input "/[PERSON_NAME]" at bounding box center [375, 601] width 72 height 30
paste input "-und"
type input "/chow-chow-und"
click at [387, 688] on input "/collie" at bounding box center [375, 689] width 72 height 30
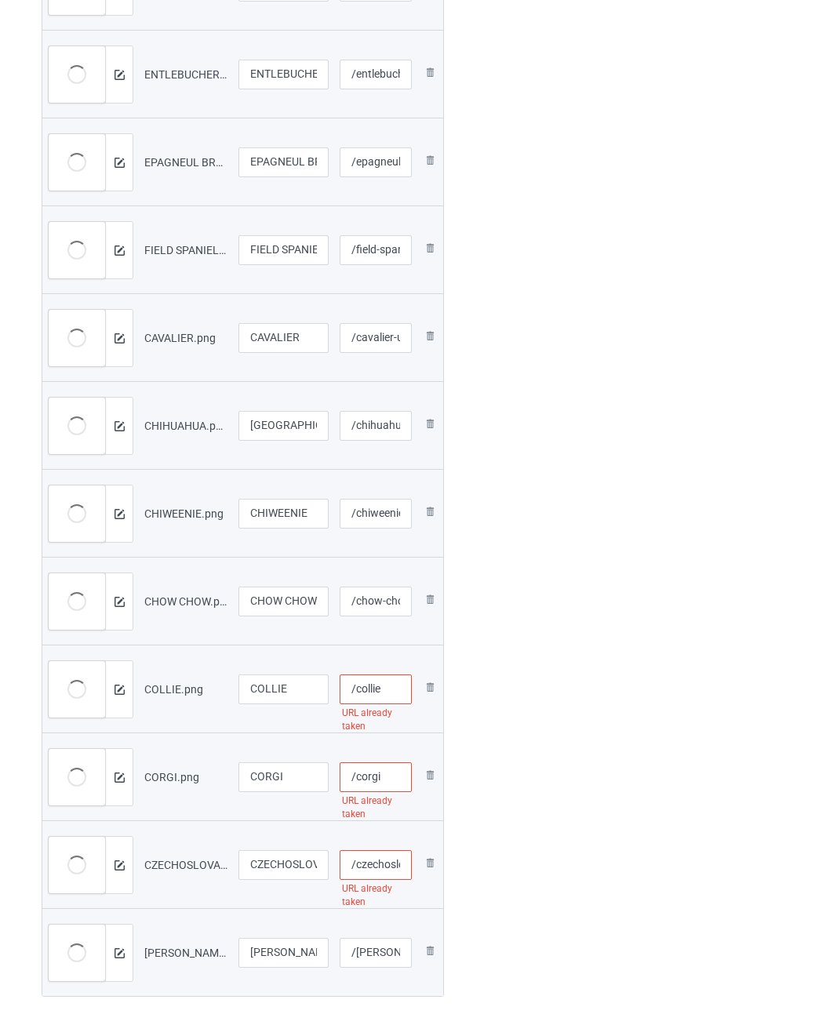
paste input "-und"
type input "/collie-und"
click at [391, 779] on input "/corgi" at bounding box center [375, 777] width 72 height 30
paste input "-und"
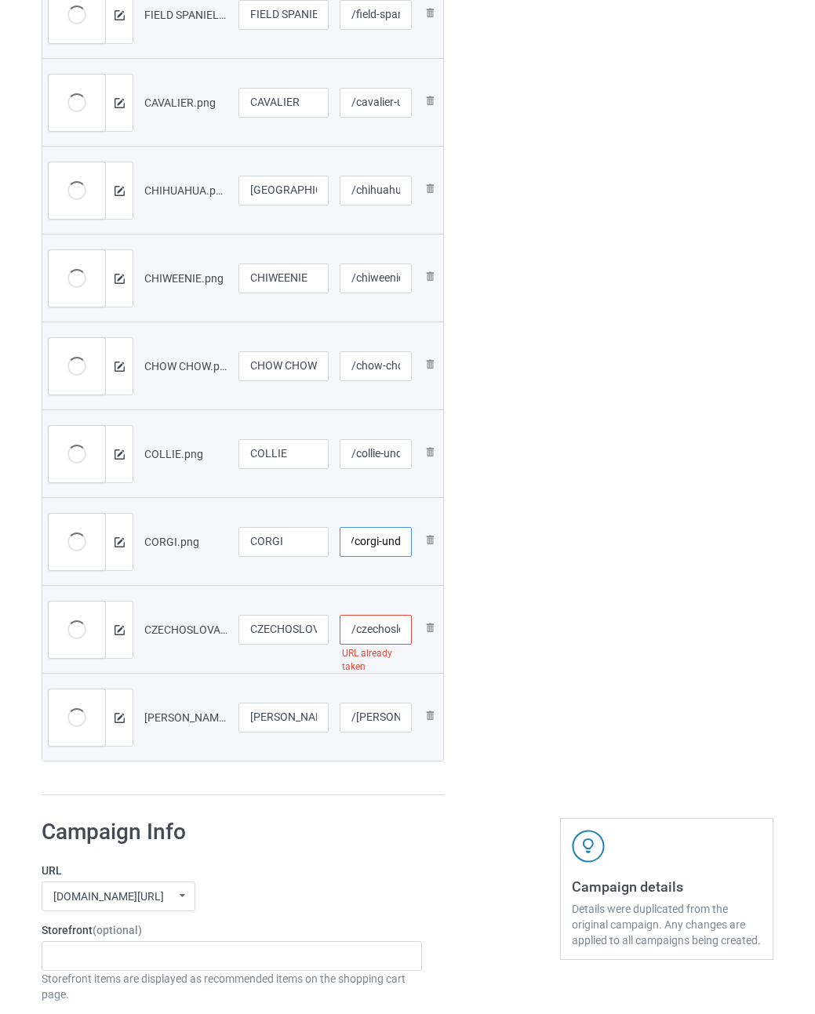
type input "/corgi-und"
click at [369, 631] on input "/czechoslovakian-wolfdog" at bounding box center [375, 630] width 72 height 30
paste input "-und"
type input "/czechoslovakian-wolfdog-und"
click at [375, 709] on input "/[PERSON_NAME]-terrier" at bounding box center [375, 717] width 72 height 30
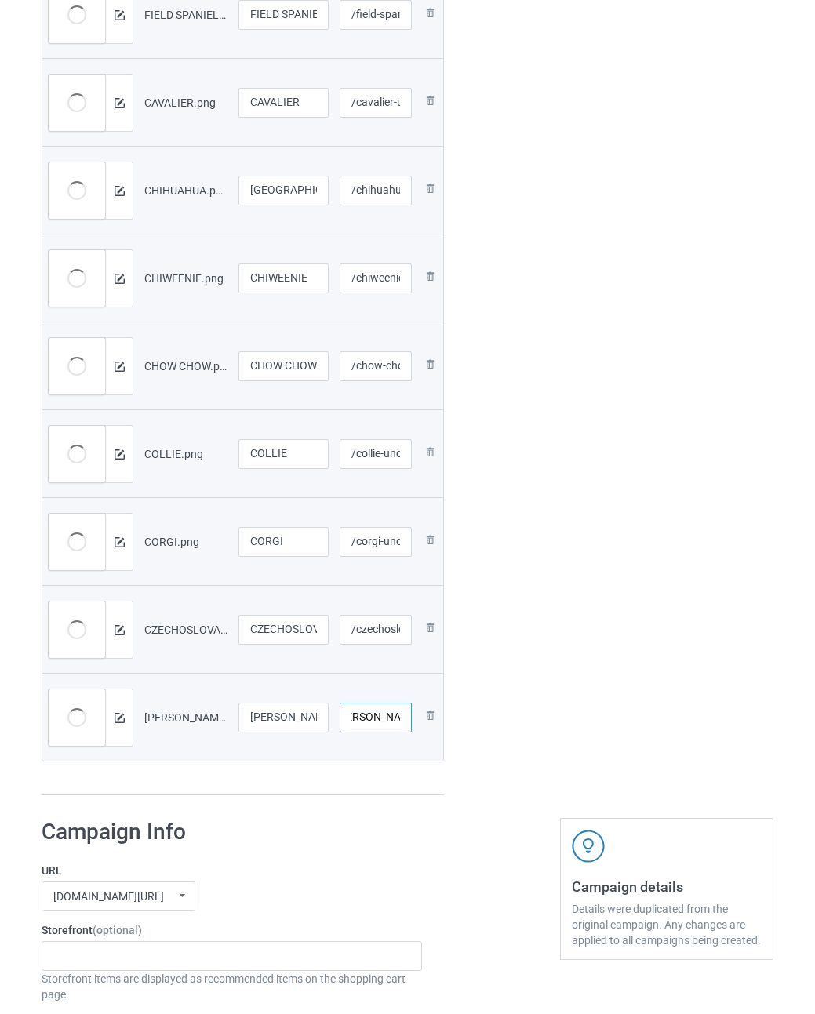
paste input "-und"
type input "/[PERSON_NAME]-terrier-und"
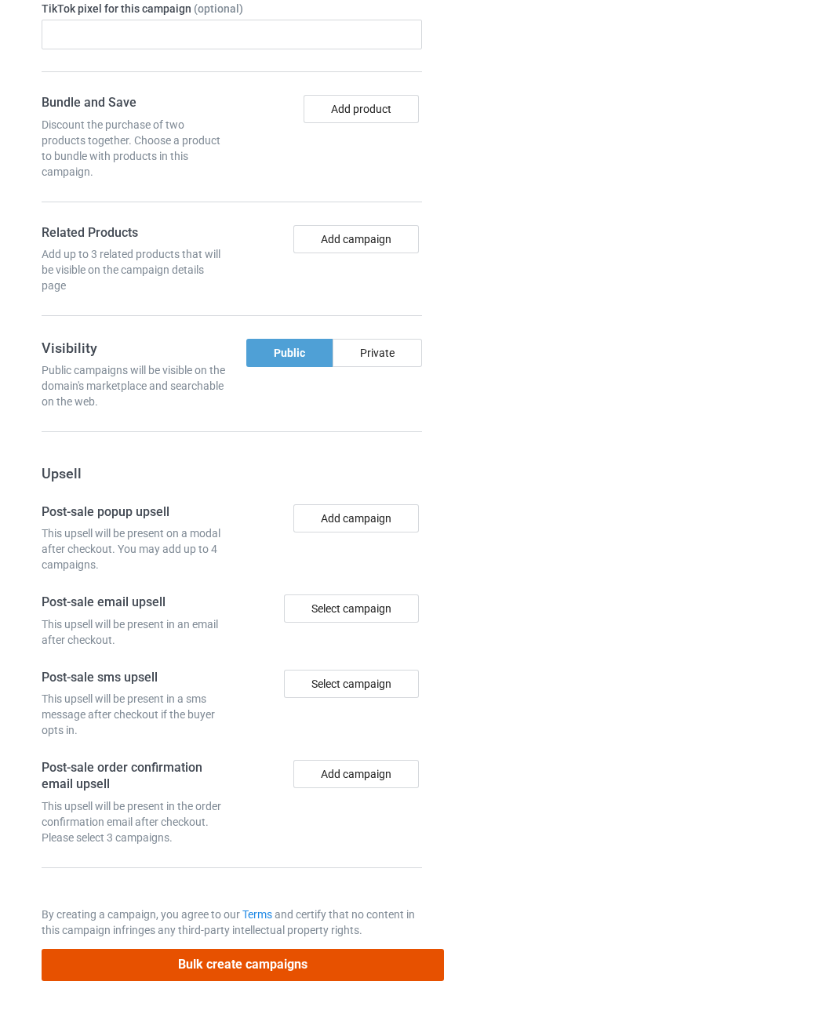
click at [415, 955] on button "Bulk create campaigns" at bounding box center [243, 965] width 402 height 32
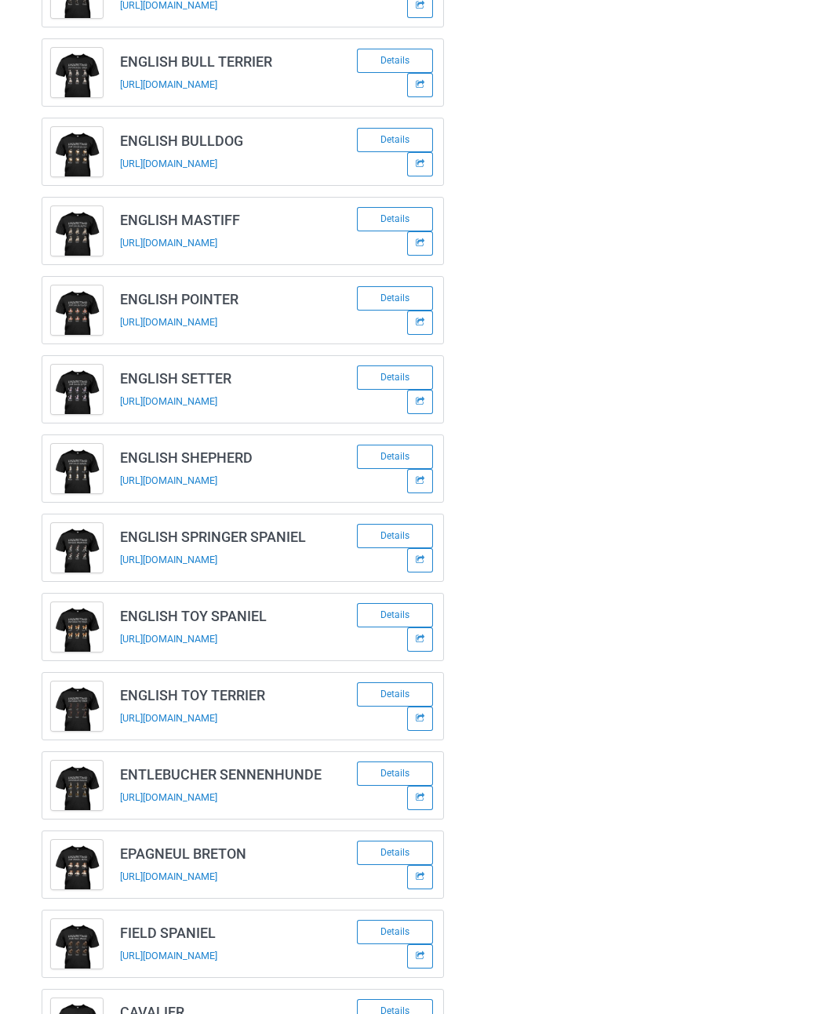
scroll to position [2430, 0]
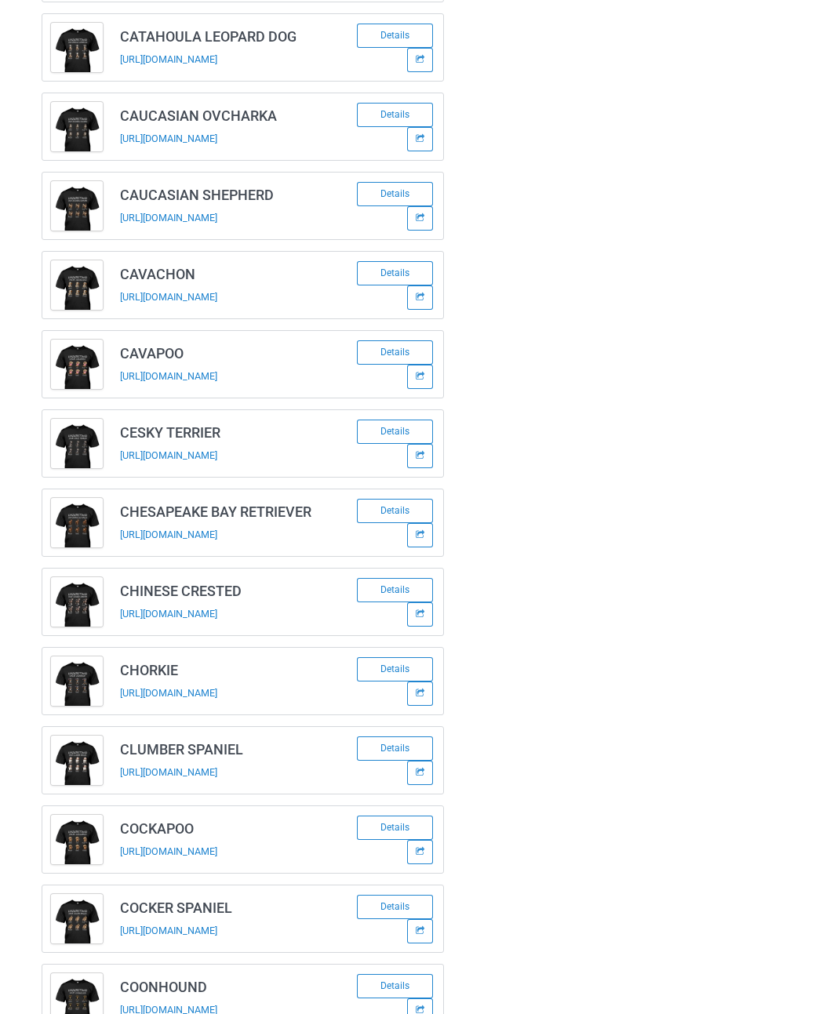
scroll to position [0, 0]
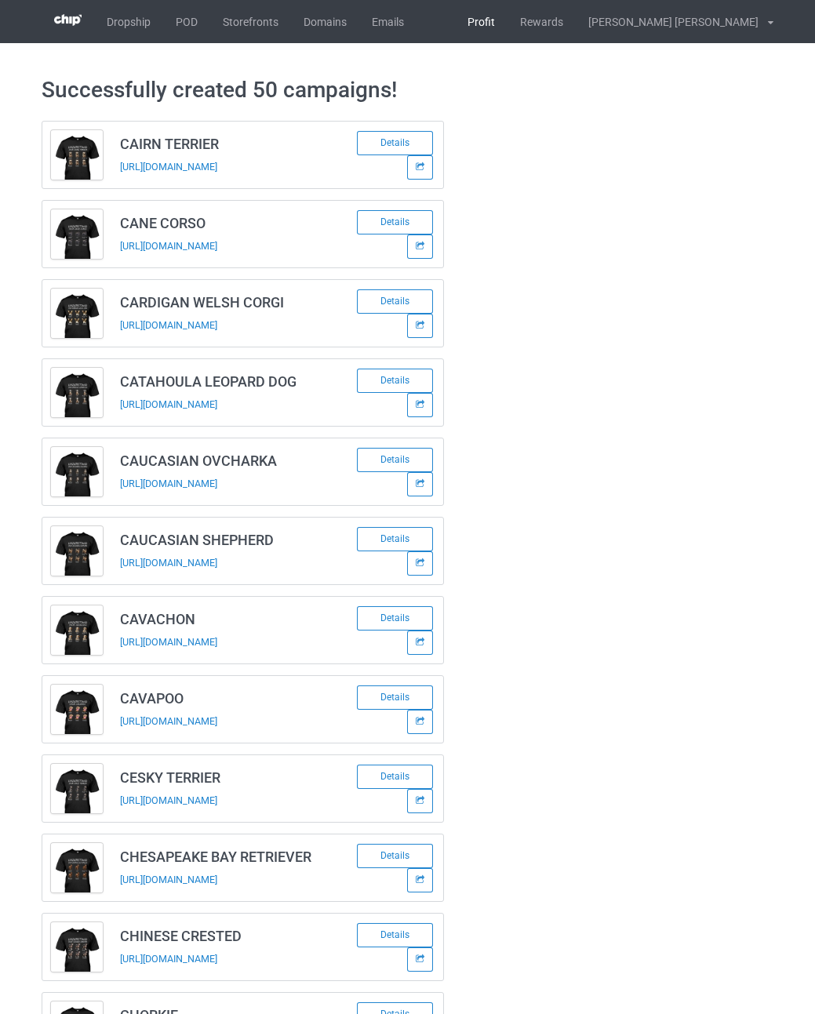
click at [507, 26] on link "Profit" at bounding box center [481, 21] width 53 height 43
